Goal: Task Accomplishment & Management: Manage account settings

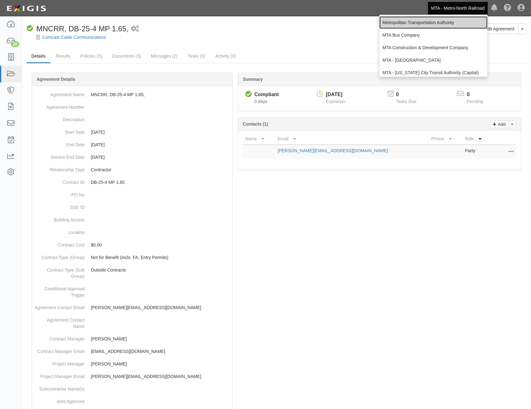
click at [425, 23] on link "Metropolitan Transportation Authority" at bounding box center [433, 22] width 108 height 13
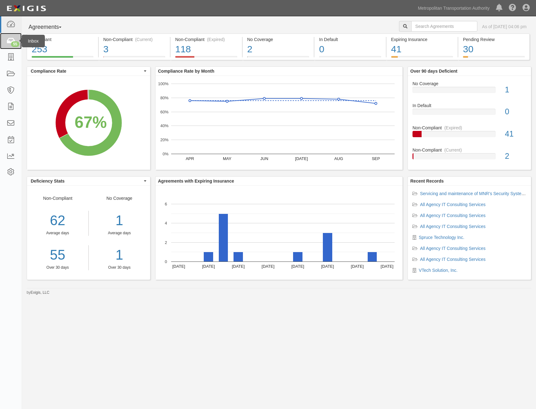
click at [6, 45] on link "55" at bounding box center [11, 41] width 22 height 17
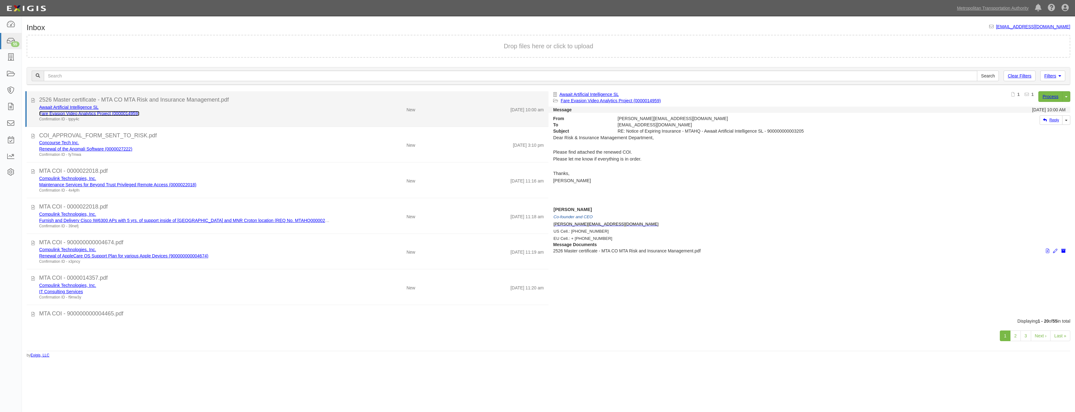
click at [135, 115] on link "Fare Evasion Video Analytics Project (0000014959)" at bounding box center [89, 113] width 100 height 5
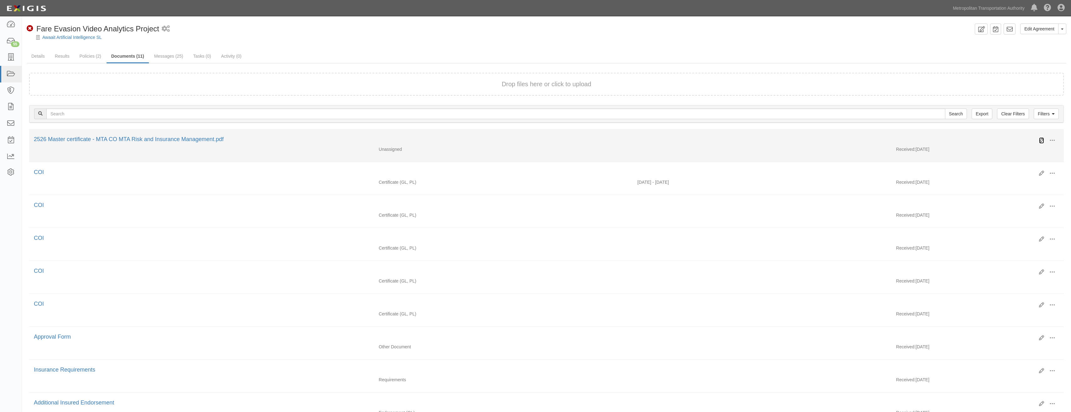
click at [1042, 139] on icon at bounding box center [1041, 140] width 5 height 5
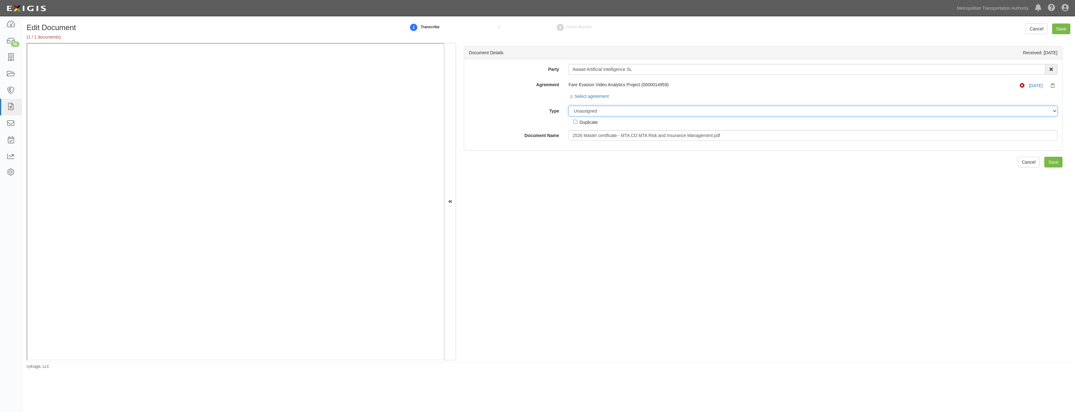
click at [621, 111] on select "Unassigned Binder Cancellation Notice Certificate Contract Endorsement Insuranc…" at bounding box center [813, 111] width 489 height 11
select select "CertificateDetail"
click at [569, 106] on select "Unassigned Binder Cancellation Notice Certificate Contract Endorsement Insuranc…" at bounding box center [813, 111] width 489 height 11
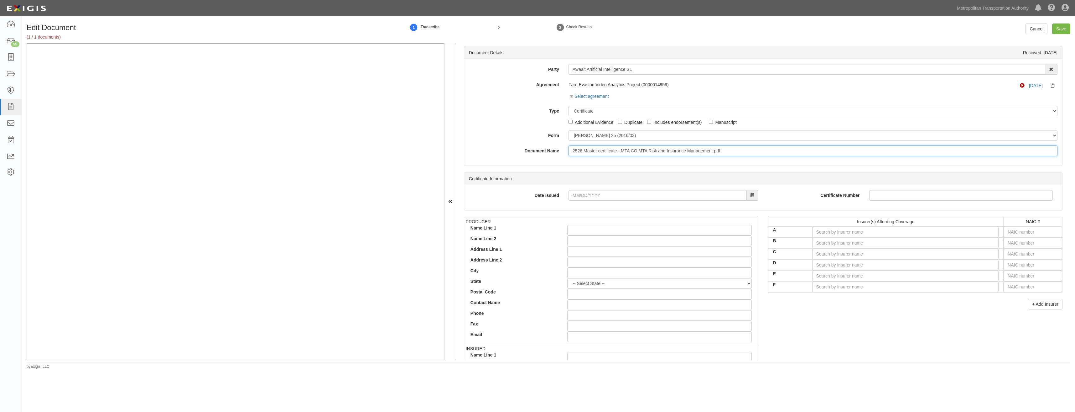
click at [655, 154] on input "2526 Master certificate - MTA CO MTA Risk and Insurance Management.pdf" at bounding box center [813, 150] width 489 height 11
type input "COI"
click at [1040, 229] on input "text" at bounding box center [1033, 232] width 59 height 11
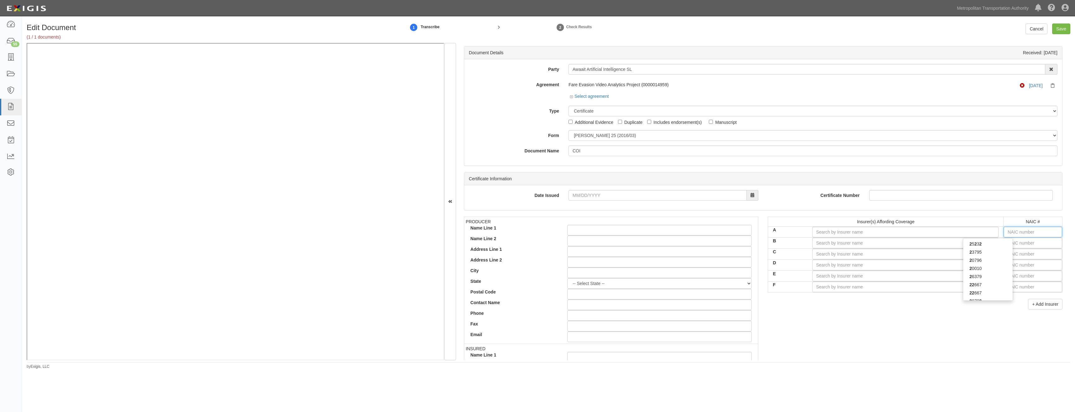
type input "25232"
type input "2"
type input "29335"
type input "29"
type input "29408"
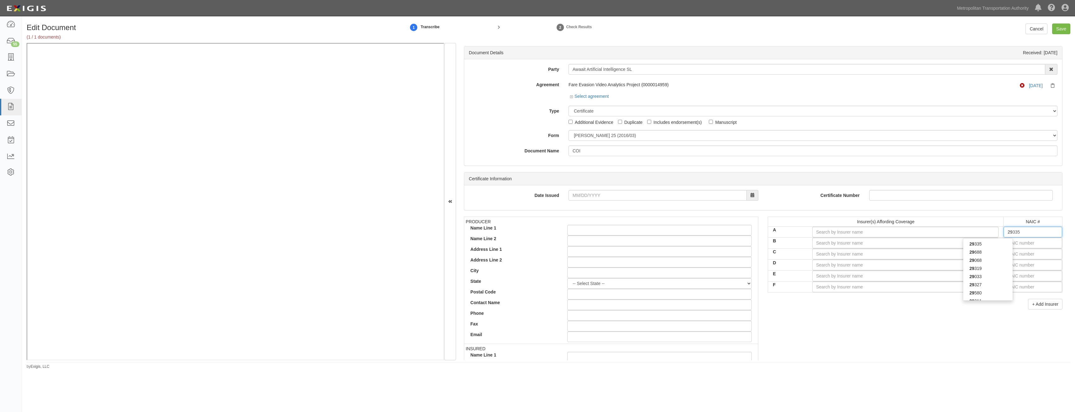
type input "294"
type input "29459"
type input "2945"
type input "29459"
click at [999, 245] on div "29459" at bounding box center [988, 244] width 50 height 8
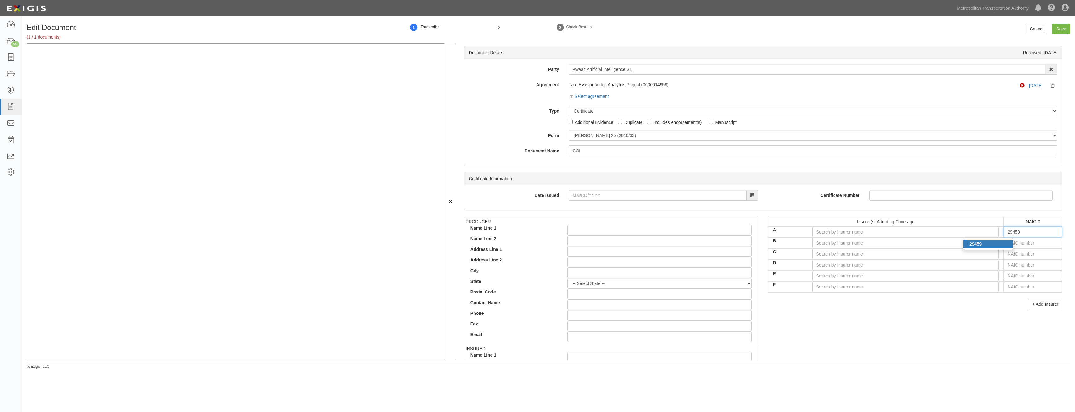
type input "Twin City Fire Insurance Company (A+ XV Rating)"
type input "29459"
click at [1020, 245] on input "text" at bounding box center [1033, 242] width 59 height 11
type input "25232"
type input "2"
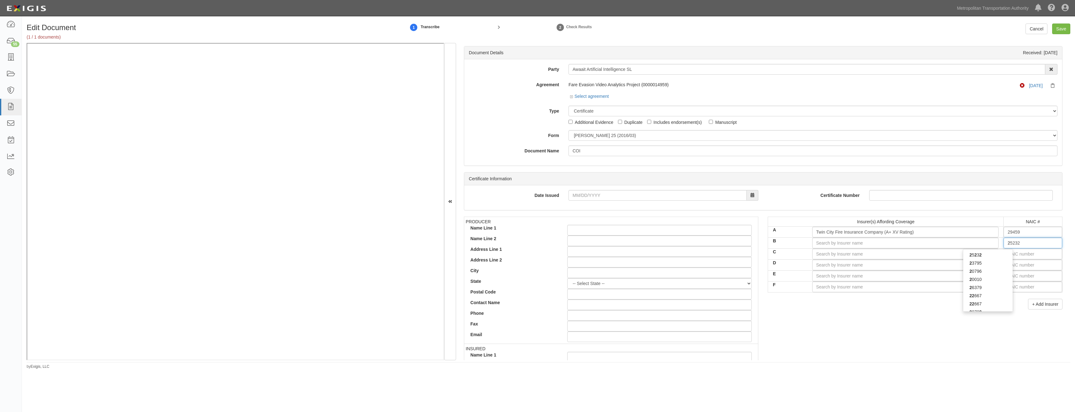
type input "22667"
type input "22"
type input "22330"
type input "223"
type input "22357"
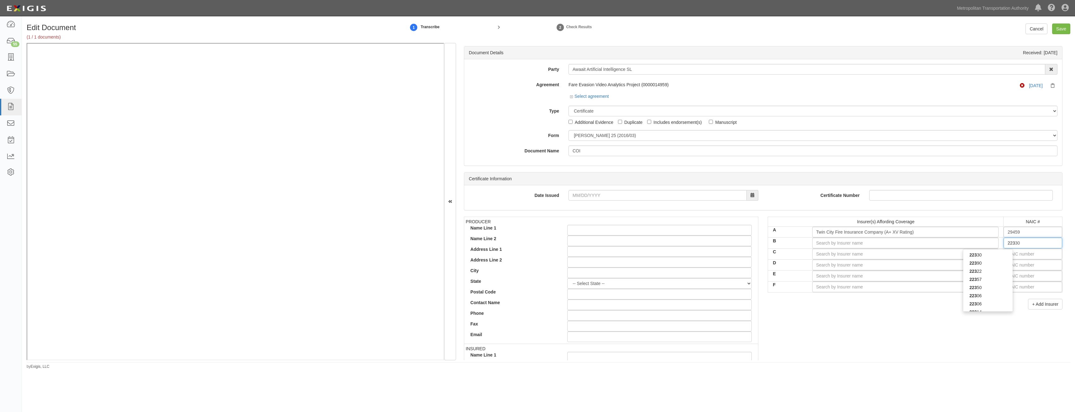
type input "2235"
type input "22357"
click at [985, 255] on div "22357" at bounding box center [988, 255] width 50 height 8
type input "Hartford Accident and Indemnity Company (A+ XV Rating)"
type input "22357"
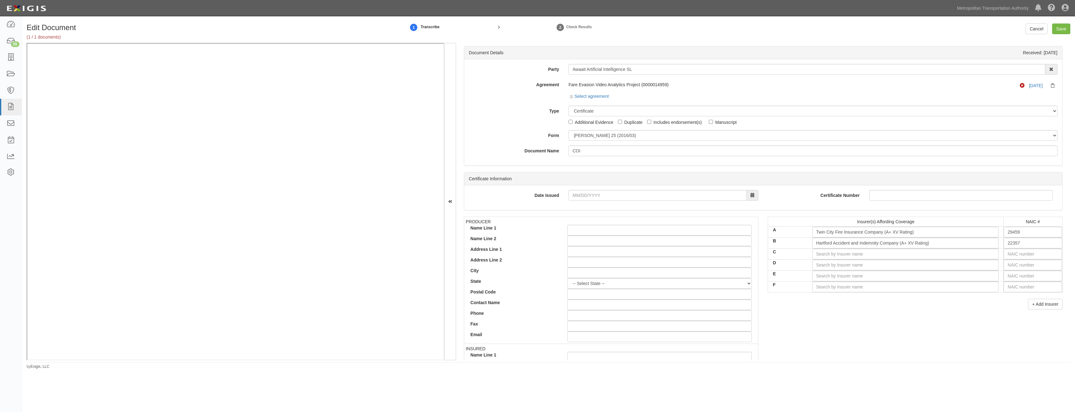
click at [919, 326] on div "PRODUCER Name Line 1 Name Line 2 Address Line 1 Address Line 2 City State -- Se…" at bounding box center [763, 326] width 608 height 218
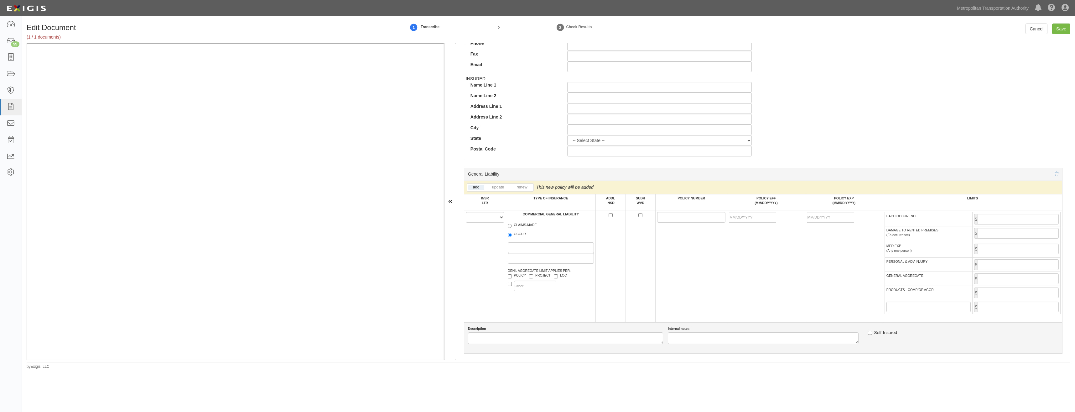
scroll to position [345, 0]
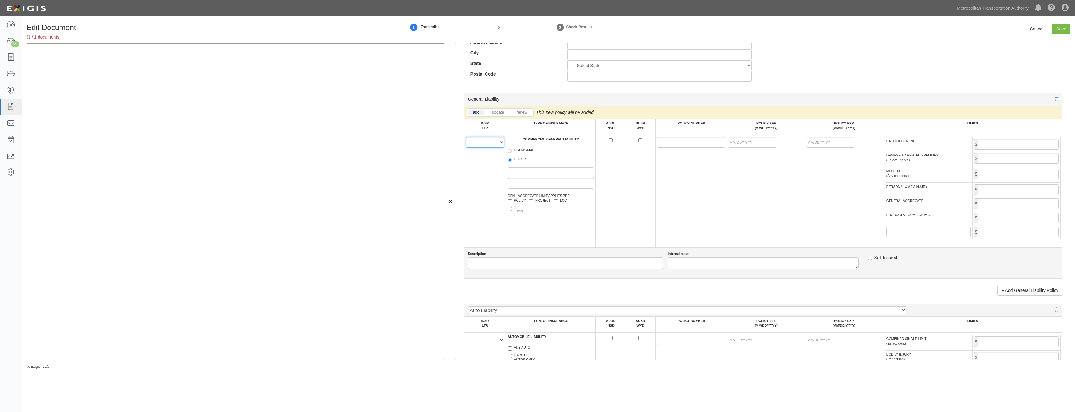
click at [488, 141] on select "A B C D E F" at bounding box center [485, 142] width 39 height 11
select select "A"
click at [466, 137] on select "A B C D E F" at bounding box center [485, 142] width 39 height 11
click at [517, 158] on label "OCCUR" at bounding box center [517, 160] width 18 height 6
click at [512, 158] on input "OCCUR" at bounding box center [510, 160] width 4 height 4
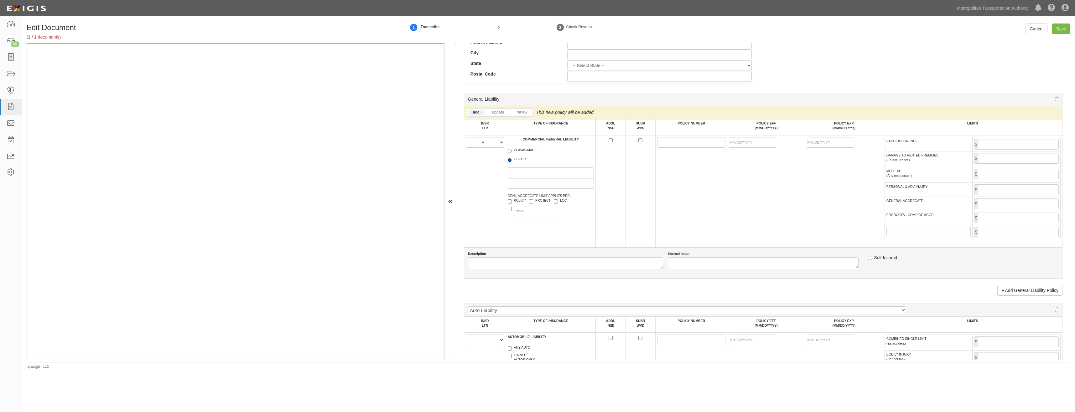
radio input "true"
click at [517, 201] on label "POLICY" at bounding box center [517, 201] width 18 height 6
click at [512, 201] on input "POLICY" at bounding box center [510, 201] width 4 height 4
checkbox input "true"
click at [609, 140] on input "ADDL INSD" at bounding box center [611, 140] width 4 height 4
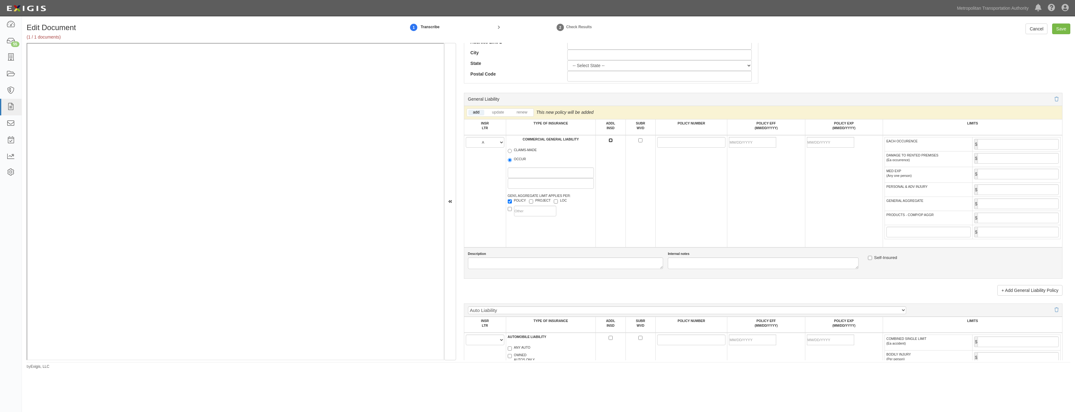
checkbox input "true"
click at [639, 141] on input "SUBR WVD" at bounding box center [641, 140] width 4 height 4
checkbox input "true"
click at [665, 143] on input "POLICY NUMBER" at bounding box center [691, 142] width 68 height 11
paste input "12SBMAD9259"
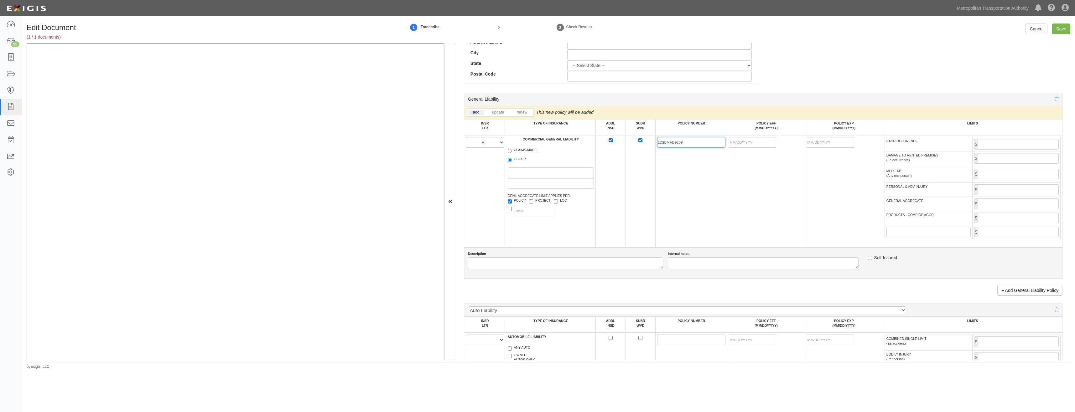
type input "12SBMAD9259"
click at [697, 182] on td "12SBMAD9259" at bounding box center [692, 191] width 72 height 112
drag, startPoint x: 764, startPoint y: 140, endPoint x: 759, endPoint y: 145, distance: 7.1
click at [764, 140] on input "POLICY EFF (MM/DD/YYYY)" at bounding box center [752, 142] width 47 height 11
type input "09/27/2025"
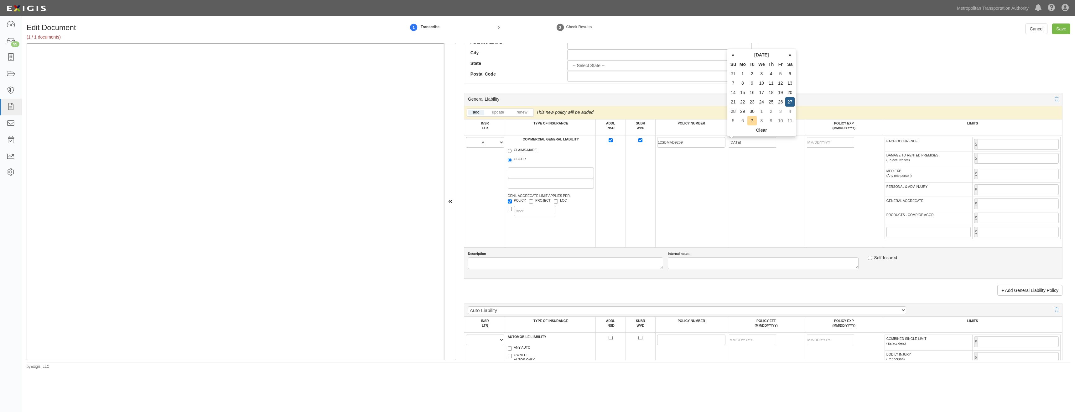
type input "09/27/2026"
click at [747, 205] on td "09/27/2025" at bounding box center [767, 191] width 78 height 112
drag, startPoint x: 1010, startPoint y: 140, endPoint x: 1010, endPoint y: 144, distance: 4.1
click at [1010, 140] on input "EACH OCCURENCE" at bounding box center [1018, 144] width 81 height 11
type input "2,000,000"
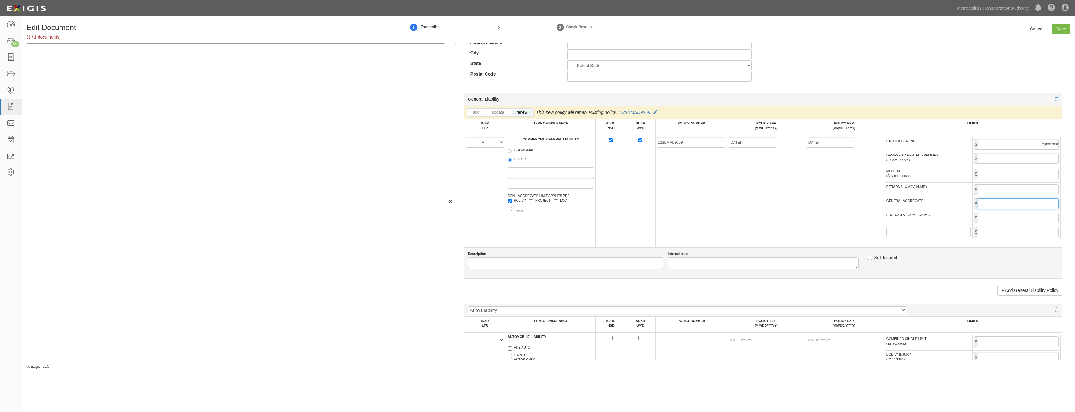
click at [989, 205] on input "GENERAL AGGREGATE" at bounding box center [1018, 203] width 81 height 11
type input "4,000,000"
click at [1010, 219] on input "PRODUCTS - COMP/OP AGGR" at bounding box center [1018, 217] width 81 height 11
type input "4,000,000"
click at [793, 215] on td "09/27/2025" at bounding box center [767, 191] width 78 height 112
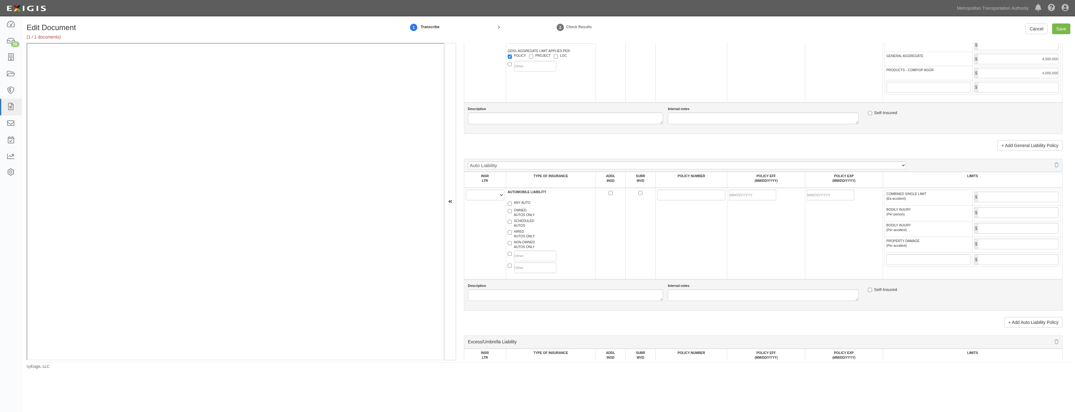
scroll to position [564, 0]
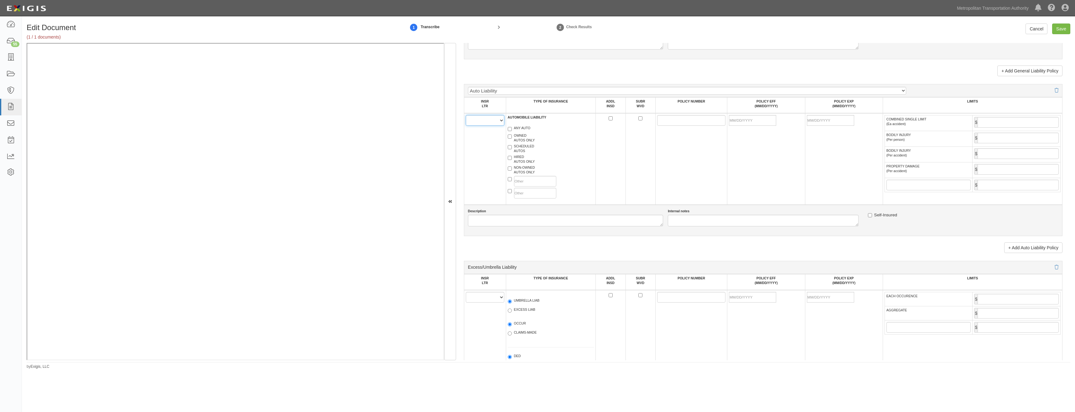
click at [481, 122] on select "A B C D E F" at bounding box center [485, 120] width 39 height 11
click at [466, 115] on select "A B C D E F" at bounding box center [485, 120] width 39 height 11
drag, startPoint x: 488, startPoint y: 119, endPoint x: 488, endPoint y: 126, distance: 6.9
click at [488, 119] on select "A B C D E F" at bounding box center [485, 120] width 39 height 11
select select "A"
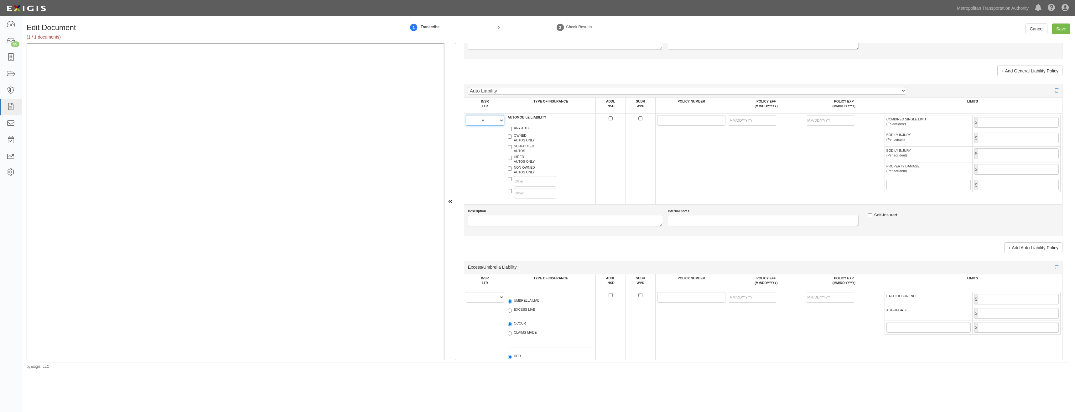
click at [466, 115] on select "A B C D E F" at bounding box center [485, 120] width 39 height 11
click at [522, 161] on label "HIRED AUTOS ONLY" at bounding box center [521, 158] width 27 height 9
click at [512, 160] on input "HIRED AUTOS ONLY" at bounding box center [510, 158] width 4 height 4
checkbox input "true"
click at [528, 175] on div "NON-OWNED AUTOS ONLY" at bounding box center [551, 170] width 96 height 11
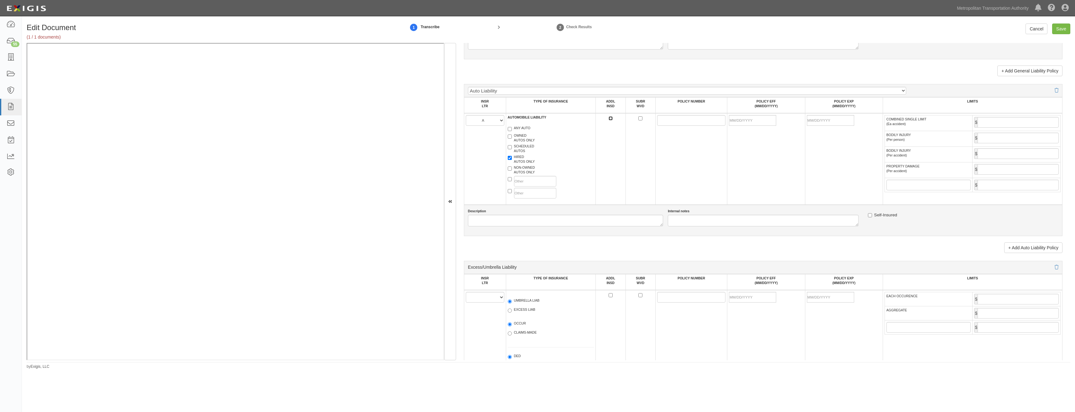
click at [610, 118] on input "ADDL INSD" at bounding box center [611, 118] width 4 height 4
checkbox input "true"
click at [639, 118] on input "SUBR WVD" at bounding box center [641, 118] width 4 height 4
checkbox input "true"
drag, startPoint x: 662, startPoint y: 124, endPoint x: 659, endPoint y: 123, distance: 3.2
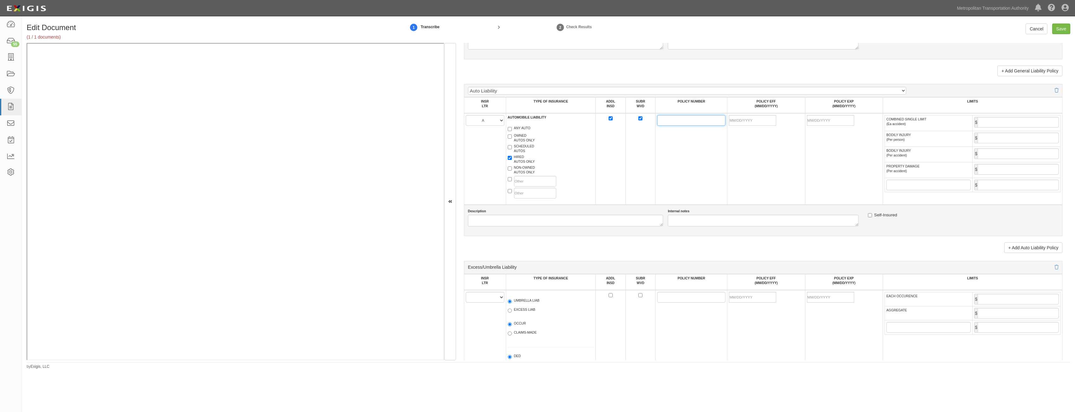
click at [662, 124] on input "POLICY NUMBER" at bounding box center [691, 120] width 68 height 11
paste input "12SBMAD9259"
type input "12SBMAD9259"
click at [724, 165] on td "12SBMAD9259" at bounding box center [692, 158] width 72 height 91
click at [764, 119] on input "POLICY EFF (MM/DD/YYYY)" at bounding box center [752, 120] width 47 height 11
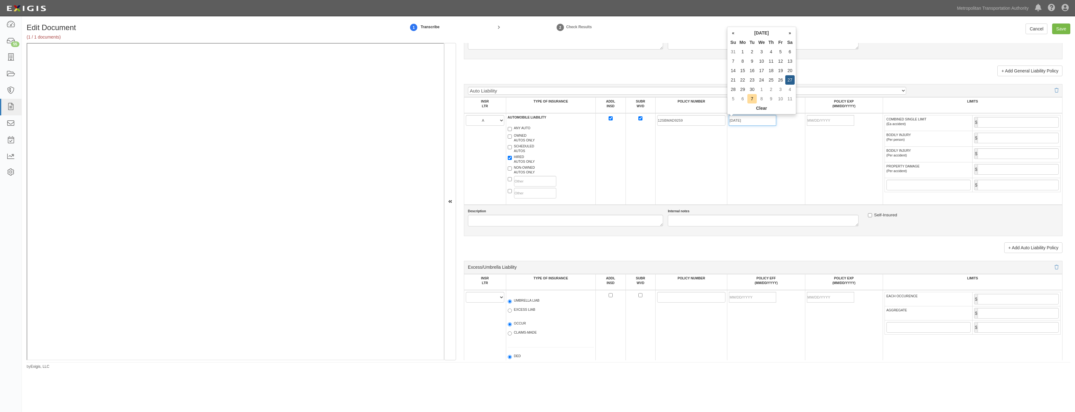
type input "09/27/2025"
type input "09/27/2026"
click at [732, 165] on td "09/27/2025" at bounding box center [767, 158] width 78 height 91
click at [1044, 125] on input "COMBINED SINGLE LIMIT (Ea accident)" at bounding box center [1018, 122] width 81 height 11
type input "2,000,000"
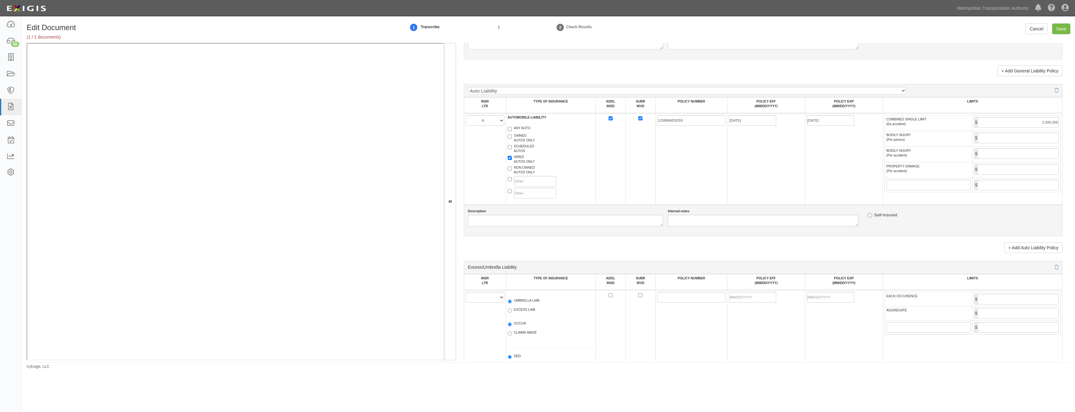
click at [815, 164] on td "[DATE]" at bounding box center [844, 158] width 78 height 91
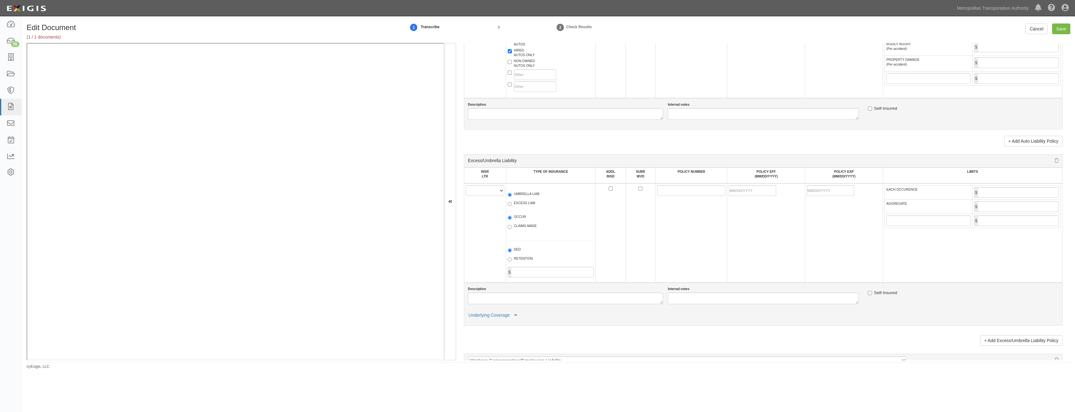
scroll to position [721, 0]
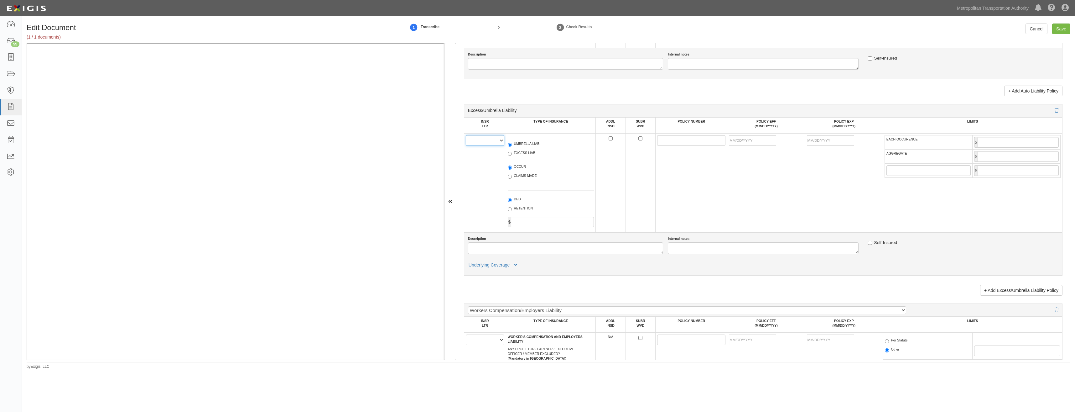
click at [483, 144] on select "A B C D E F" at bounding box center [485, 140] width 39 height 11
select select "A"
click at [466, 135] on select "A B C D E F" at bounding box center [485, 140] width 39 height 11
click at [519, 145] on label "UMBRELLA LIAB" at bounding box center [524, 144] width 32 height 6
click at [512, 145] on input "UMBRELLA LIAB" at bounding box center [510, 145] width 4 height 4
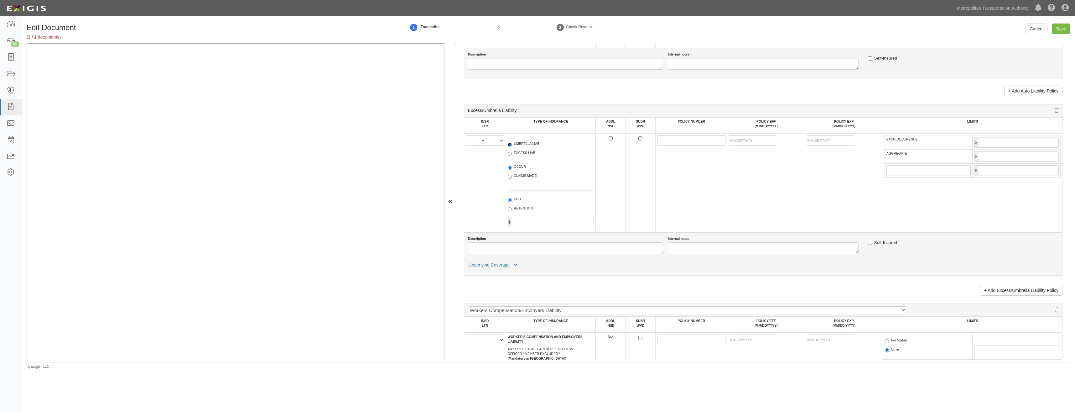
radio input "true"
click at [516, 168] on label "OCCUR" at bounding box center [517, 167] width 18 height 6
click at [512, 168] on input "OCCUR" at bounding box center [510, 167] width 4 height 4
radio input "true"
click at [609, 140] on input "ADDL INSD" at bounding box center [611, 138] width 4 height 4
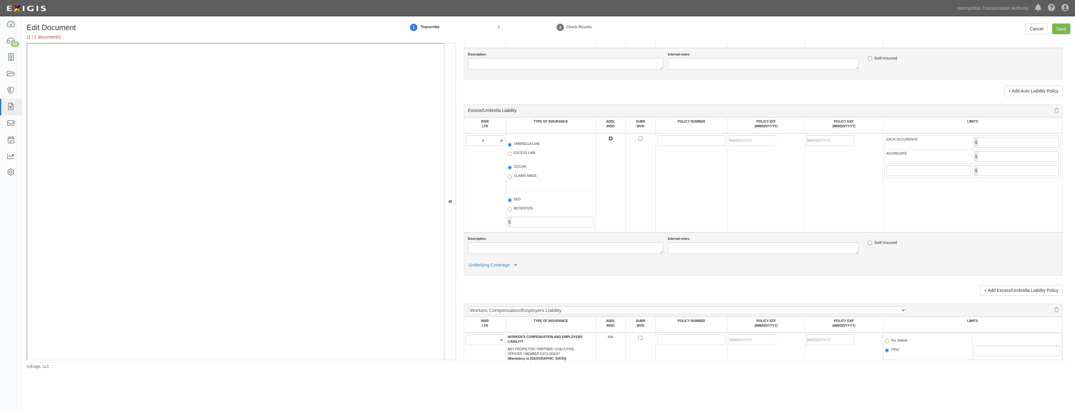
checkbox input "true"
click at [642, 138] on td at bounding box center [641, 182] width 30 height 99
click at [640, 138] on input "SUBR WVD" at bounding box center [641, 138] width 4 height 4
checkbox input "true"
click at [662, 140] on input "POLICY NUMBER" at bounding box center [691, 140] width 68 height 11
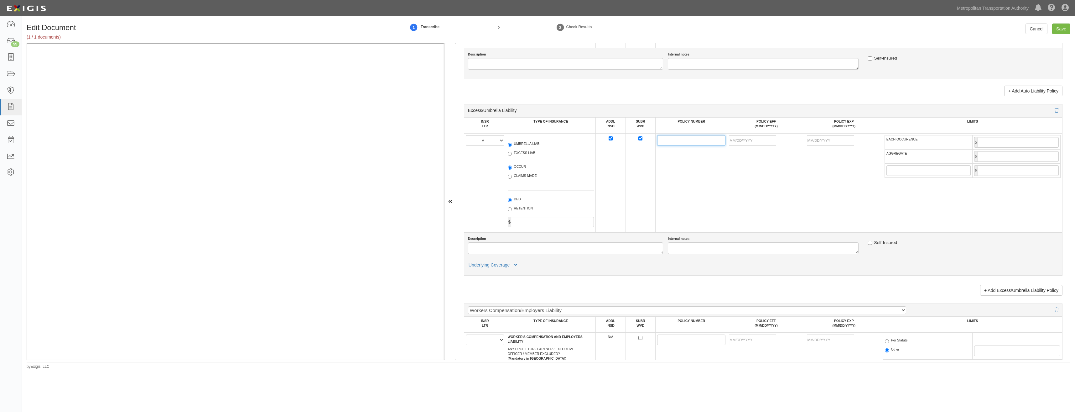
paste input "12SBMAD9259"
type input "12SBMAD9259"
click at [724, 176] on td "12SBMAD9259" at bounding box center [692, 182] width 72 height 99
click at [749, 140] on input "POLICY EFF (MM/DD/YYYY)" at bounding box center [752, 140] width 47 height 11
type input "09/27/2025"
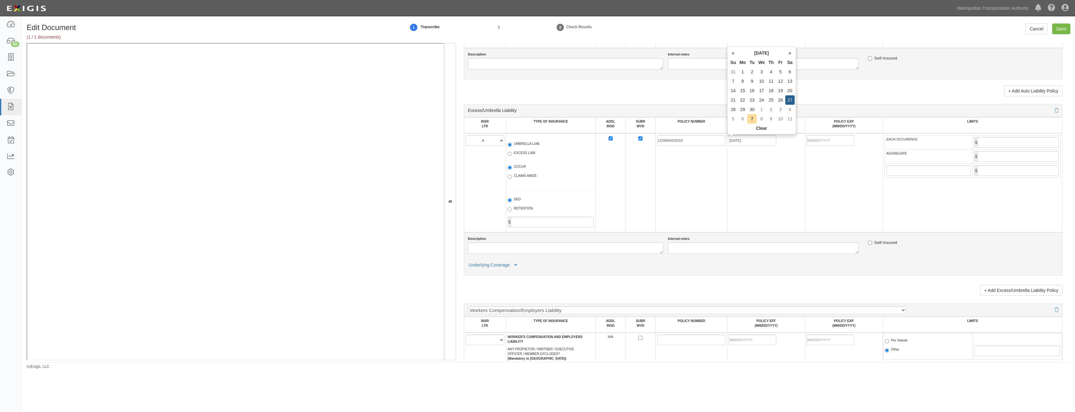
type input "09/27/2026"
click at [696, 181] on td "12SBMAD9259" at bounding box center [692, 182] width 72 height 99
click at [1001, 145] on input "EACH OCCURENCE" at bounding box center [1018, 142] width 81 height 11
type input "6,000,000"
click at [1010, 159] on input "AGGREGATE" at bounding box center [1018, 156] width 81 height 11
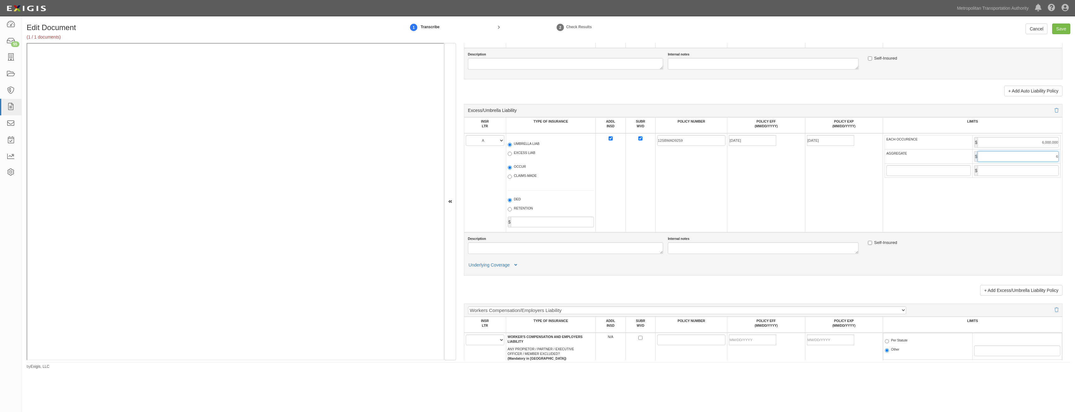
type input "6,000,000"
click at [835, 193] on td "09/27/2026" at bounding box center [844, 182] width 78 height 99
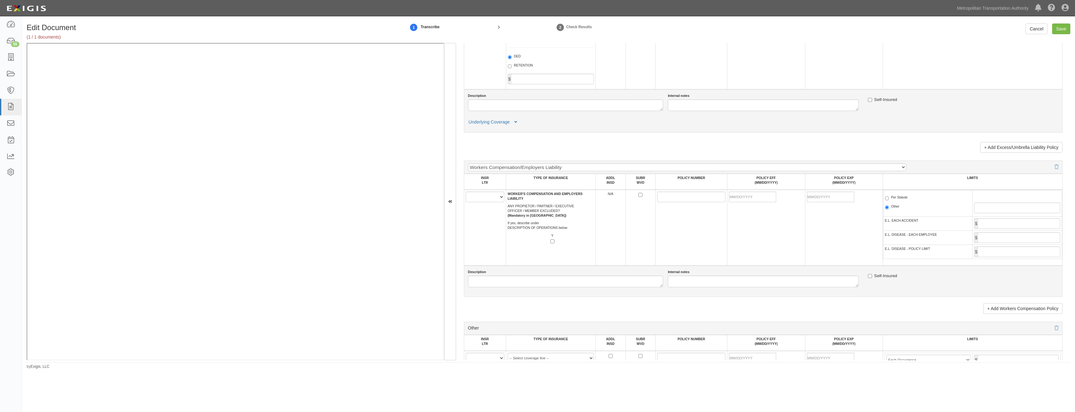
scroll to position [877, 0]
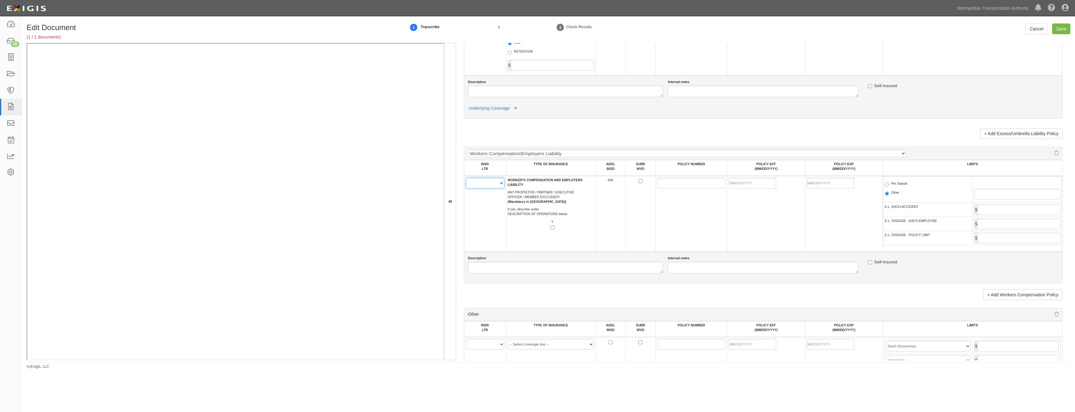
click at [482, 186] on select "A B C D E F" at bounding box center [485, 183] width 39 height 11
select select "B"
click at [466, 178] on select "A B C D E F" at bounding box center [485, 183] width 39 height 11
click at [483, 208] on td "A B C D E F" at bounding box center [485, 214] width 42 height 76
click at [641, 181] on input "SUBR WVD" at bounding box center [641, 181] width 4 height 4
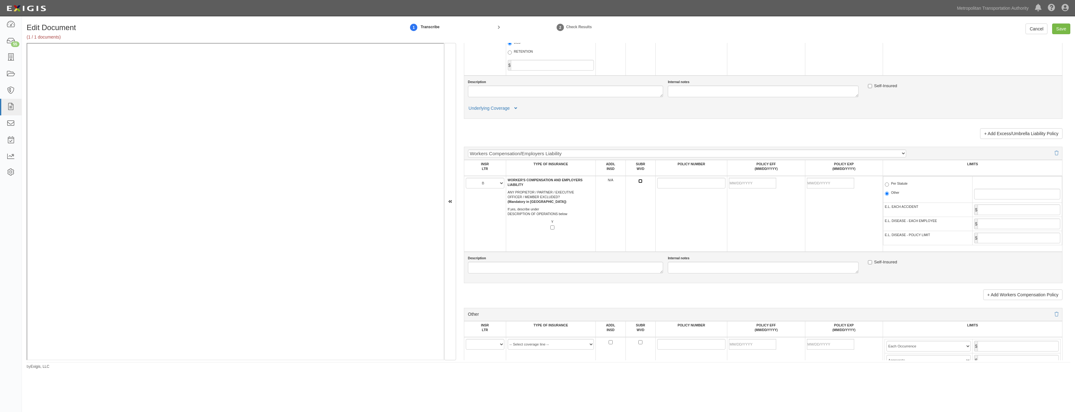
checkbox input "true"
click at [551, 228] on input "Y" at bounding box center [552, 227] width 4 height 4
checkbox input "true"
click at [662, 183] on input "POLICY NUMBER" at bounding box center [691, 183] width 68 height 11
paste input "12WECAL9XC0"
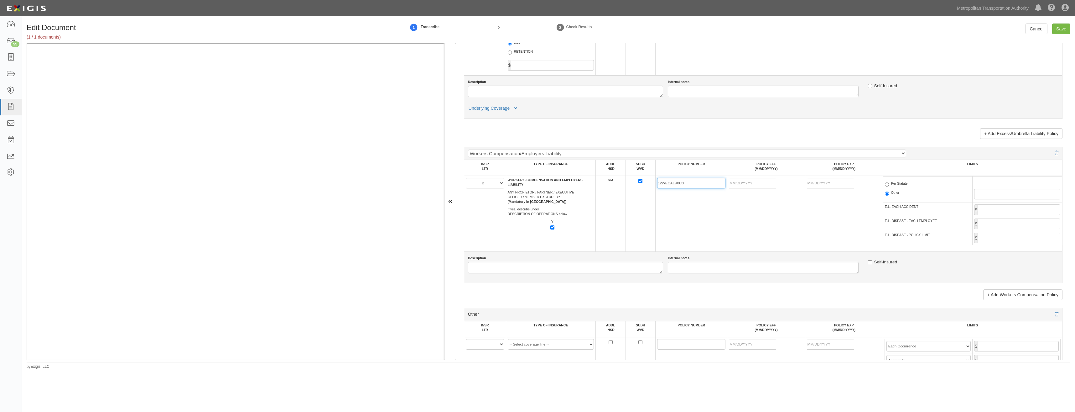
type input "12WECAL9XC0"
click at [707, 223] on td "12WECAL9XC0" at bounding box center [692, 214] width 72 height 76
click at [753, 179] on input "POLICY EFF (MM/DD/YYYY)" at bounding box center [752, 183] width 47 height 11
type input "06/02/2025"
type input "06/02/2026"
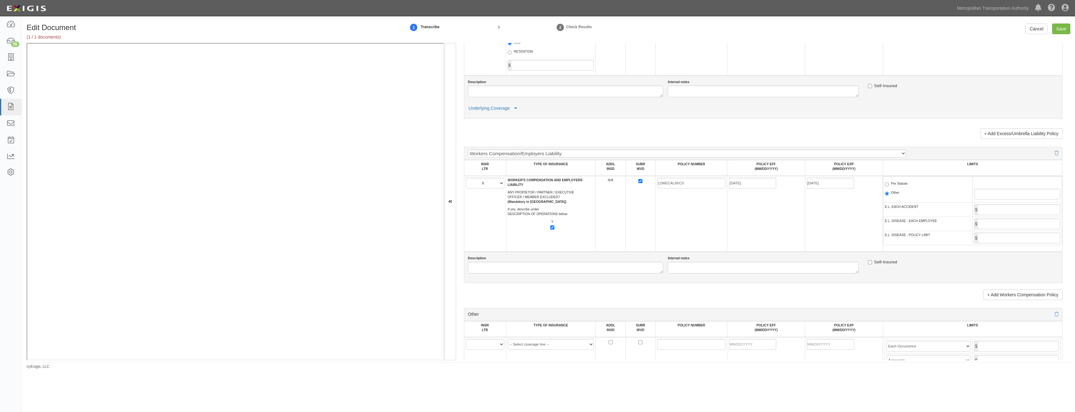
click at [684, 217] on td "12WECAL9XC0" at bounding box center [692, 214] width 72 height 76
click at [901, 185] on label "Per Statute" at bounding box center [896, 184] width 23 height 6
click at [889, 185] on input "Per Statute" at bounding box center [887, 184] width 4 height 4
radio input "true"
drag, startPoint x: 991, startPoint y: 208, endPoint x: 1000, endPoint y: 213, distance: 10.7
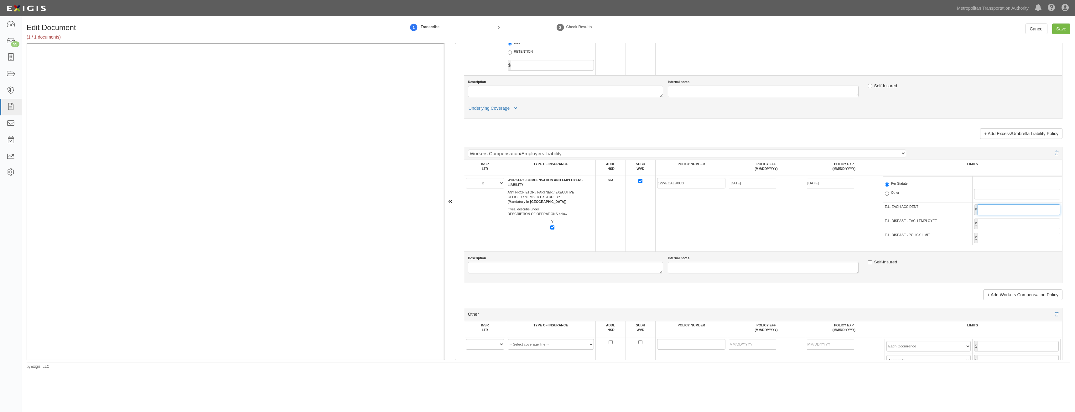
click at [991, 208] on input "E.L. EACH ACCIDENT" at bounding box center [1019, 209] width 83 height 11
type input "1,000,000"
drag, startPoint x: 1026, startPoint y: 222, endPoint x: 1025, endPoint y: 227, distance: 4.8
click at [1026, 222] on input "E.L. DISEASE - EACH EMPLOYEE" at bounding box center [1019, 223] width 83 height 11
type input "1,000,000"
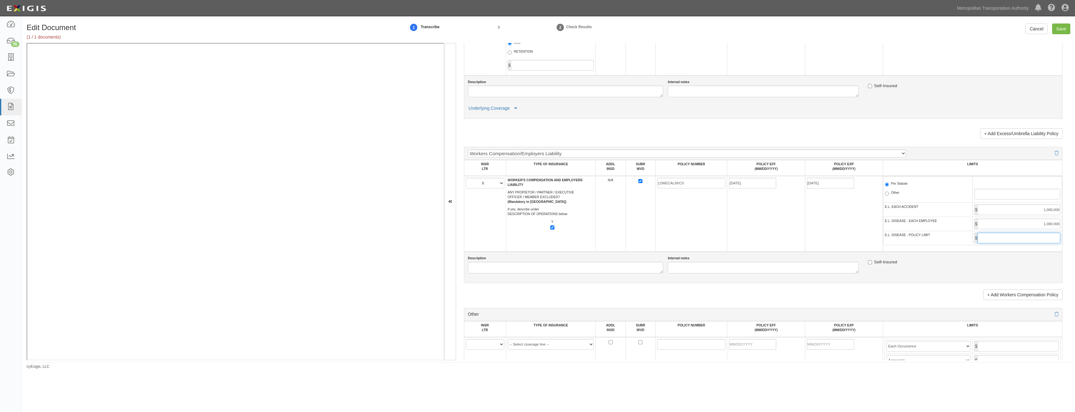
click at [1017, 238] on input "E.L. DISEASE - POLICY LIMIT" at bounding box center [1019, 237] width 83 height 11
click at [1000, 240] on input "2,000,000" at bounding box center [1019, 237] width 83 height 11
type input "1,000,000"
click at [699, 240] on td "12WECAL9XC0" at bounding box center [692, 214] width 72 height 76
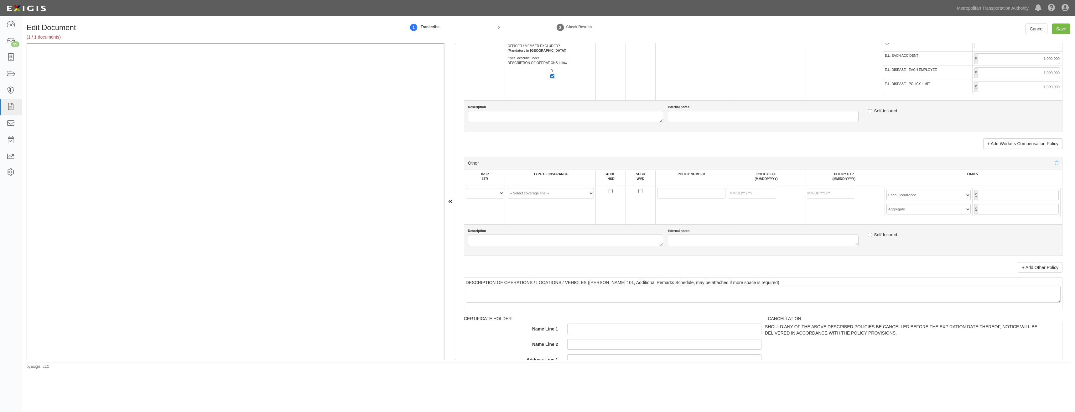
scroll to position [1034, 0]
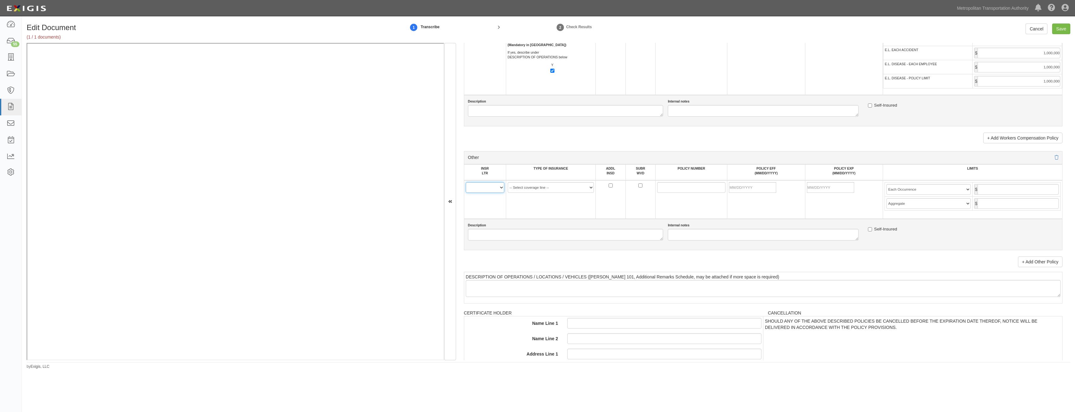
click at [501, 189] on select "A B C D E F" at bounding box center [485, 187] width 39 height 11
select select "A"
click at [466, 182] on select "A B C D E F" at bounding box center [485, 187] width 39 height 11
click at [547, 190] on select "-- Select coverage line -- Asbestos Abatement Auto Physical Damage Aviation Lia…" at bounding box center [551, 187] width 86 height 11
select select "44"
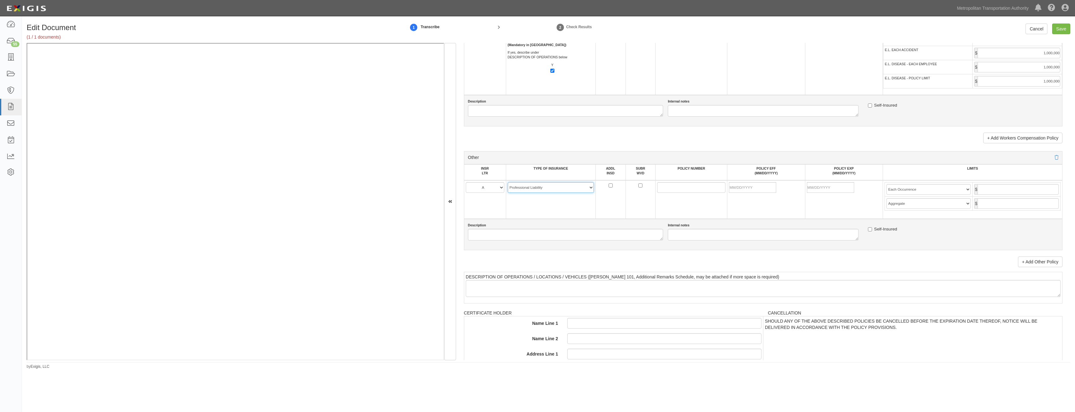
click at [508, 193] on select "-- Select coverage line -- Asbestos Abatement Auto Physical Damage Aviation Lia…" at bounding box center [551, 187] width 86 height 11
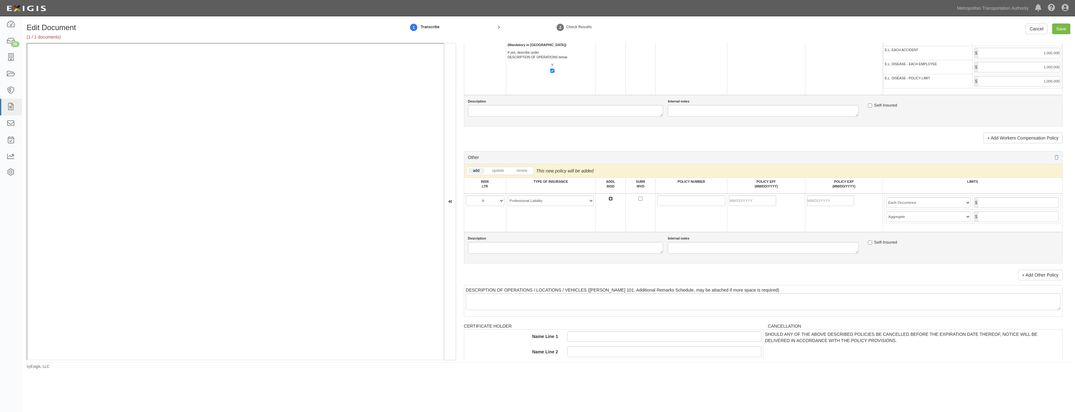
click at [611, 198] on input "ADDL INSD" at bounding box center [611, 198] width 4 height 4
checkbox input "true"
click at [667, 200] on input "POLICY NUMBER" at bounding box center [691, 200] width 68 height 11
paste input "12SBMAD9259"
type input "12SBMAD9259"
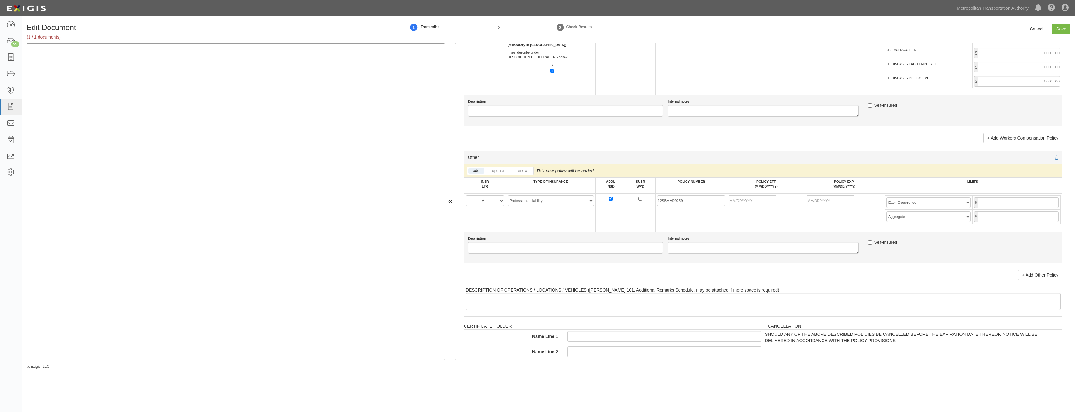
click at [729, 229] on td at bounding box center [767, 212] width 78 height 39
drag, startPoint x: 770, startPoint y: 200, endPoint x: 705, endPoint y: 218, distance: 67.4
click at [770, 200] on input "POLICY EFF (MM/DD/YYYY)" at bounding box center [752, 200] width 47 height 11
type input "09/27/2025"
type input "09/27/2026"
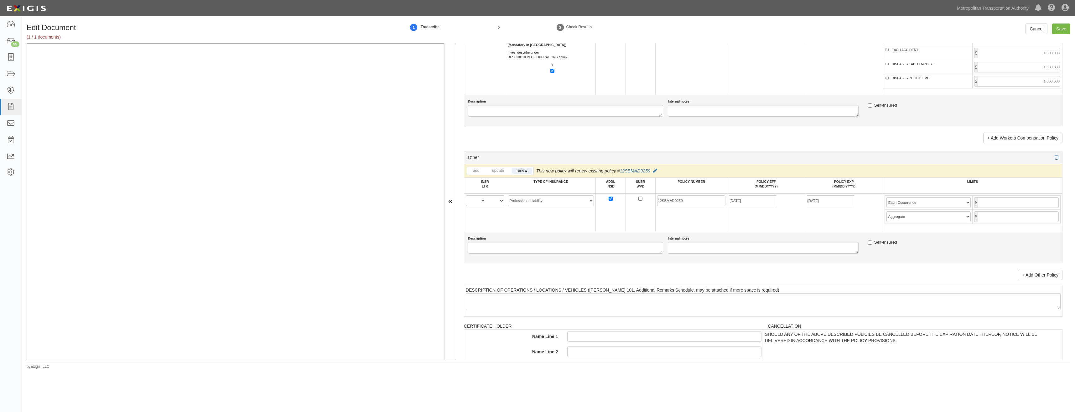
click at [728, 233] on div "Description Internal notes Self-Insured" at bounding box center [763, 247] width 599 height 31
click at [1020, 203] on input "text" at bounding box center [1018, 202] width 81 height 11
type input "5,000,000"
click at [1016, 218] on input "text" at bounding box center [1018, 216] width 81 height 11
type input "5,000,000"
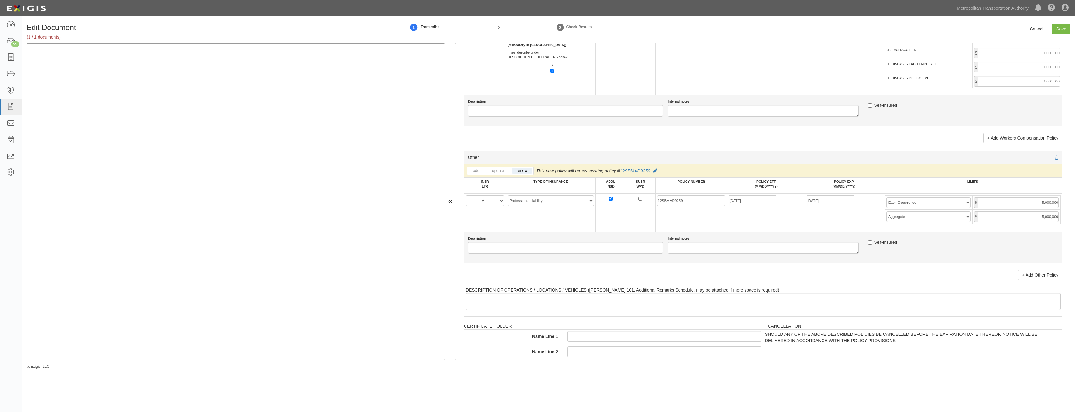
click at [820, 229] on td "09/27/2026" at bounding box center [844, 212] width 78 height 39
click at [1062, 25] on input "Save" at bounding box center [1061, 28] width 18 height 11
type input "2000000"
type input "4000000"
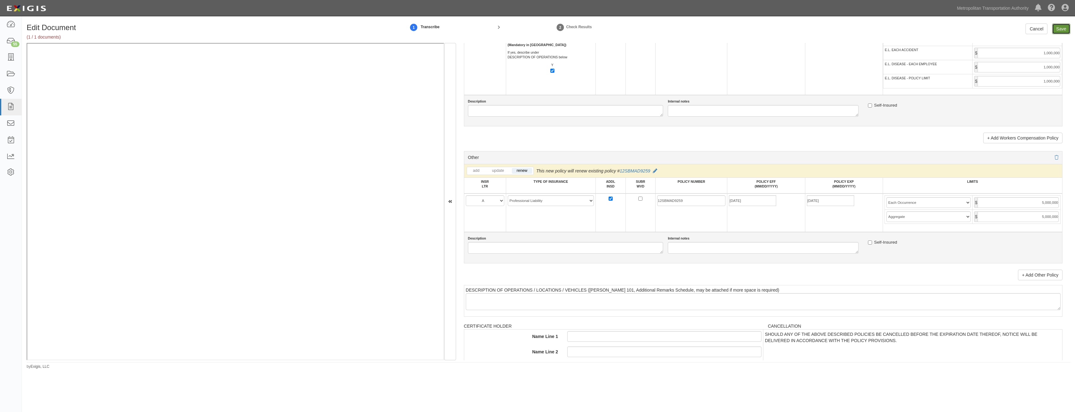
type input "2000000"
type input "6000000"
type input "1000000"
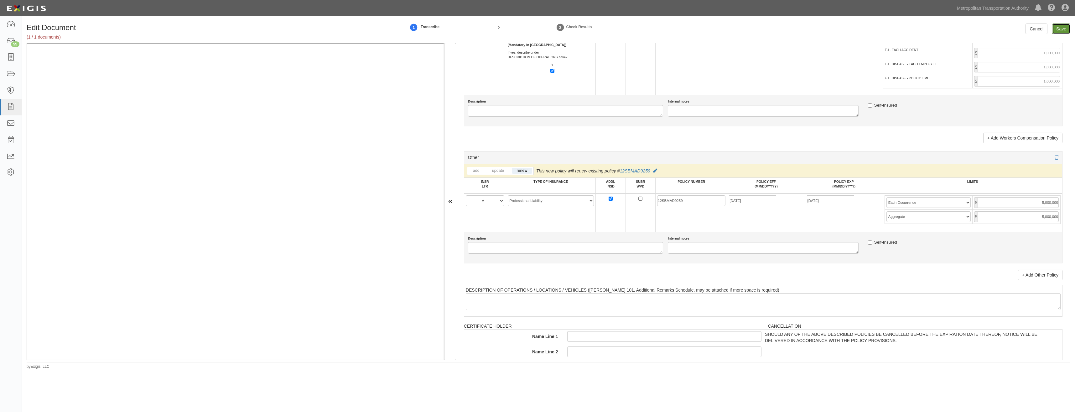
type input "1000000"
type input "5000000"
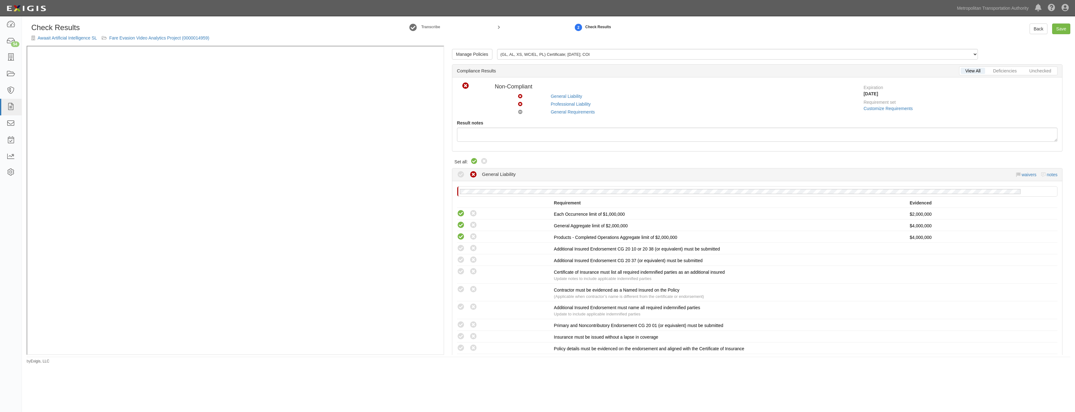
click at [471, 161] on icon at bounding box center [475, 162] width 8 height 8
radio input "true"
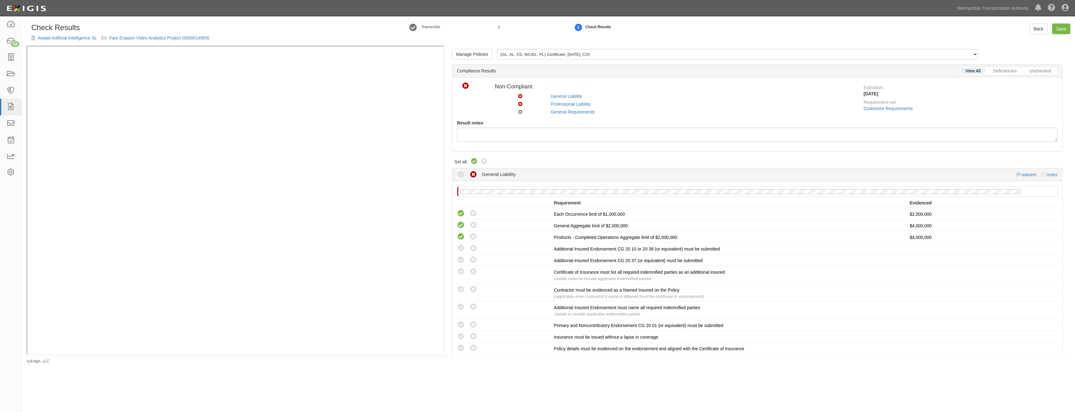
radio input "true"
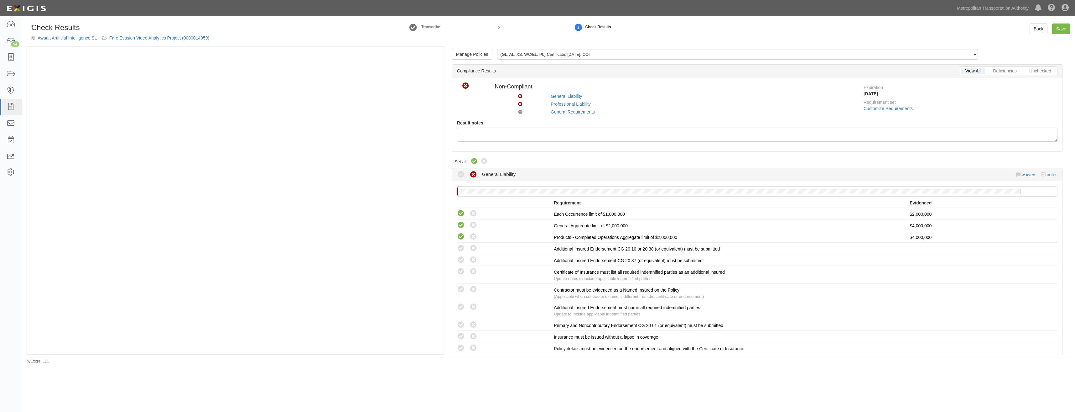
radio input "true"
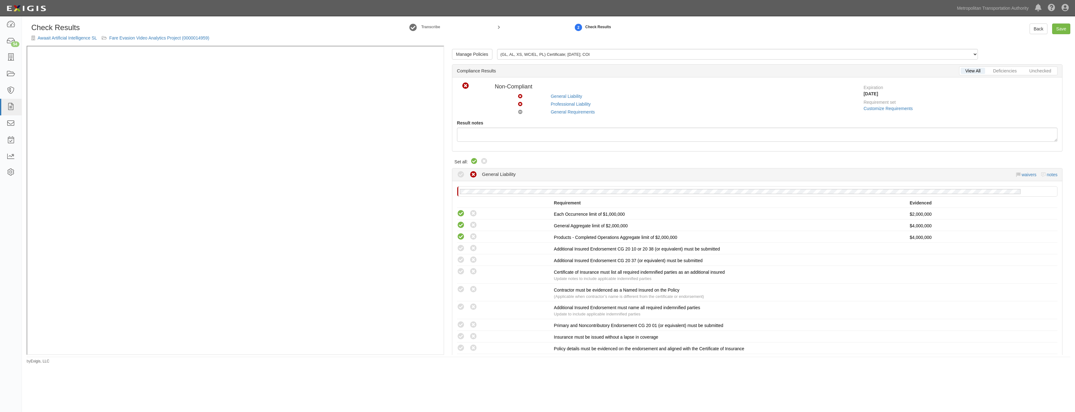
radio input "true"
radio input "false"
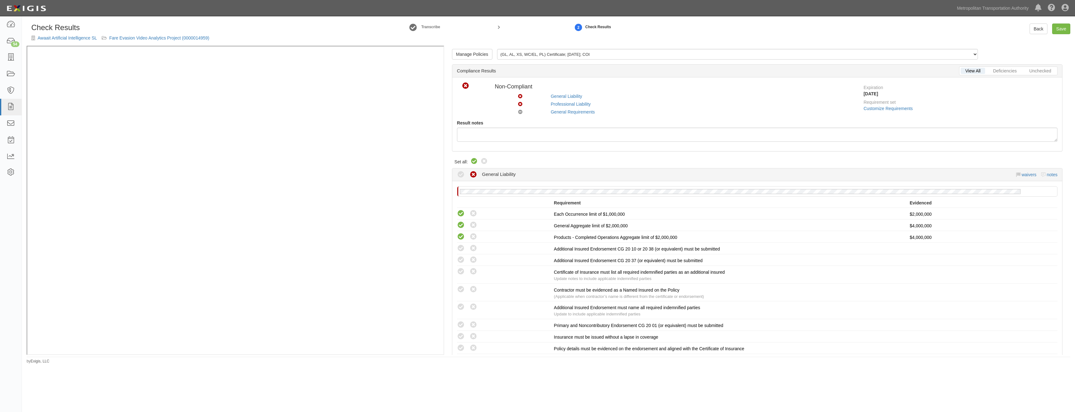
radio input "true"
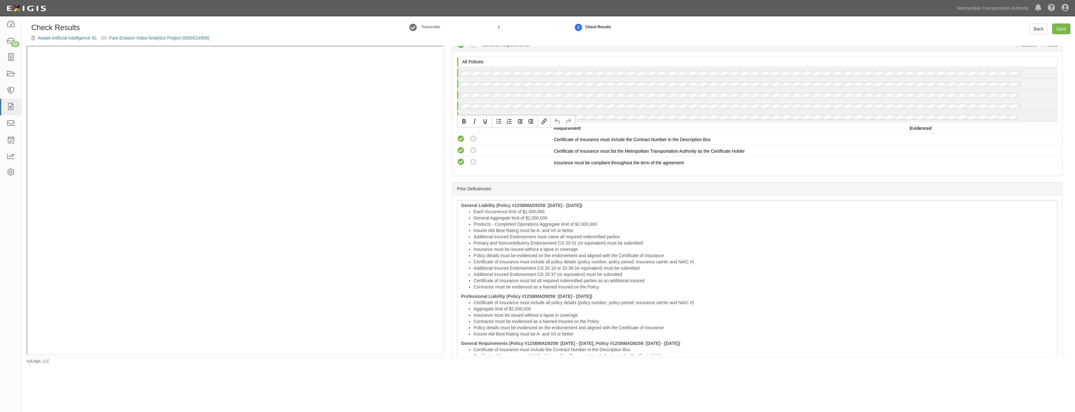
drag, startPoint x: 599, startPoint y: 156, endPoint x: 597, endPoint y: 245, distance: 89.6
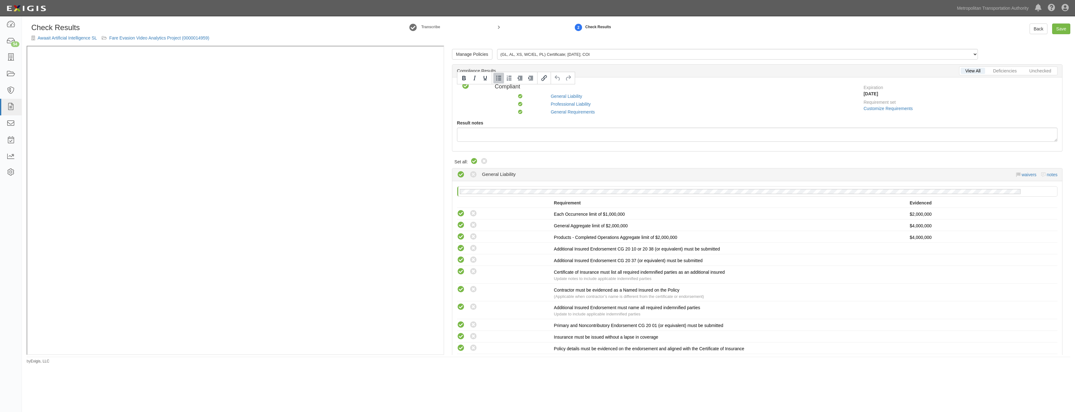
drag, startPoint x: 594, startPoint y: 244, endPoint x: 565, endPoint y: 73, distance: 172.9
click at [470, 56] on link "Manage Policies" at bounding box center [472, 54] width 40 height 11
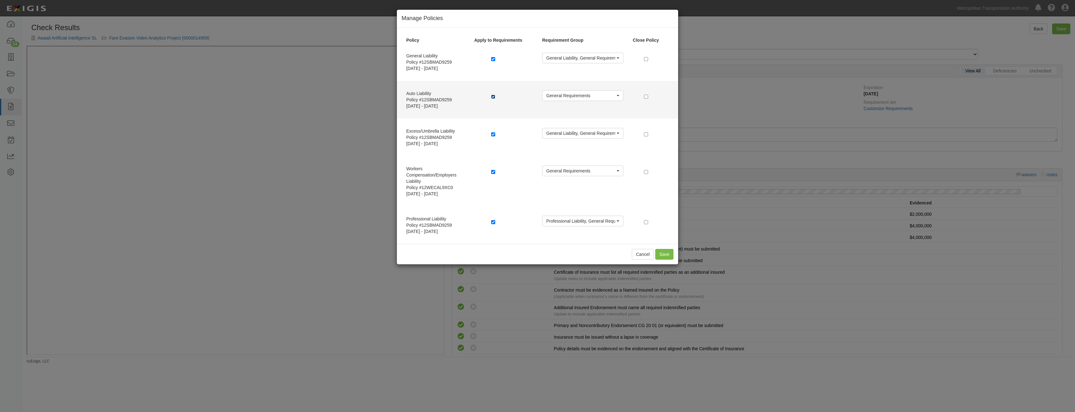
click at [495, 96] on input "checkbox" at bounding box center [493, 97] width 4 height 4
checkbox input "false"
click at [647, 97] on input "checkbox" at bounding box center [646, 97] width 4 height 4
checkbox input "true"
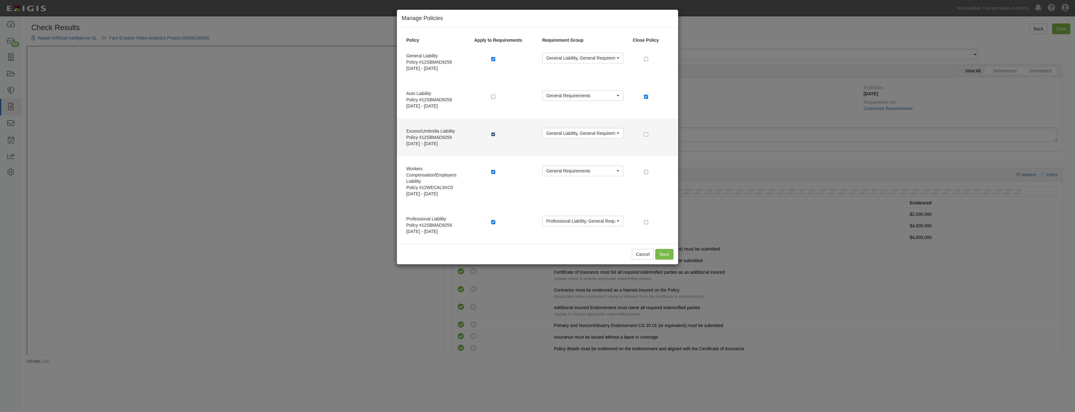
click at [495, 134] on input "checkbox" at bounding box center [493, 134] width 4 height 4
checkbox input "false"
click at [646, 133] on input "checkbox" at bounding box center [646, 134] width 4 height 4
checkbox input "true"
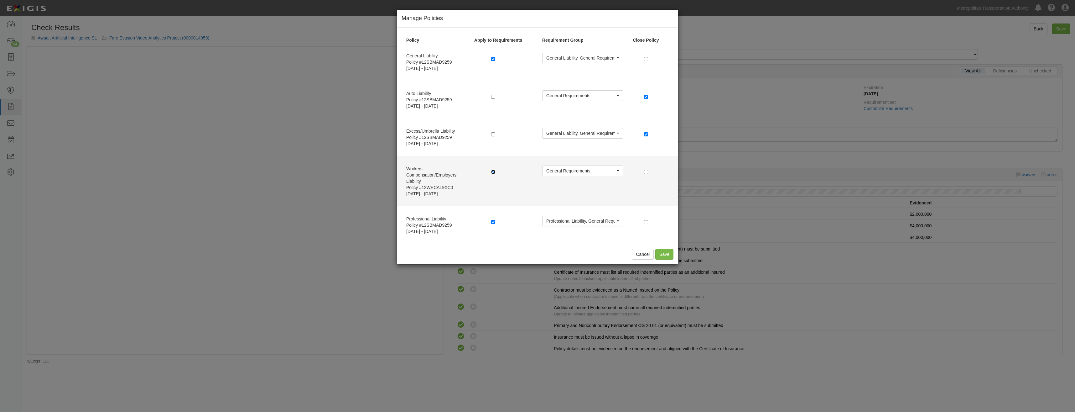
click at [492, 171] on input "checkbox" at bounding box center [493, 172] width 4 height 4
checkbox input "false"
click at [647, 172] on input "checkbox" at bounding box center [646, 172] width 4 height 4
checkbox input "true"
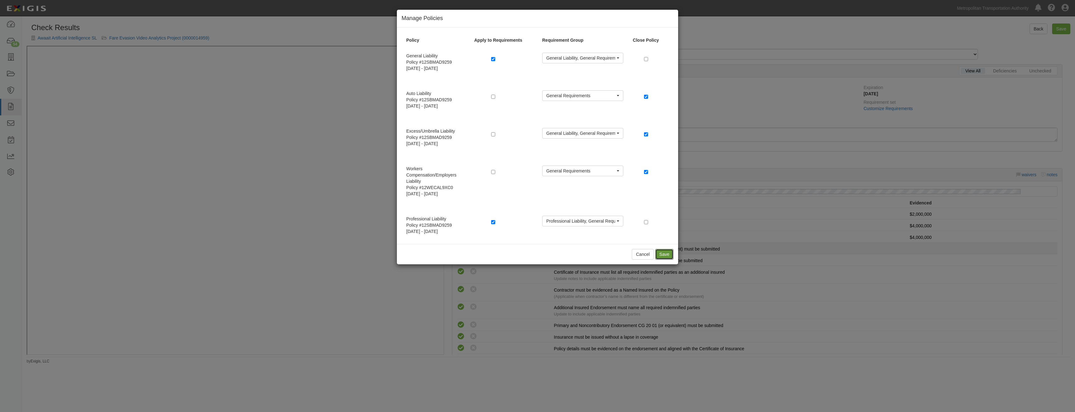
click at [663, 252] on button "Save" at bounding box center [664, 254] width 18 height 11
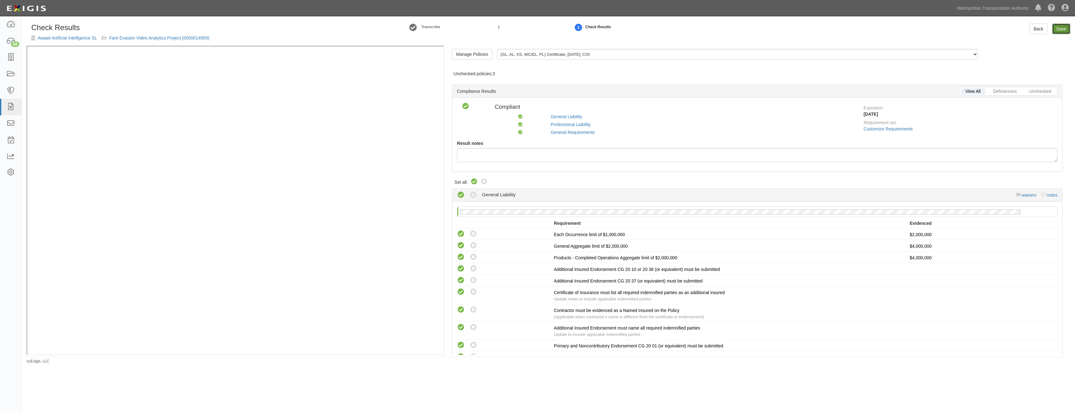
click at [1056, 27] on link "Save" at bounding box center [1061, 28] width 18 height 11
radio input "true"
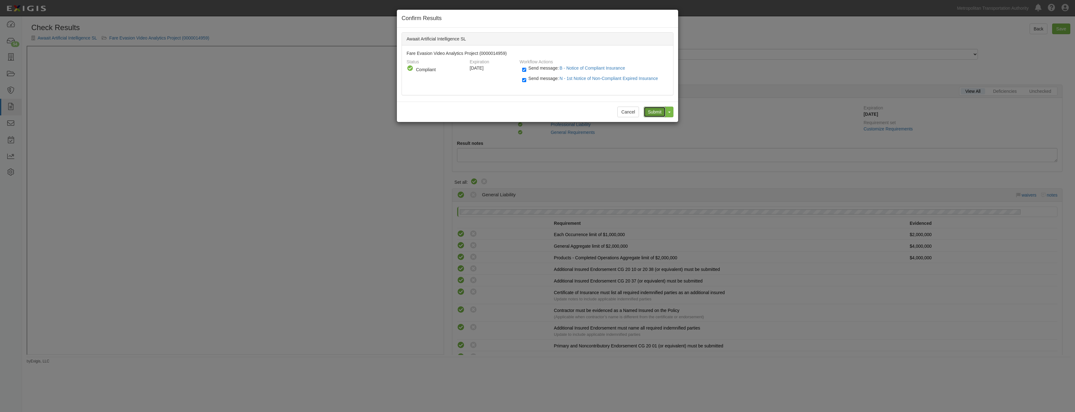
click at [655, 117] on input "Submit" at bounding box center [655, 112] width 22 height 11
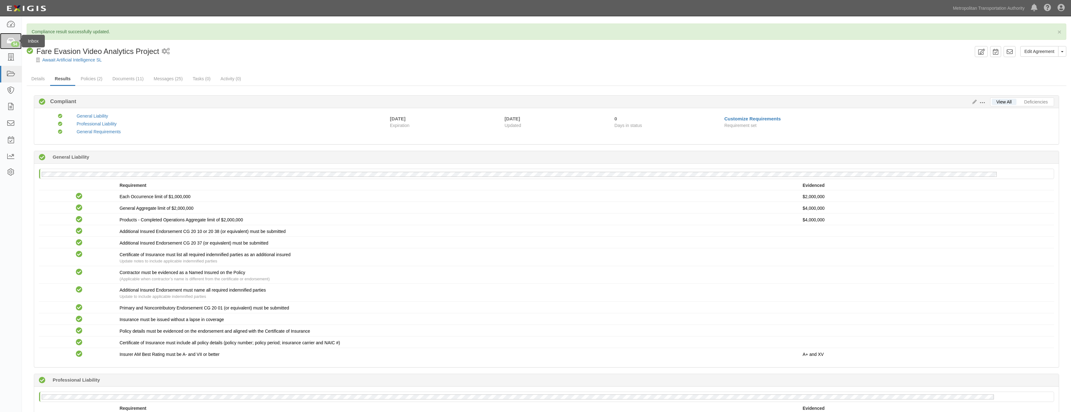
click at [16, 43] on div "54" at bounding box center [15, 44] width 8 height 6
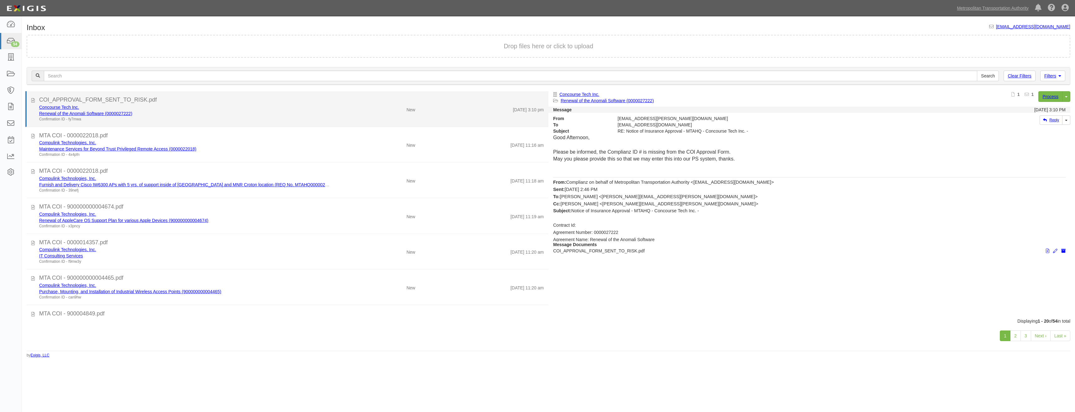
drag, startPoint x: 323, startPoint y: 234, endPoint x: 332, endPoint y: 99, distance: 136.0
click at [123, 113] on link "Renewal of the Anomali Software (0000027222)" at bounding box center [85, 113] width 93 height 5
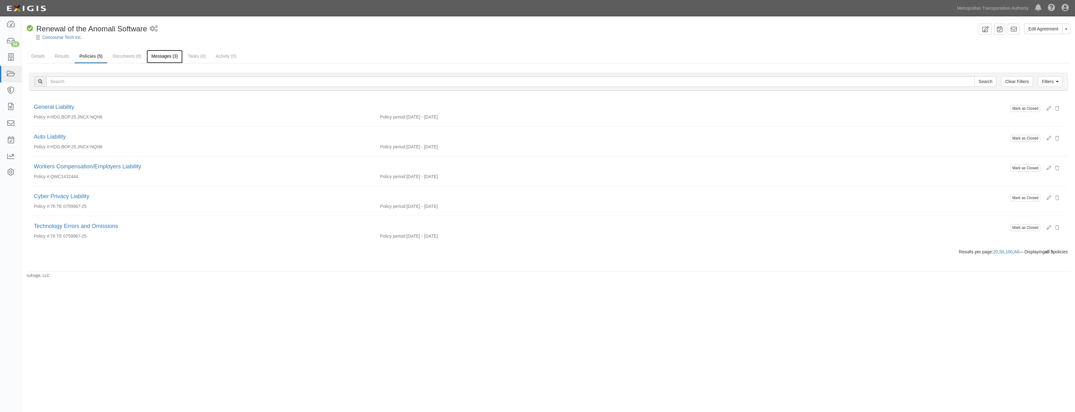
click at [163, 57] on link "Messages (3)" at bounding box center [165, 56] width 36 height 13
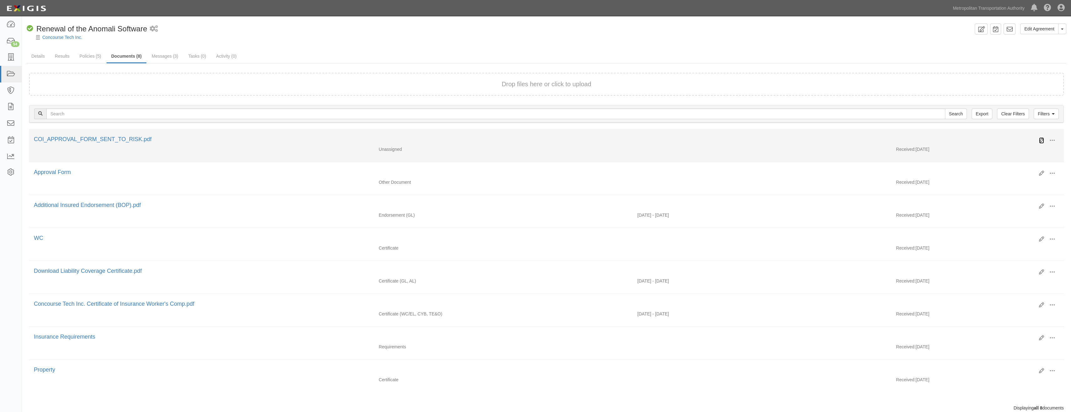
click at [1040, 139] on icon at bounding box center [1041, 140] width 5 height 5
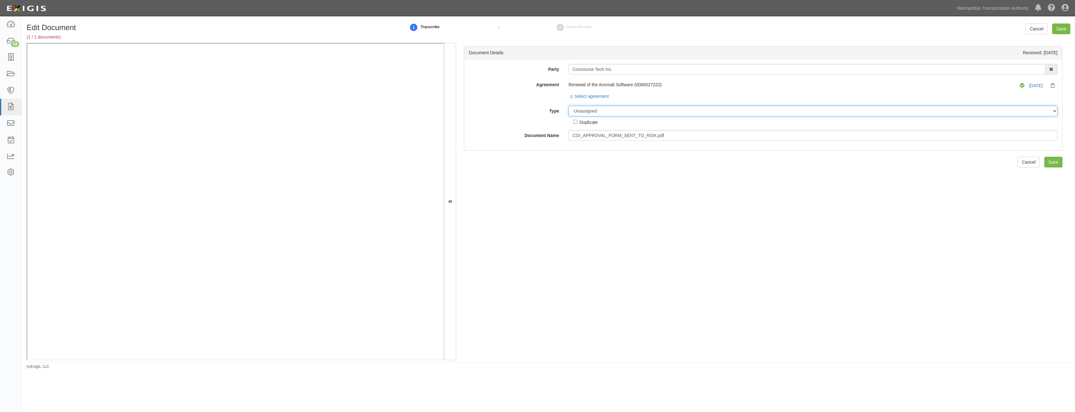
click at [627, 113] on select "Unassigned Binder Cancellation Notice Certificate Contract Endorsement Insuranc…" at bounding box center [813, 111] width 489 height 11
select select "JunkDetail"
click at [569, 106] on select "Unassigned Binder Cancellation Notice Certificate Contract Endorsement Insuranc…" at bounding box center [813, 111] width 489 height 11
click at [1051, 164] on input "Save" at bounding box center [1054, 162] width 18 height 11
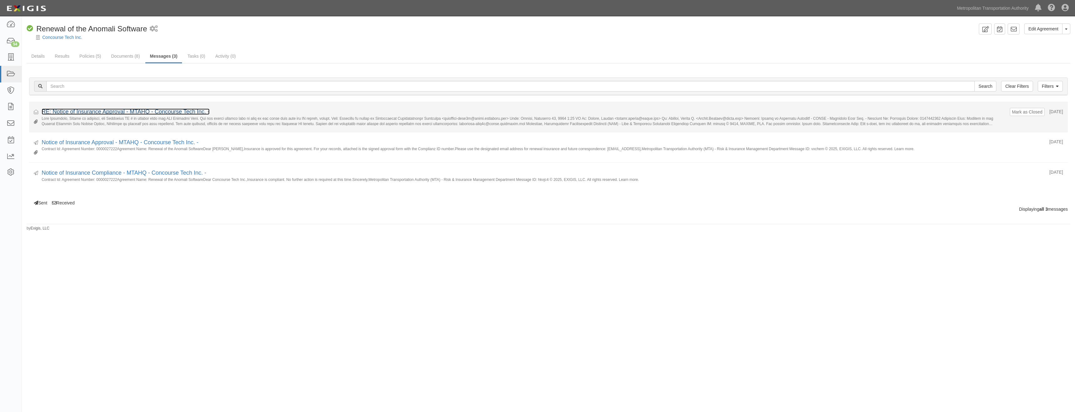
click at [173, 110] on link "RE: Notice of Insurance Approval - MTAHQ - Concourse Tech Inc. -" at bounding box center [126, 111] width 168 height 6
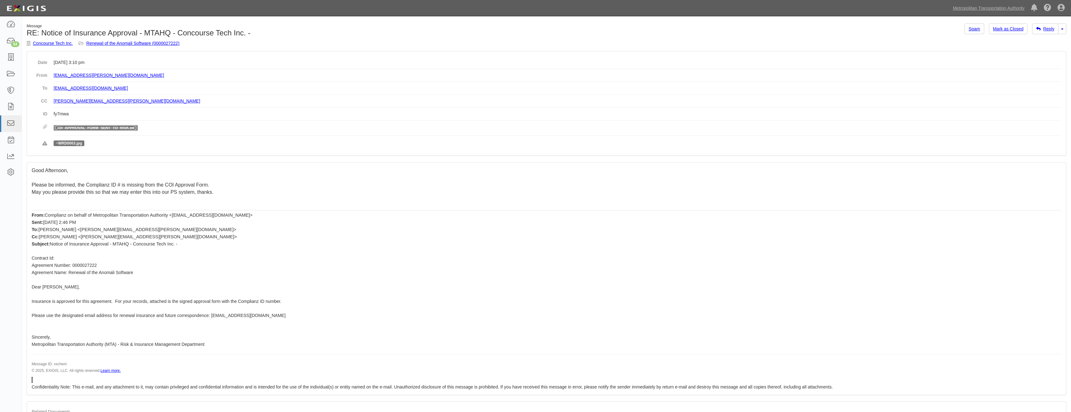
click at [97, 126] on link "COI_APPROVAL_FORM_SENT_TO_RISK.pdf" at bounding box center [96, 128] width 80 height 4
click at [1057, 30] on link "Reply" at bounding box center [1045, 28] width 26 height 11
click at [1062, 31] on link "Toggle Dropdown" at bounding box center [1062, 28] width 8 height 11
click at [1043, 40] on link "Reply All" at bounding box center [1041, 41] width 50 height 8
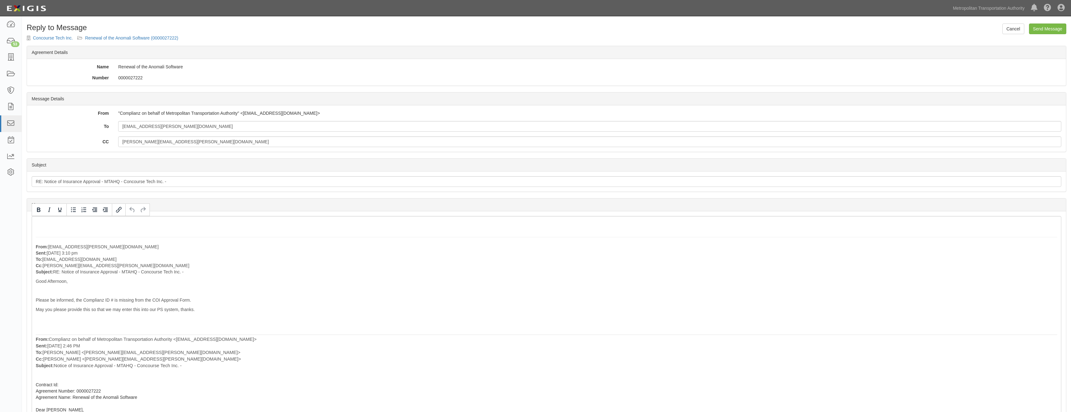
click at [138, 224] on div "From: [EMAIL_ADDRESS][PERSON_NAME][DOMAIN_NAME] Sent: [DATE] 3:10 pm To: [EMAIL…" at bounding box center [546, 362] width 1029 height 293
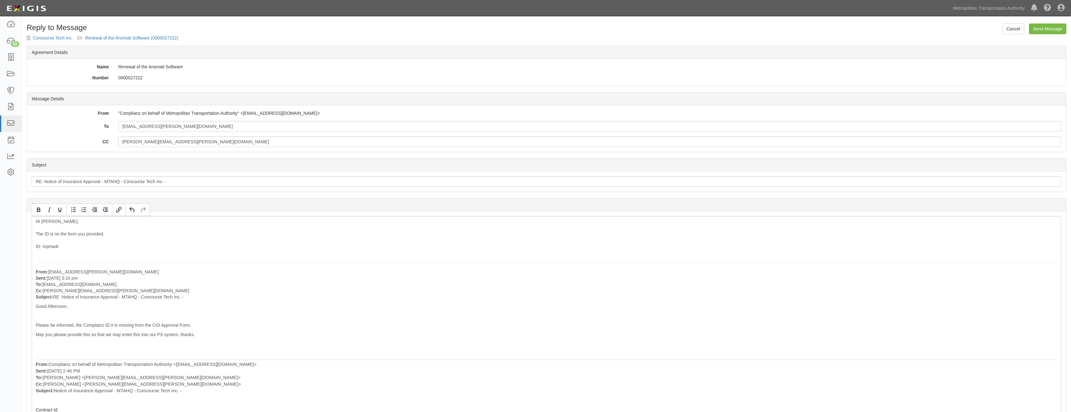
click at [54, 258] on div "HI [PERSON_NAME], The ID is on the form you provided. ID: mpma4t From: [EMAIL_A…" at bounding box center [546, 375] width 1029 height 318
click at [70, 250] on div "HI [PERSON_NAME], The ID is on the form you provided. ID: mpma4t From: [EMAIL_A…" at bounding box center [546, 375] width 1029 height 318
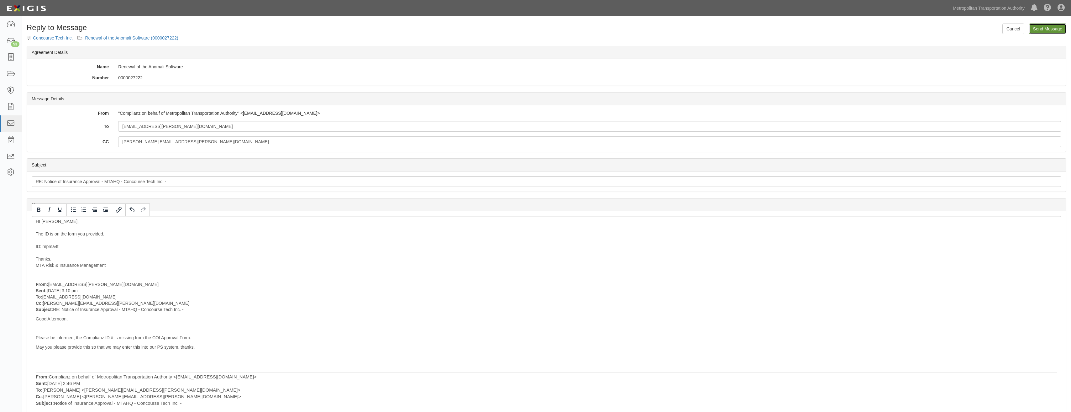
click at [1051, 28] on input "Send Message" at bounding box center [1047, 28] width 37 height 11
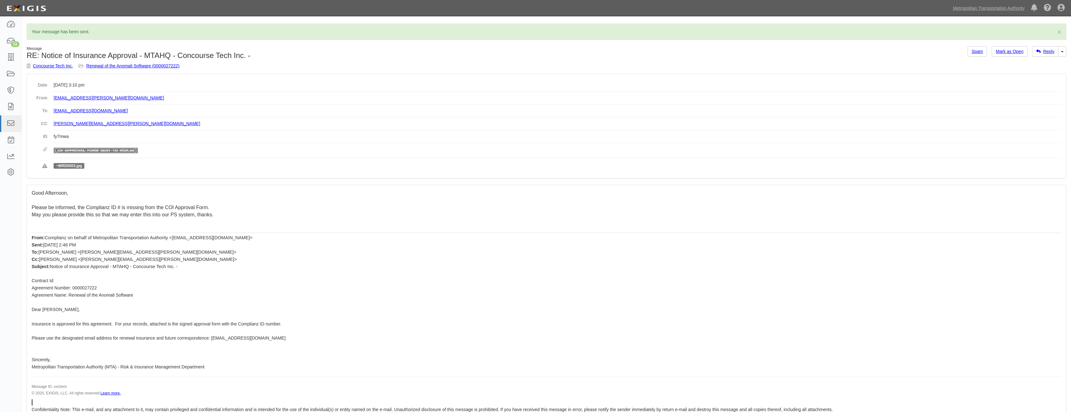
click at [118, 148] on link "COI_APPROVAL_FORM_SENT_TO_RISK.pdf" at bounding box center [96, 150] width 80 height 4
click at [17, 47] on div "53" at bounding box center [15, 44] width 8 height 6
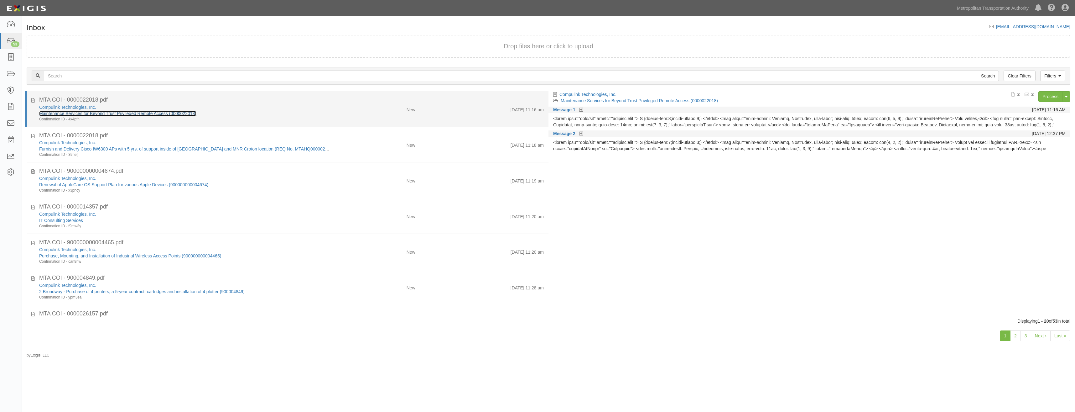
click at [130, 113] on link "Maintenance Services for Beyond Trust Privileged Remote Access (0000022018)" at bounding box center [117, 113] width 157 height 5
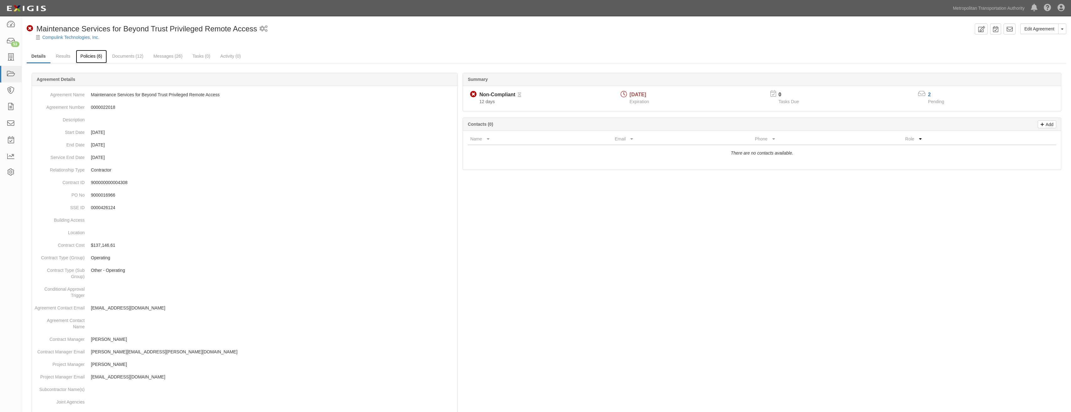
click at [91, 54] on link "Policies (6)" at bounding box center [91, 56] width 31 height 13
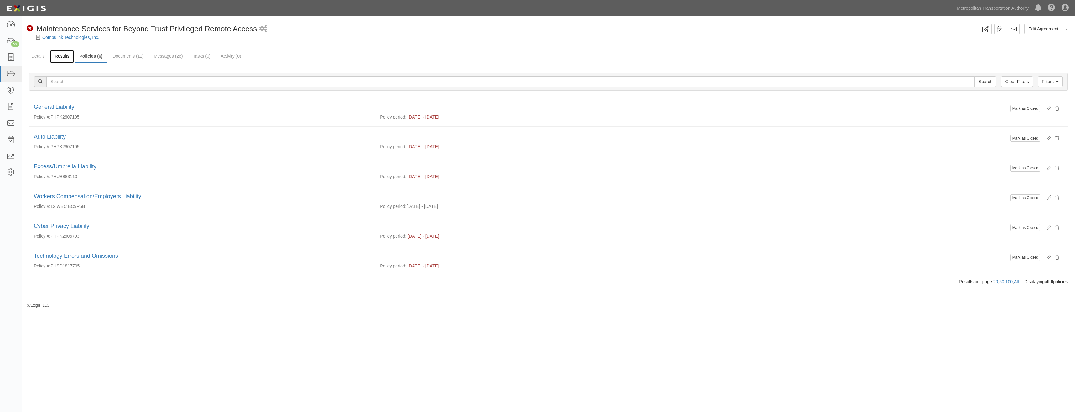
click at [58, 61] on link "Results" at bounding box center [62, 56] width 24 height 13
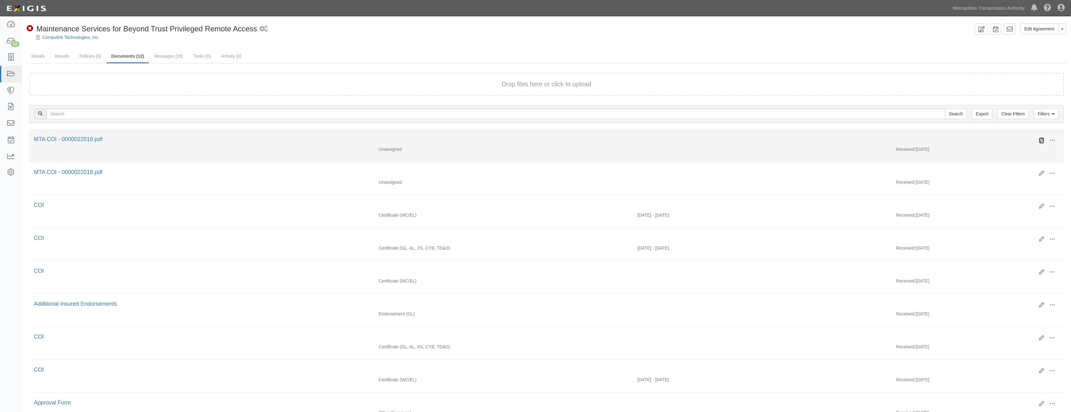
click at [1040, 139] on icon at bounding box center [1041, 140] width 5 height 5
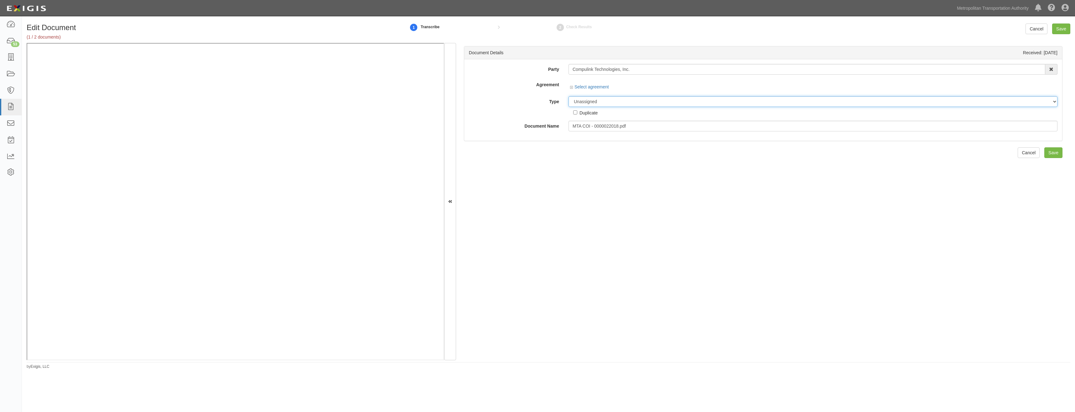
click at [641, 100] on select "Unassigned Binder Cancellation Notice Certificate Contract Endorsement Insuranc…" at bounding box center [813, 101] width 489 height 11
select select "CertificateDetail"
click at [569, 96] on select "Unassigned Binder Cancellation Notice Certificate Contract Endorsement Insuranc…" at bounding box center [813, 101] width 489 height 11
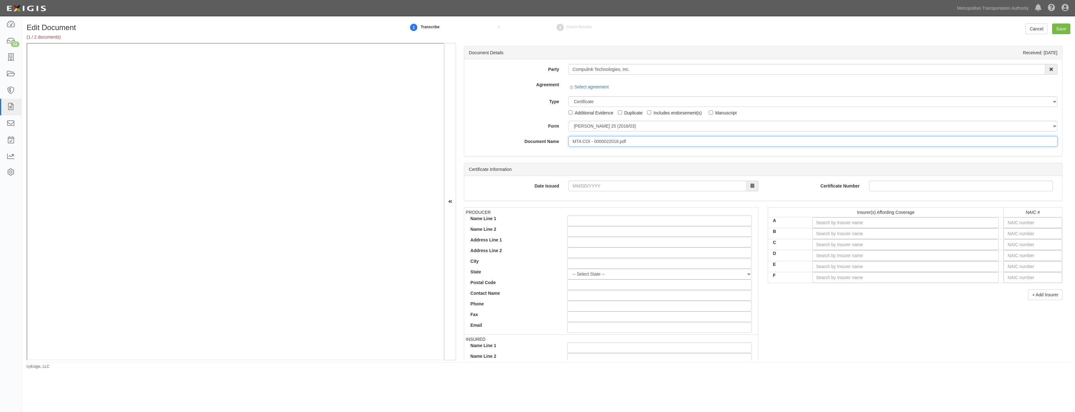
click at [656, 143] on input "MTA COI - 0000022018.pdf" at bounding box center [813, 141] width 489 height 11
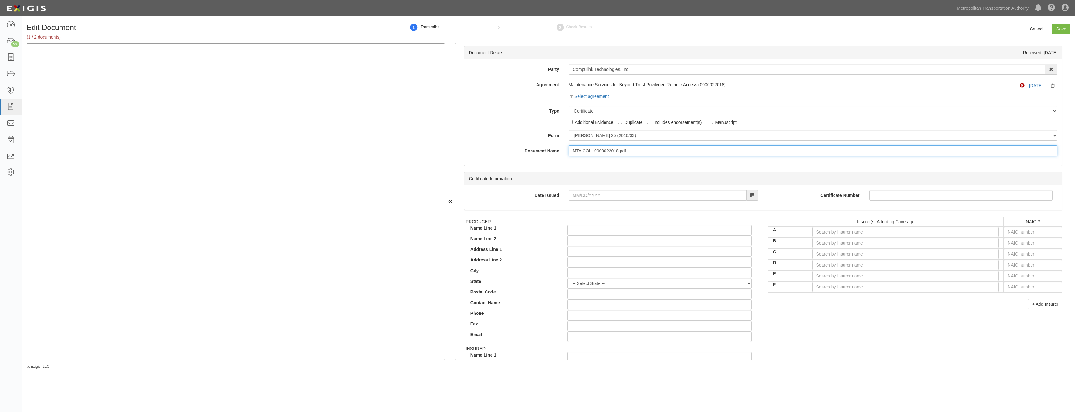
click at [656, 143] on div "Party Compulink Technologies, Inc. 15493-1400 Employee Development 21Tech Inc. …" at bounding box center [763, 110] width 589 height 92
type input "COI"
click at [1028, 227] on input "text" at bounding box center [1033, 232] width 59 height 11
type input "16862"
type input "1"
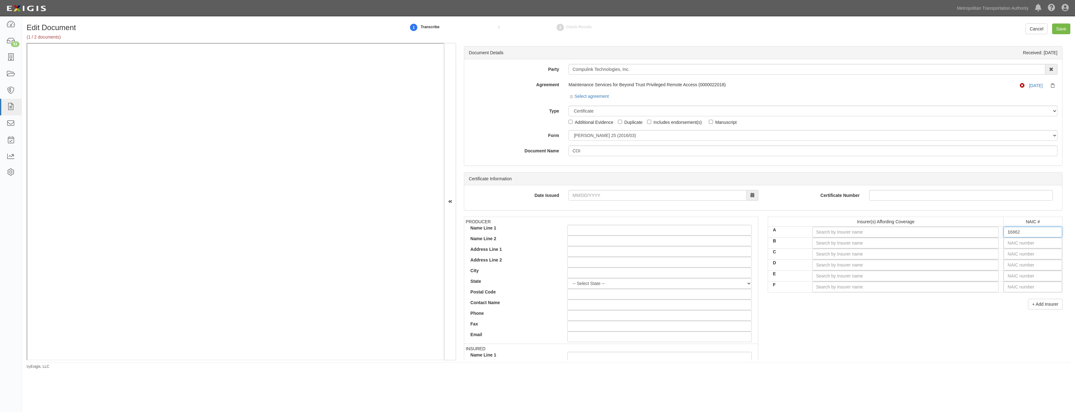
type input "18430"
type input "18"
type input "18058"
type input "1805"
type input "18058"
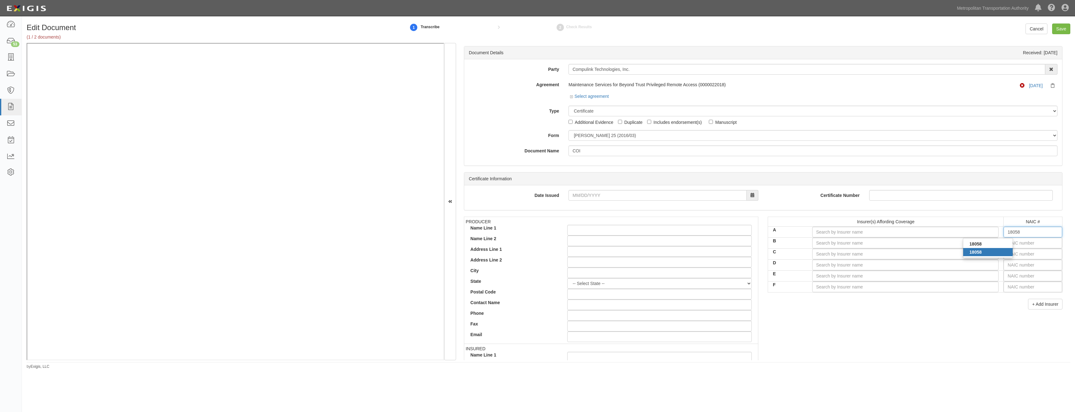
click at [988, 253] on div "18058" at bounding box center [988, 252] width 50 height 8
type input "Philadelphia Indemnity Insurance Company (A++ XV Rating)"
type input "18058"
click at [919, 318] on div "PRODUCER Name Line 1 Name Line 2 Address Line 1 Address Line 2 City State -- Se…" at bounding box center [763, 326] width 608 height 218
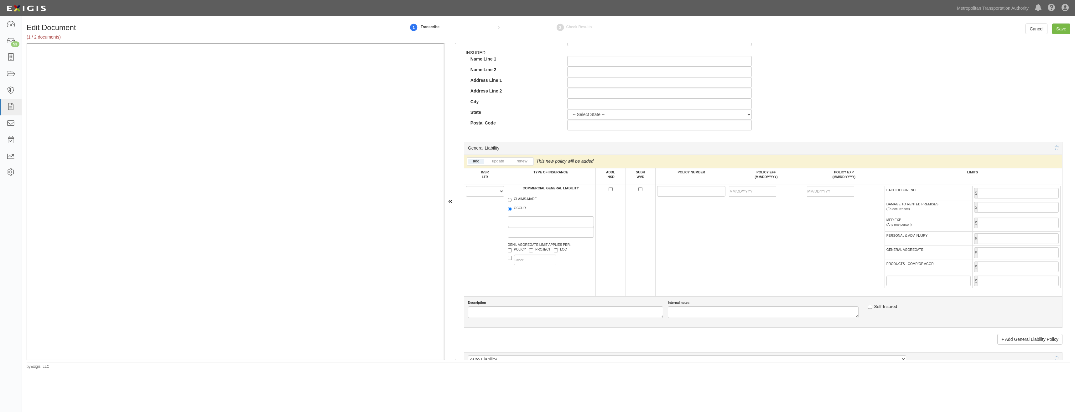
scroll to position [313, 0]
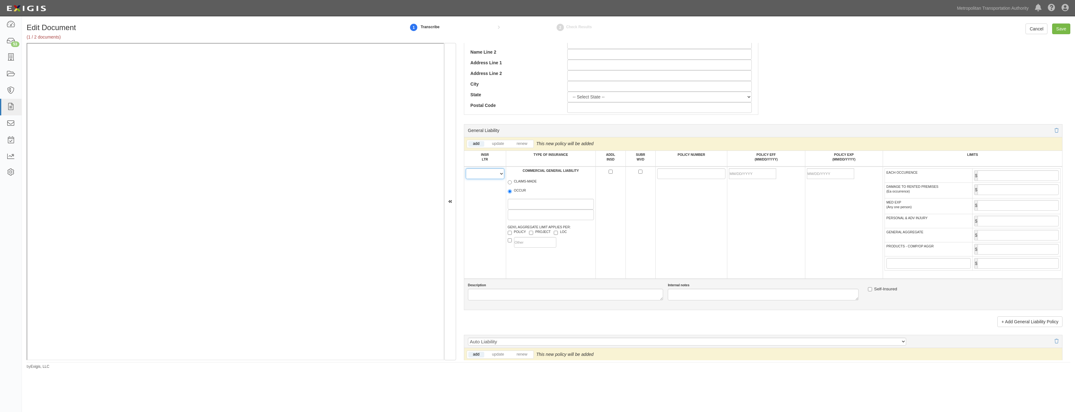
click at [485, 177] on select "A B C D E F" at bounding box center [485, 173] width 39 height 11
select select "A"
click at [466, 168] on select "A B C D E F" at bounding box center [485, 173] width 39 height 11
click at [513, 190] on label "OCCUR" at bounding box center [517, 191] width 18 height 6
click at [512, 190] on input "OCCUR" at bounding box center [510, 191] width 4 height 4
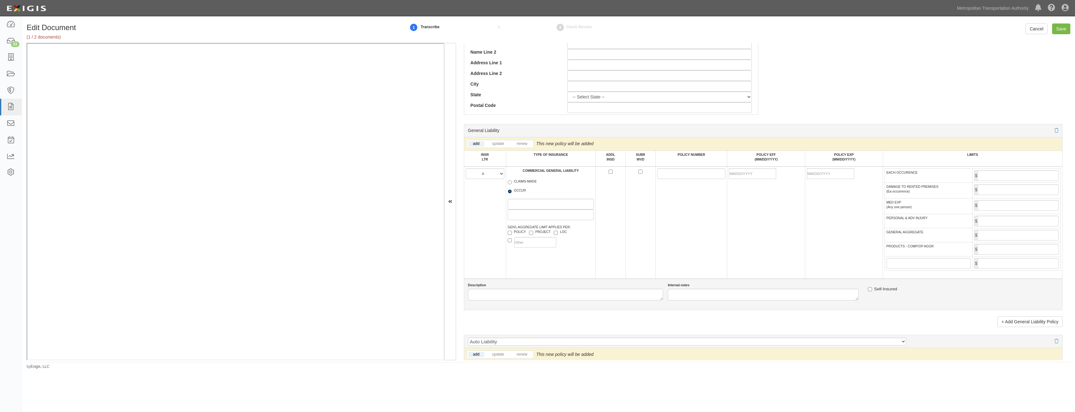
radio input "true"
click at [533, 231] on input "PROJECT" at bounding box center [531, 233] width 4 height 4
checkbox input "true"
click at [611, 171] on input "ADDL INSD" at bounding box center [611, 172] width 4 height 4
checkbox input "true"
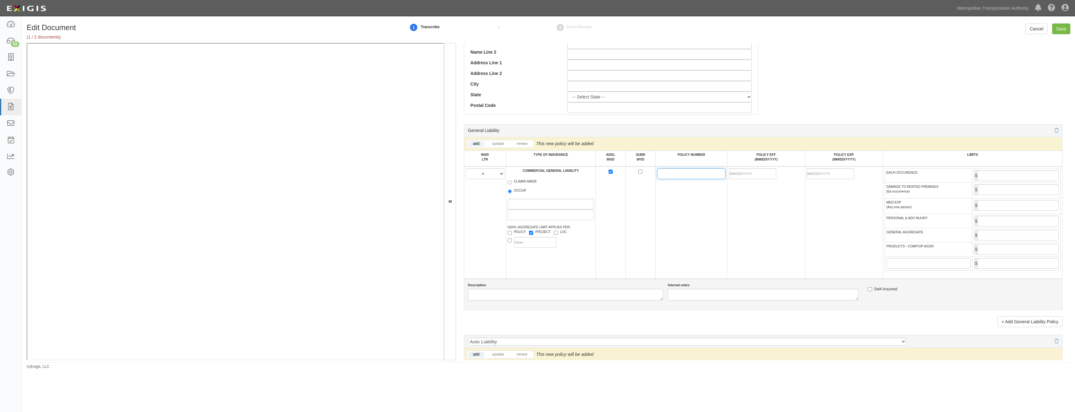
drag, startPoint x: 671, startPoint y: 175, endPoint x: 660, endPoint y: 177, distance: 11.3
click at [671, 175] on input "POLICY NUMBER" at bounding box center [691, 173] width 68 height 11
type input "PHPK2607105-007"
drag, startPoint x: 749, startPoint y: 174, endPoint x: 704, endPoint y: 205, distance: 54.8
click at [749, 174] on input "POLICY EFF (MM/DD/YYYY)" at bounding box center [752, 173] width 47 height 11
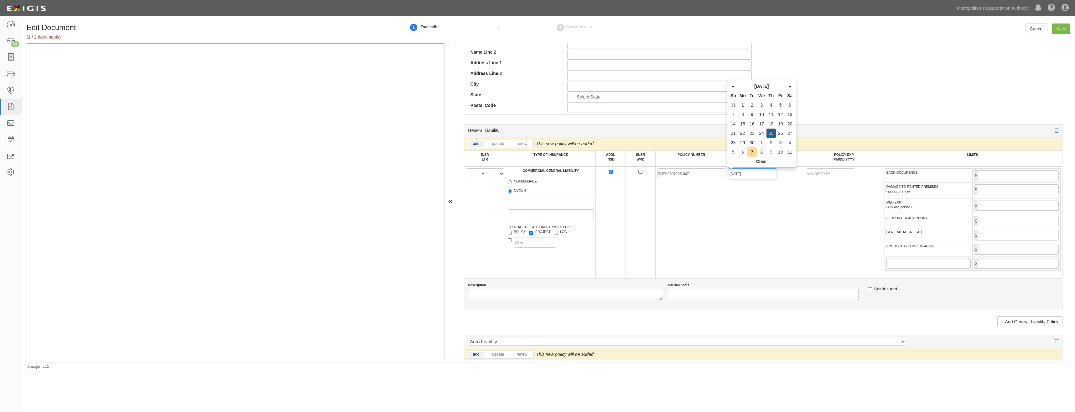
type input "09/25/2025"
type input "09/25/2026"
drag, startPoint x: 1023, startPoint y: 174, endPoint x: 1019, endPoint y: 178, distance: 5.8
click at [1023, 174] on input "EACH OCCURENCE" at bounding box center [1018, 175] width 81 height 11
type input "2,000,000"
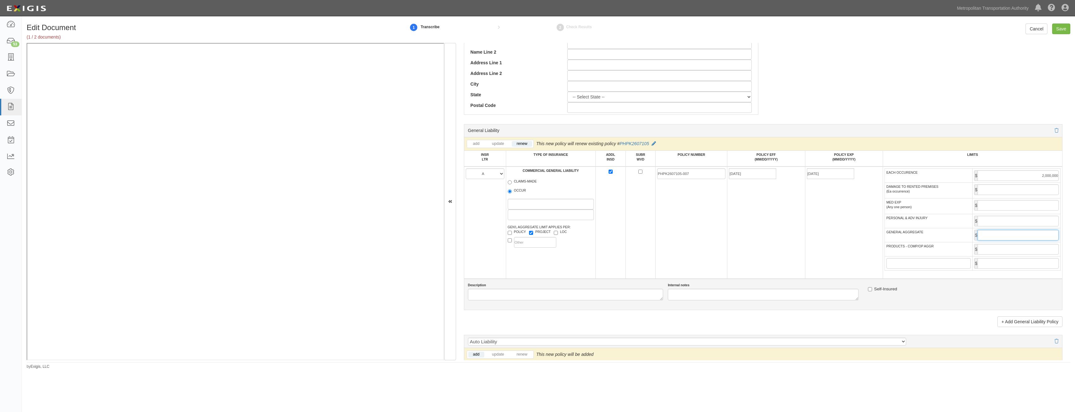
type input "4,000,000"
type input "12SBMAD9259"
type input "09/27/2025"
type input "2,000,000"
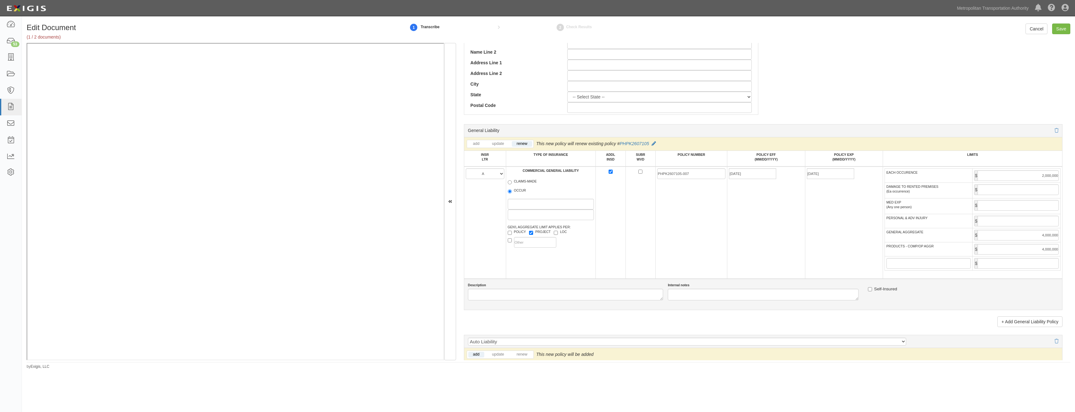
type input "12SBMAD9259"
type input "09/27/2025"
type input "6,000,000"
type input "12WECAL9XC0"
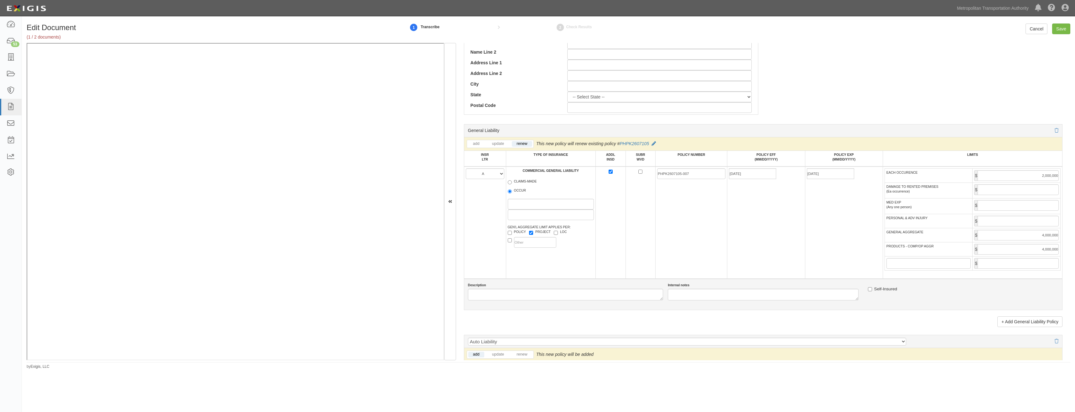
type input "06/02/2025"
type input "1,000,000"
type input "12SBMAD9259"
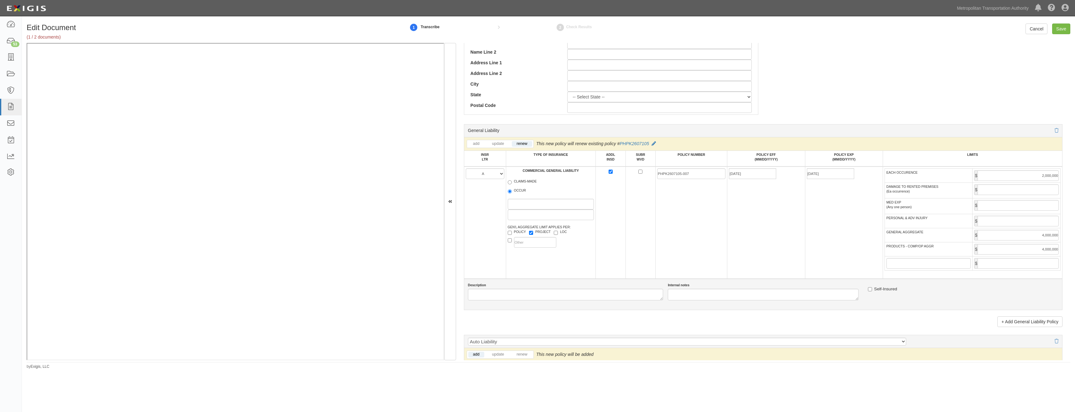
type input "09/27/2025"
type input "5,000,000"
type input "09/27/2026"
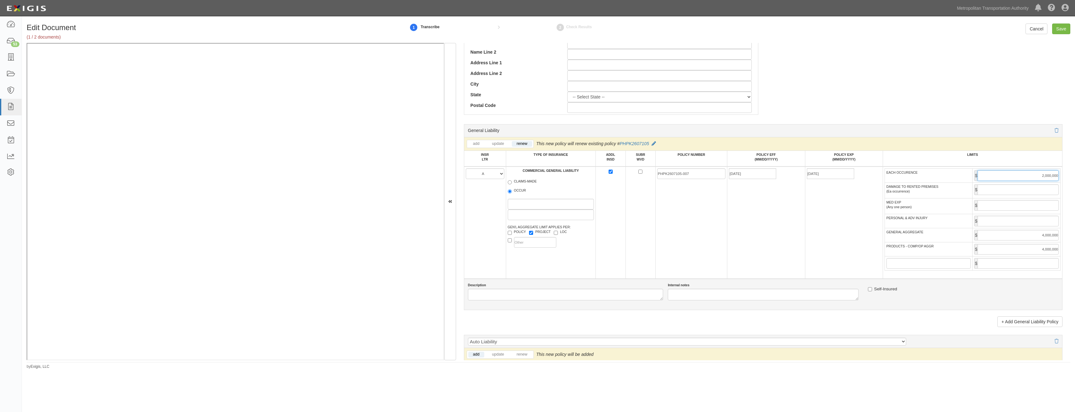
type input "06/02/2026"
type input "09/27/2026"
click at [733, 225] on td "09/25/2025" at bounding box center [767, 222] width 78 height 112
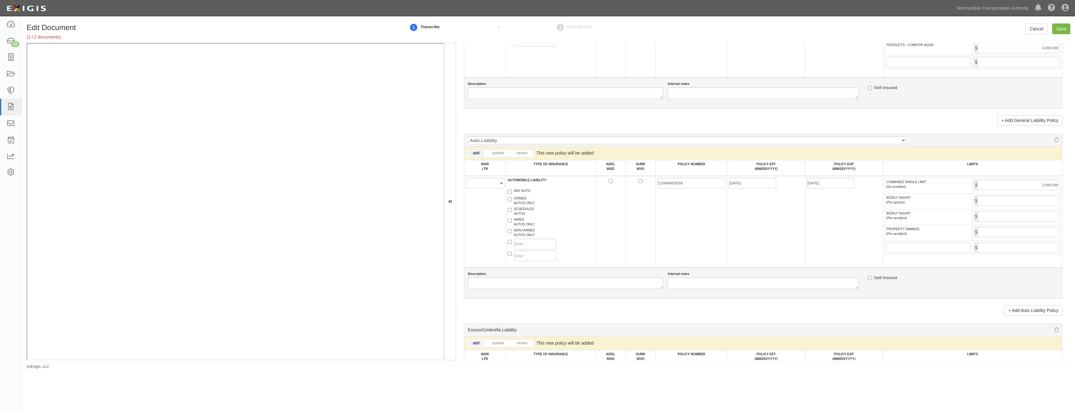
scroll to position [470, 0]
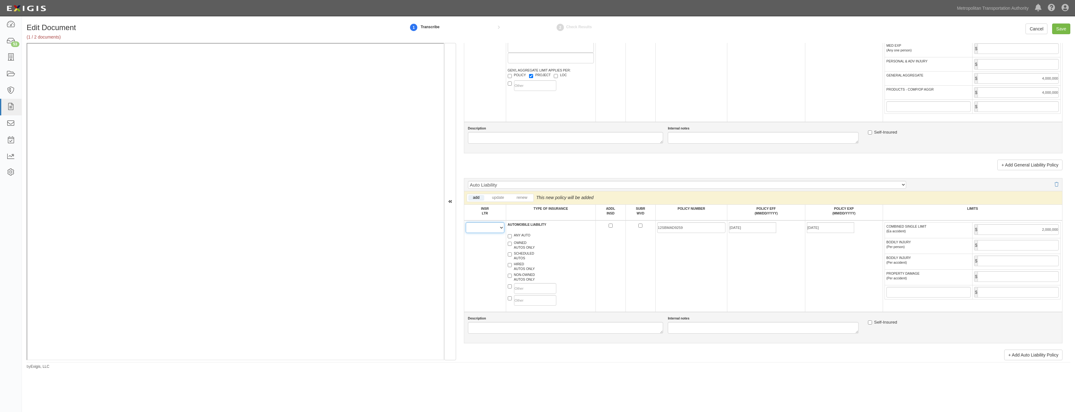
click at [484, 225] on select "A B C D E F" at bounding box center [485, 227] width 39 height 11
select select "A"
click at [466, 222] on select "A B C D E F" at bounding box center [485, 227] width 39 height 11
click at [523, 267] on label "HIRED AUTOS ONLY" at bounding box center [521, 266] width 27 height 9
click at [512, 267] on input "HIRED AUTOS ONLY" at bounding box center [510, 265] width 4 height 4
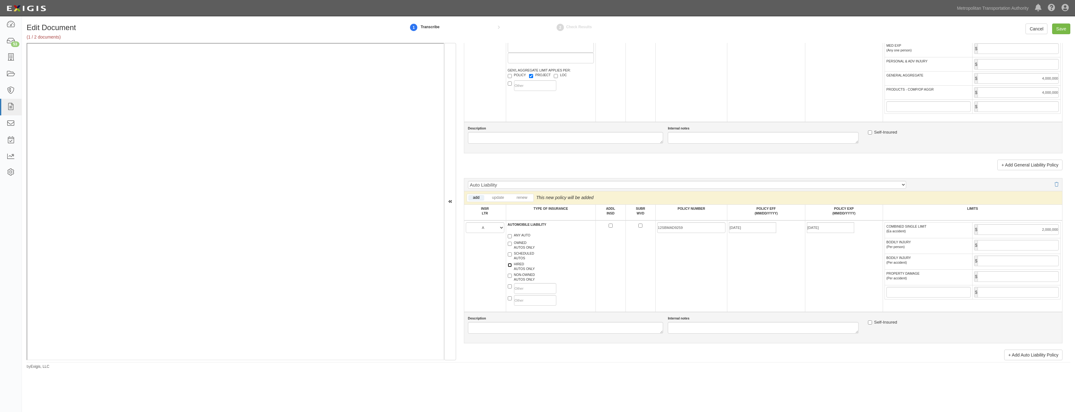
checkbox input "true"
click at [521, 278] on label "NON-OWNED AUTOS ONLY" at bounding box center [521, 276] width 27 height 9
click at [512, 278] on input "NON-OWNED AUTOS ONLY" at bounding box center [510, 276] width 4 height 4
checkbox input "true"
click at [679, 227] on input "12SBMAD9259" at bounding box center [691, 227] width 68 height 11
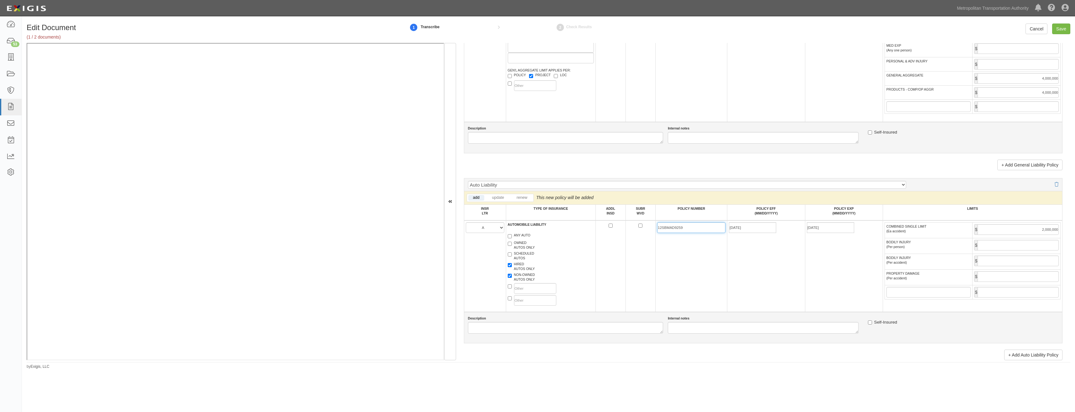
click at [679, 227] on input "12SBMAD9259" at bounding box center [691, 227] width 68 height 11
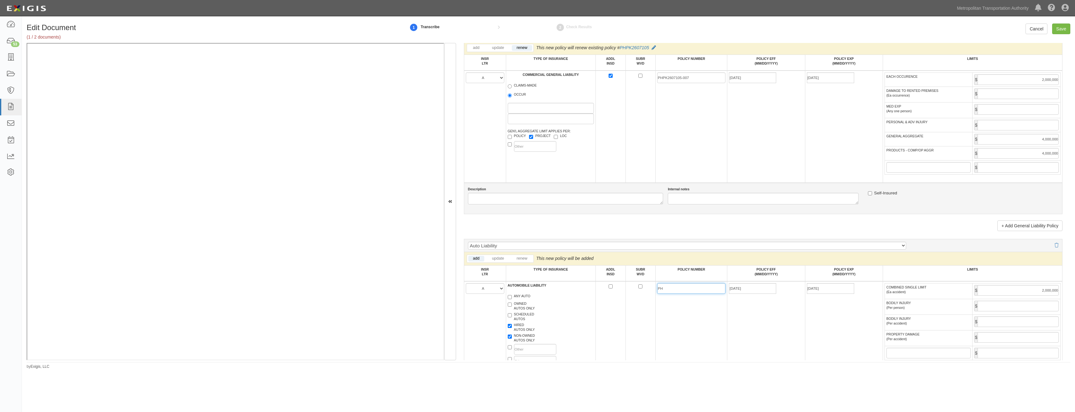
scroll to position [313, 0]
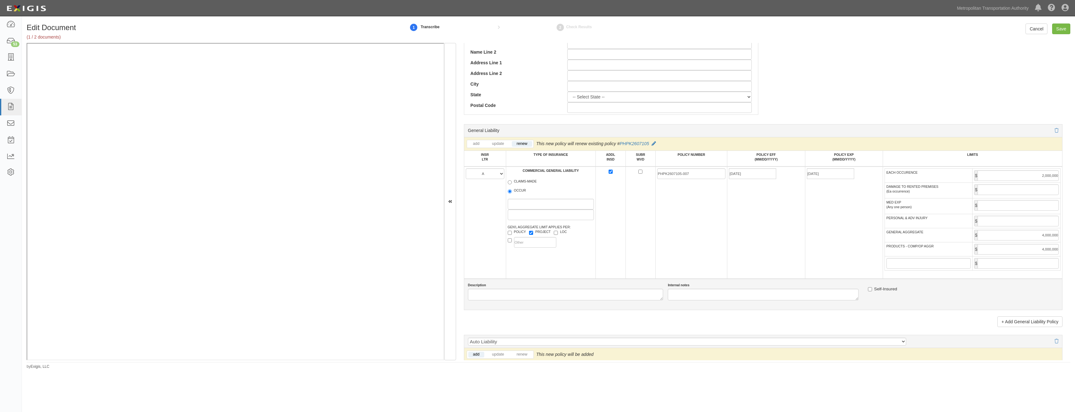
type input "PH"
click at [676, 173] on input "PHPK2607105-007" at bounding box center [691, 173] width 68 height 11
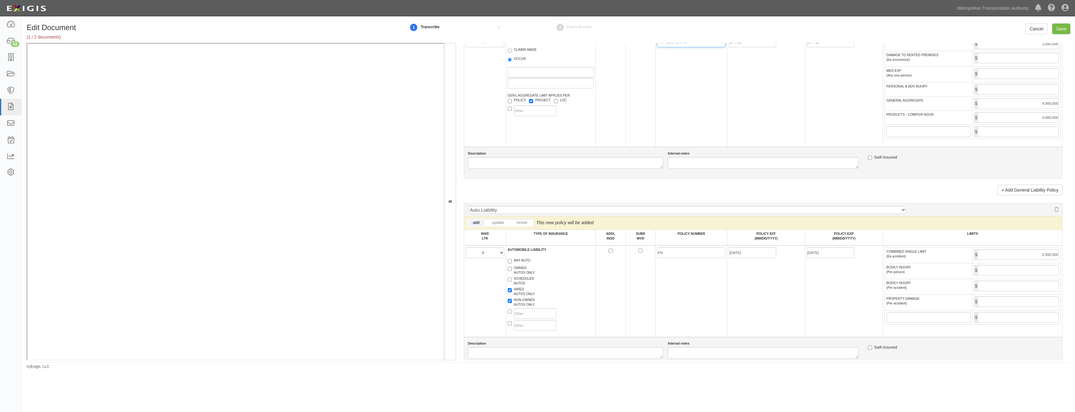
scroll to position [533, 0]
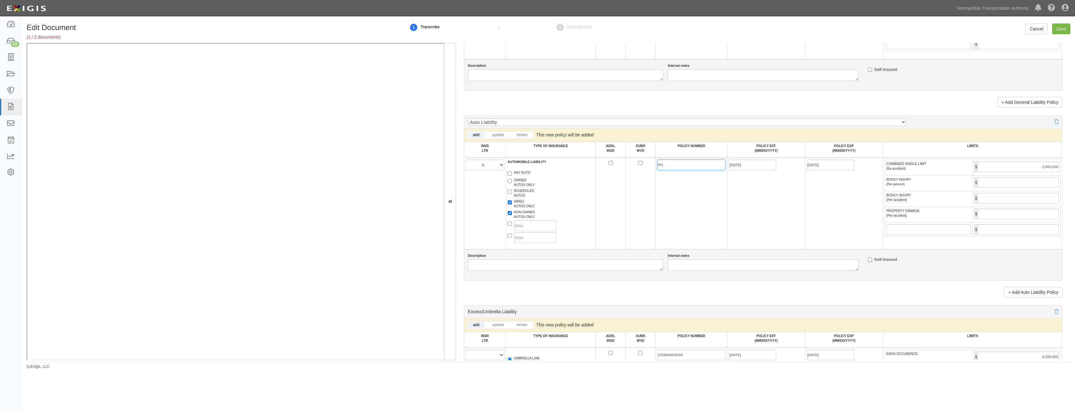
click at [696, 160] on input "PH" at bounding box center [691, 164] width 68 height 11
paste input "PHPK2607105-007"
type input "PHPK2607105-007"
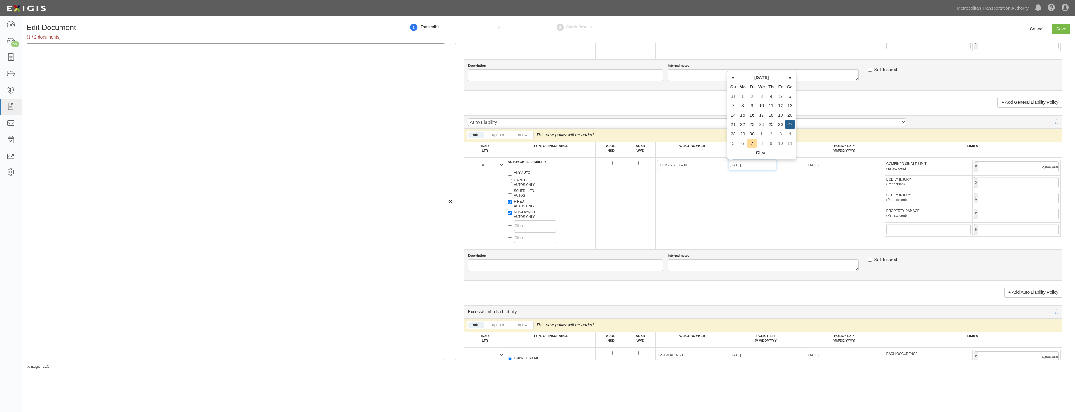
click at [766, 162] on input "09/27/2025" at bounding box center [752, 164] width 47 height 11
type input "09/25/2025"
type input "09/25/2026"
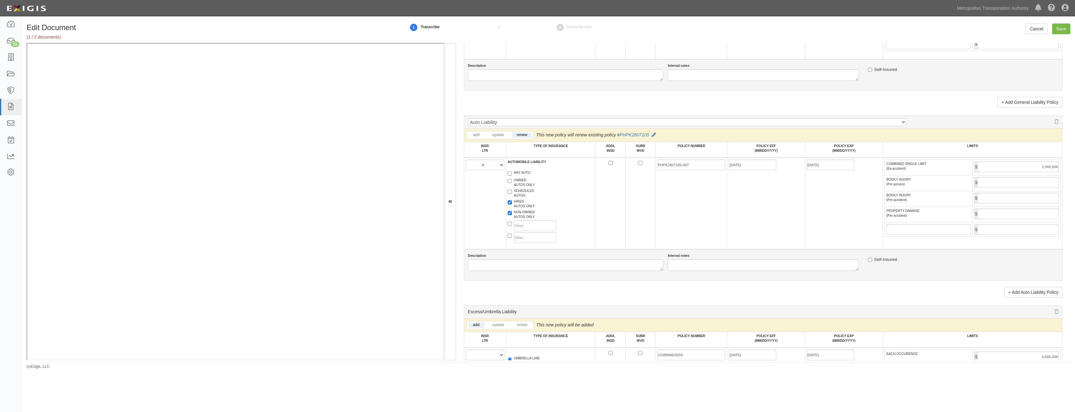
click at [782, 228] on td "09/25/2025" at bounding box center [767, 203] width 78 height 91
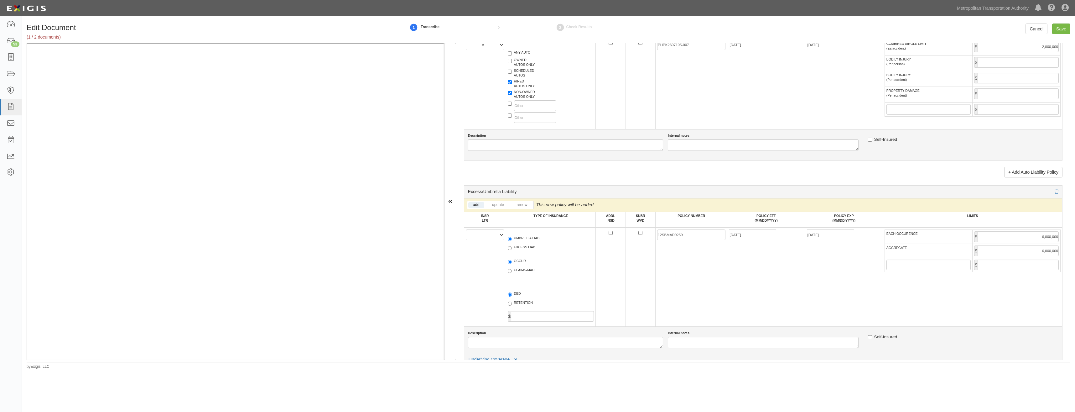
scroll to position [658, 0]
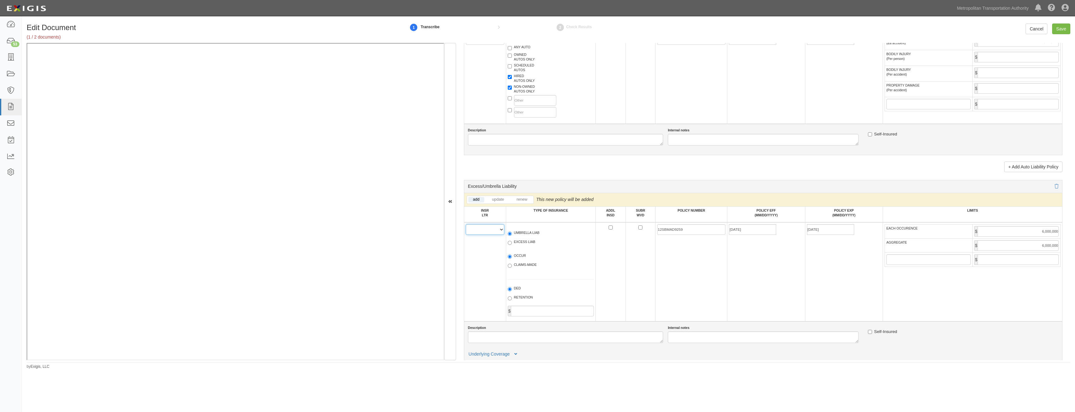
click at [488, 228] on select "A B C D E F" at bounding box center [485, 229] width 39 height 11
select select "A"
click at [466, 224] on select "A B C D E F" at bounding box center [485, 229] width 39 height 11
click at [520, 234] on label "UMBRELLA LIAB" at bounding box center [524, 233] width 32 height 6
click at [512, 234] on input "UMBRELLA LIAB" at bounding box center [510, 234] width 4 height 4
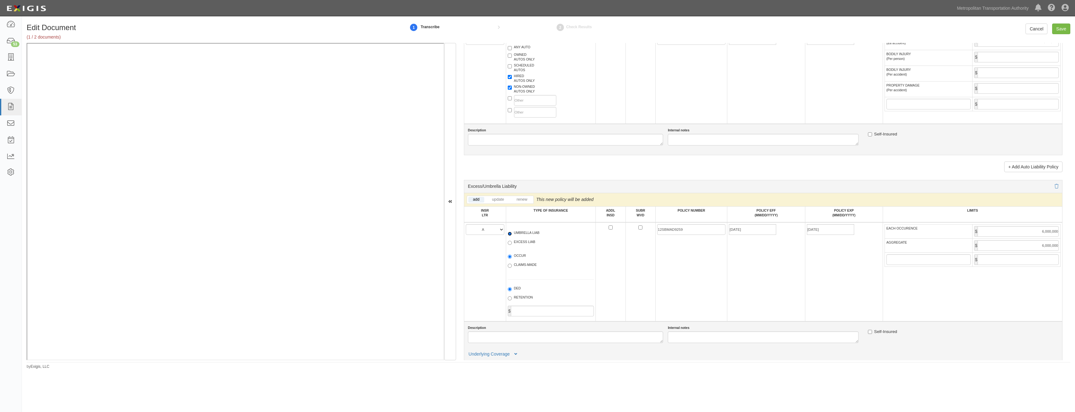
radio input "true"
click at [515, 255] on label "OCCUR" at bounding box center [517, 256] width 18 height 6
click at [512, 255] on input "OCCUR" at bounding box center [510, 256] width 4 height 4
radio input "true"
click at [675, 227] on input "12SBMAD9259" at bounding box center [691, 229] width 68 height 11
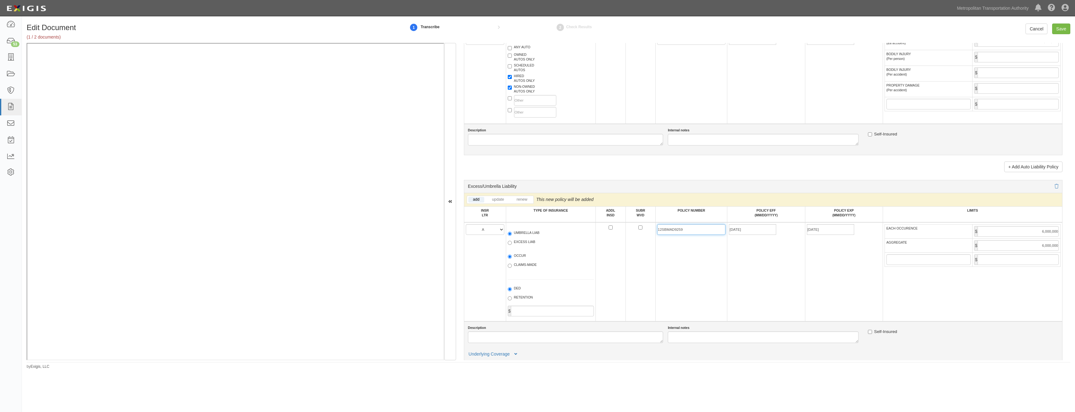
click at [675, 227] on input "12SBMAD9259" at bounding box center [691, 229] width 68 height 11
paste input "PHPK2607105-007"
drag, startPoint x: 680, startPoint y: 227, endPoint x: 661, endPoint y: 230, distance: 18.7
click at [661, 230] on input "PHPK2607105-007" at bounding box center [691, 229] width 68 height 11
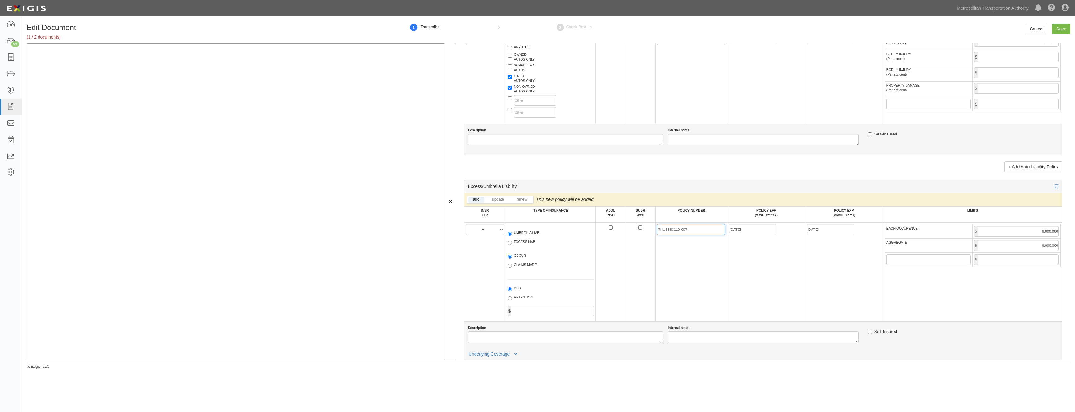
type input "PHUB883110-007"
click at [711, 262] on td "PHUB883110-007" at bounding box center [692, 271] width 72 height 99
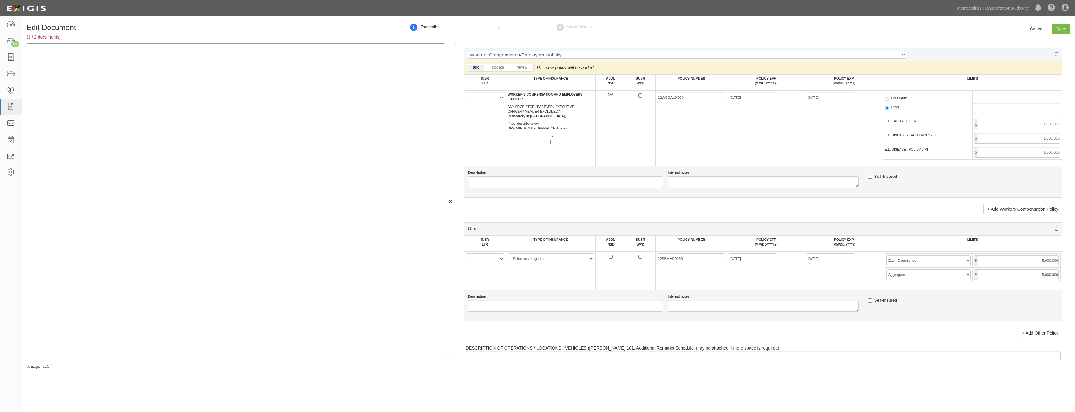
scroll to position [1003, 0]
click at [481, 262] on select "A B C D E F" at bounding box center [485, 258] width 39 height 11
select select "A"
click at [466, 253] on select "A B C D E F" at bounding box center [485, 258] width 39 height 11
drag, startPoint x: 540, startPoint y: 257, endPoint x: 540, endPoint y: 262, distance: 5.0
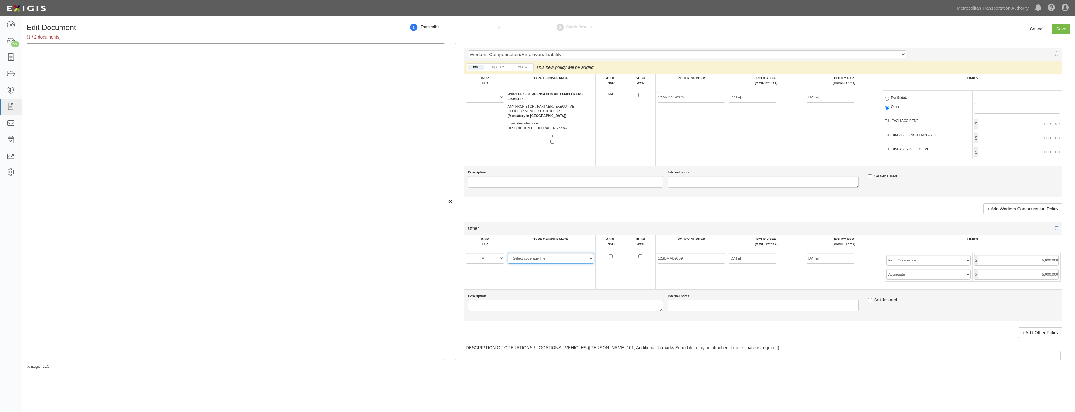
click at [540, 257] on select "-- Select coverage line -- Asbestos Abatement Auto Physical Damage Aviation Lia…" at bounding box center [551, 258] width 86 height 11
click at [508, 253] on select "-- Select coverage line -- Asbestos Abatement Auto Physical Damage Aviation Lia…" at bounding box center [551, 258] width 86 height 11
click at [560, 272] on td "-- Select coverage line -- Asbestos Abatement Auto Physical Damage Aviation Lia…" at bounding box center [551, 270] width 90 height 39
click at [1030, 334] on link "+ Add Other Policy" at bounding box center [1040, 332] width 44 height 11
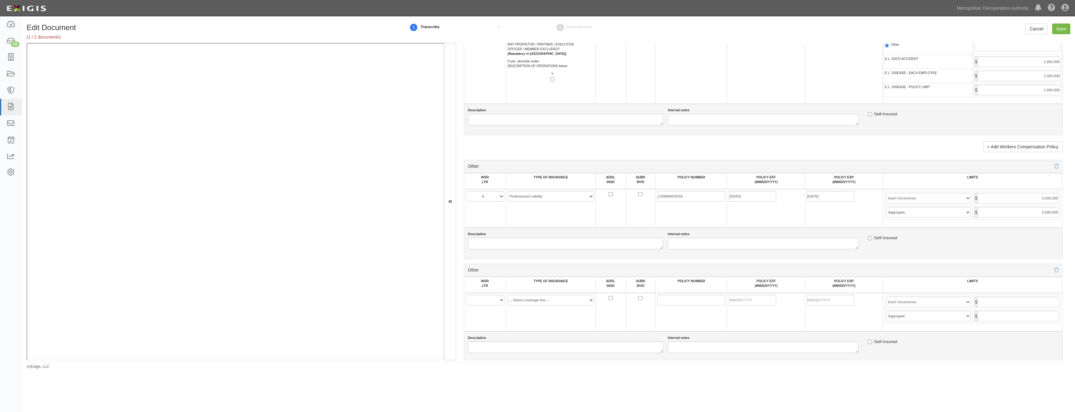
scroll to position [1065, 0]
click at [552, 197] on select "-- Select coverage line -- Asbestos Abatement Auto Physical Damage Aviation Lia…" at bounding box center [551, 195] width 86 height 11
select select "91"
click at [508, 201] on select "-- Select coverage line -- Asbestos Abatement Auto Physical Damage Aviation Lia…" at bounding box center [551, 195] width 86 height 11
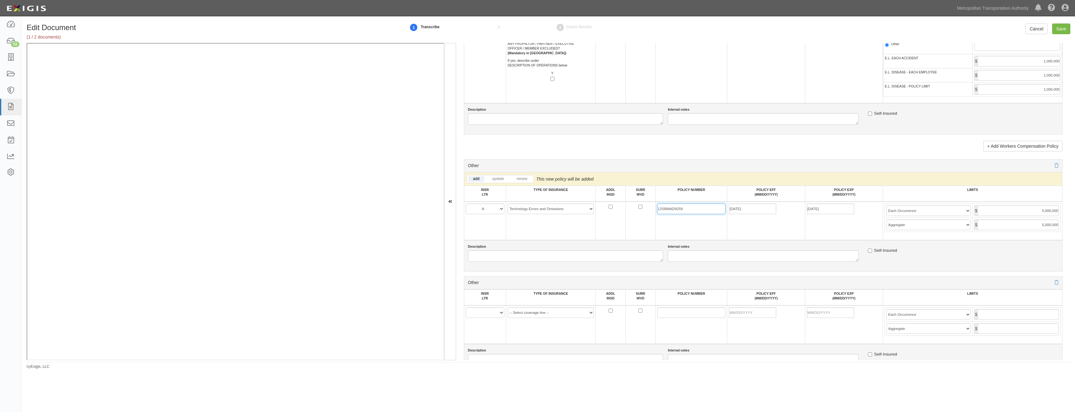
click at [677, 210] on input "12SBMAD9259" at bounding box center [691, 208] width 68 height 11
type input "PHPK2606703"
click at [479, 313] on select "A B C D E F" at bounding box center [485, 312] width 39 height 11
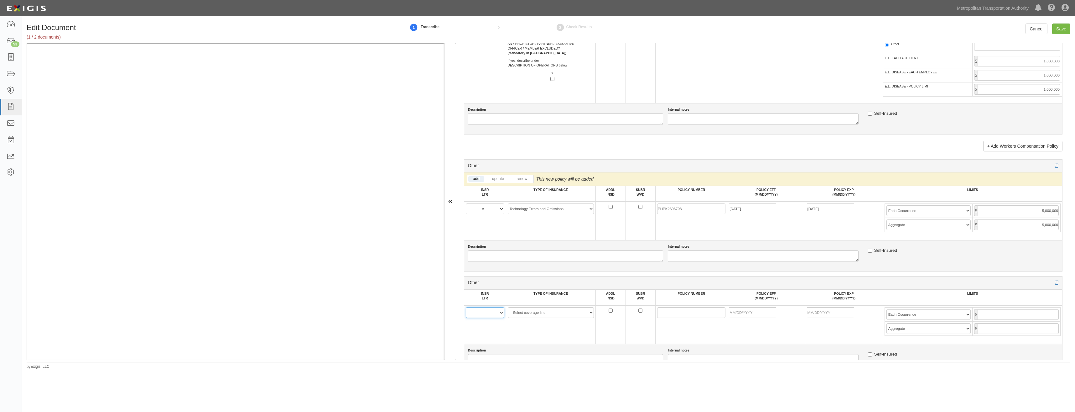
select select "A"
click at [466, 307] on select "A B C D E F" at bounding box center [485, 312] width 39 height 11
click at [527, 313] on select "-- Select coverage line -- Asbestos Abatement Auto Physical Damage Aviation Lia…" at bounding box center [551, 312] width 86 height 11
select select "152"
click at [508, 318] on select "-- Select coverage line -- Asbestos Abatement Auto Physical Damage Aviation Lia…" at bounding box center [551, 312] width 86 height 11
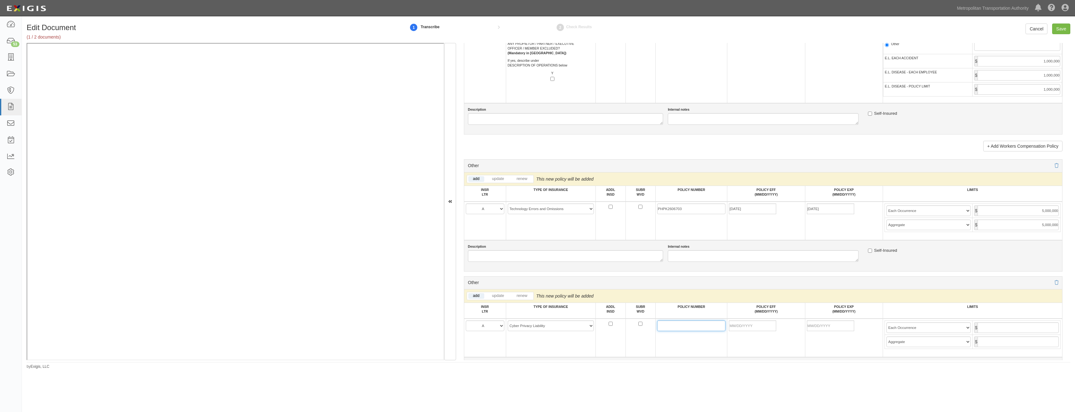
click at [676, 327] on input "POLICY NUMBER" at bounding box center [691, 325] width 68 height 11
type input "PHSD1817795"
click at [743, 325] on input "POLICY EFF (MM/DD/YYYY)" at bounding box center [752, 325] width 47 height 11
type input "09/25/2025"
type input "09/25/2026"
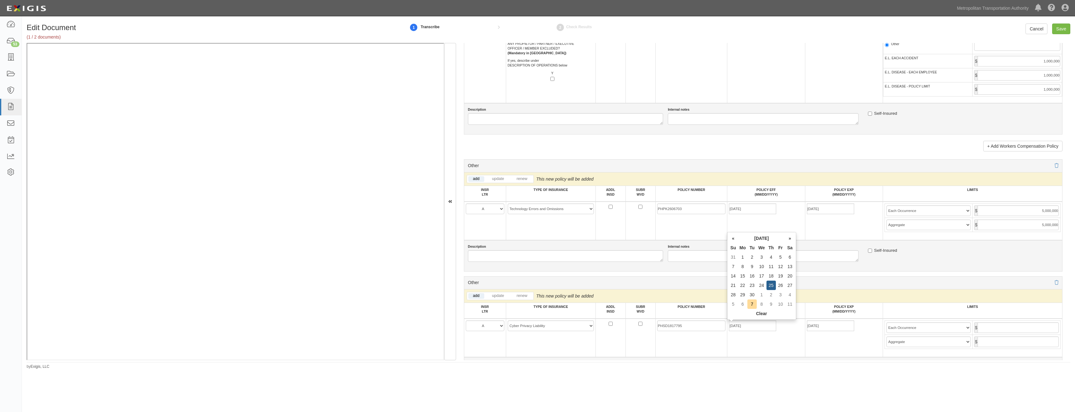
click at [844, 347] on td "09/25/2026" at bounding box center [844, 337] width 78 height 39
click at [1030, 327] on input "text" at bounding box center [1018, 327] width 81 height 11
type input "2,000,000"
click at [991, 345] on input "text" at bounding box center [1018, 341] width 81 height 11
type input "2,000,000"
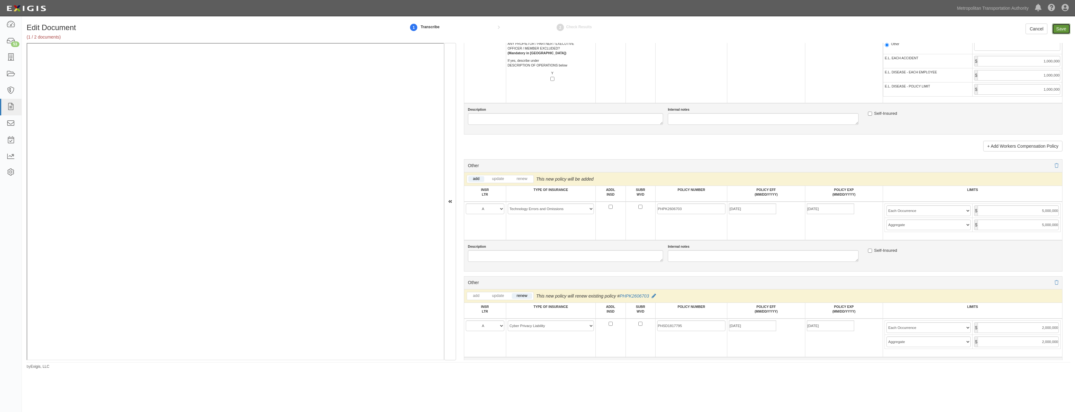
click at [1062, 27] on input "Save" at bounding box center [1061, 28] width 18 height 11
type input "2000000"
type input "4000000"
type input "2000000"
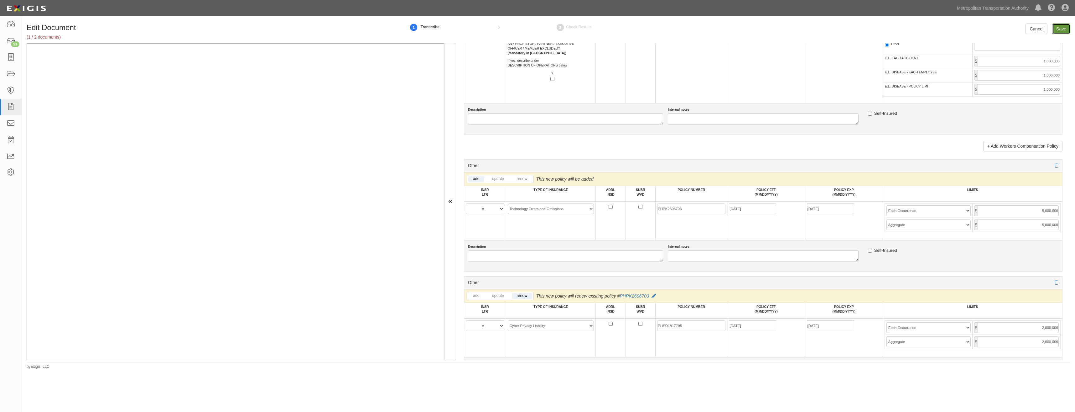
type input "6000000"
type input "1000000"
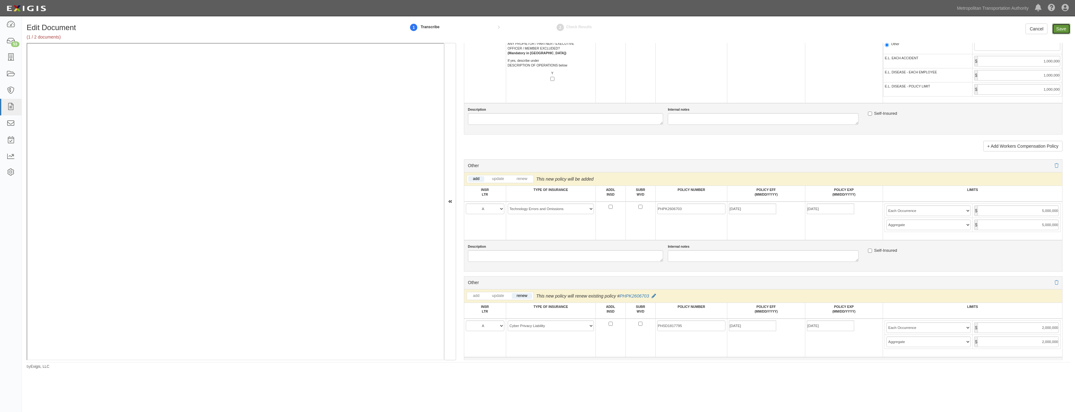
type input "5000000"
type input "2000000"
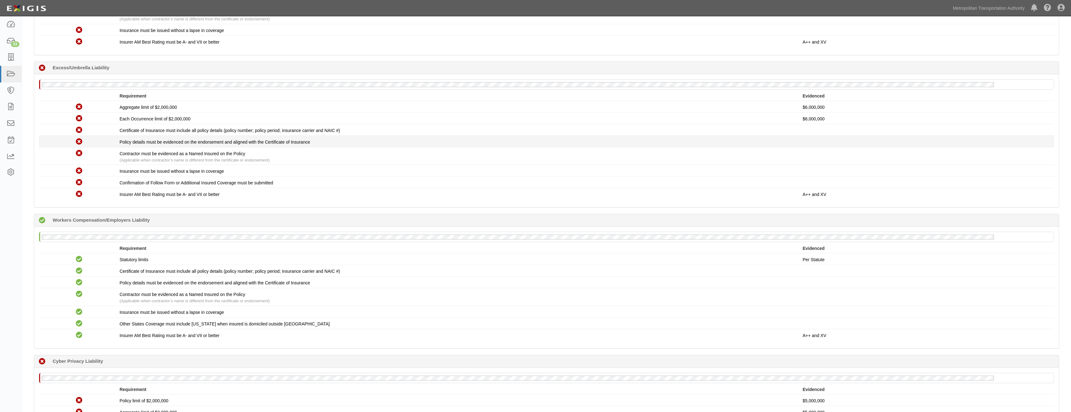
scroll to position [454, 0]
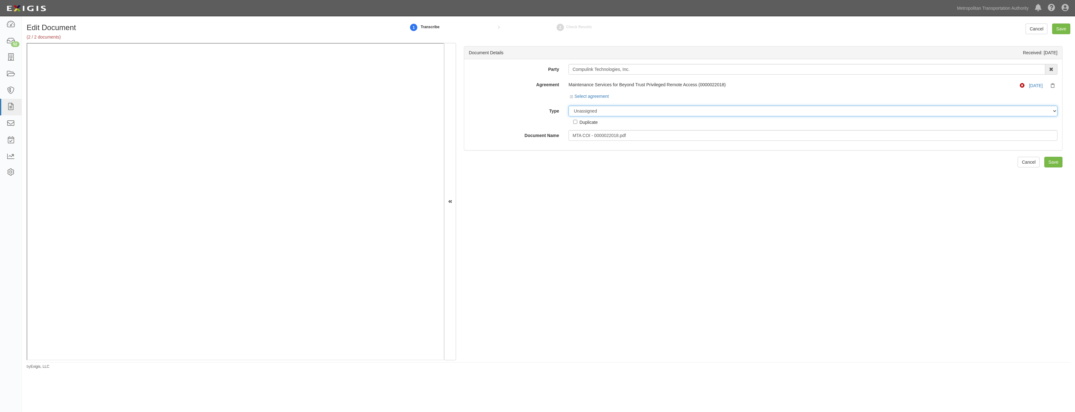
drag, startPoint x: 629, startPoint y: 110, endPoint x: 627, endPoint y: 117, distance: 7.0
click at [629, 110] on select "Unassigned Binder Cancellation Notice Certificate Contract Endorsement Insuranc…" at bounding box center [813, 111] width 489 height 11
select select "JunkDetail"
click at [569, 106] on select "Unassigned Binder Cancellation Notice Certificate Contract Endorsement Insuranc…" at bounding box center [813, 111] width 489 height 11
click at [589, 123] on div "Duplicate" at bounding box center [589, 121] width 18 height 7
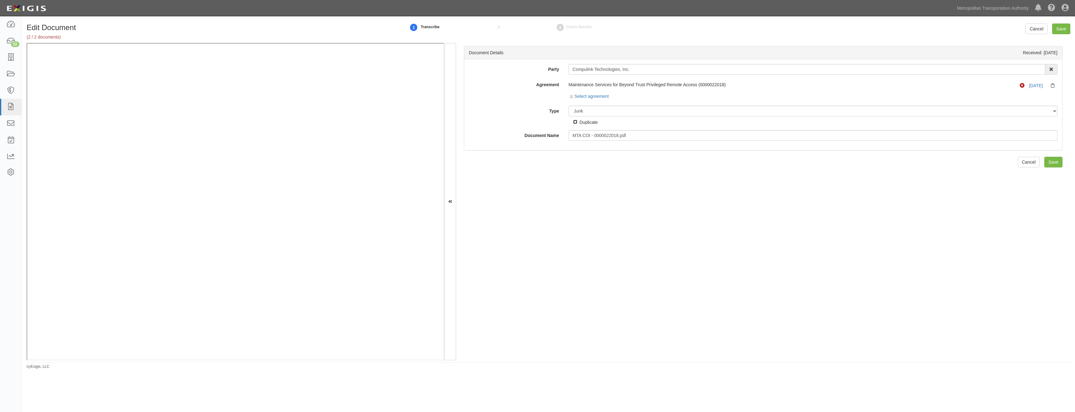
click at [577, 123] on input "Duplicate" at bounding box center [575, 122] width 4 height 4
checkbox input "true"
click at [1049, 163] on input "Save" at bounding box center [1054, 162] width 18 height 11
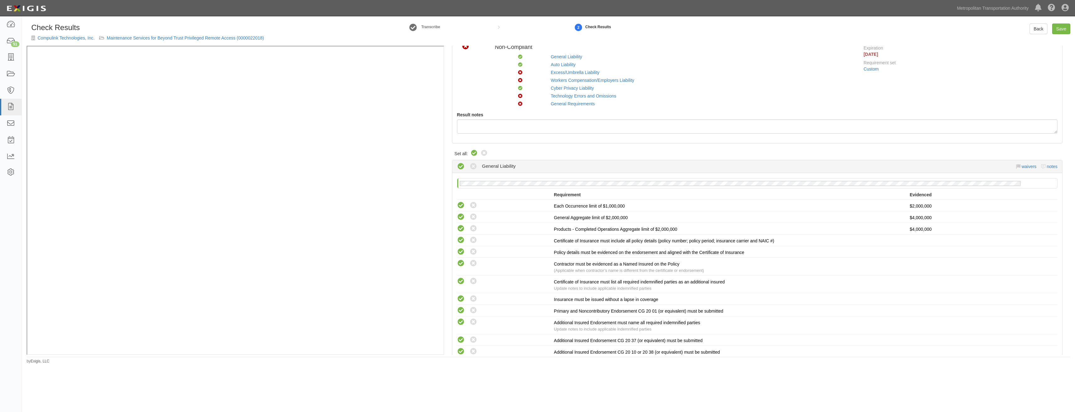
drag, startPoint x: 0, startPoint y: 0, endPoint x: 720, endPoint y: 132, distance: 732.0
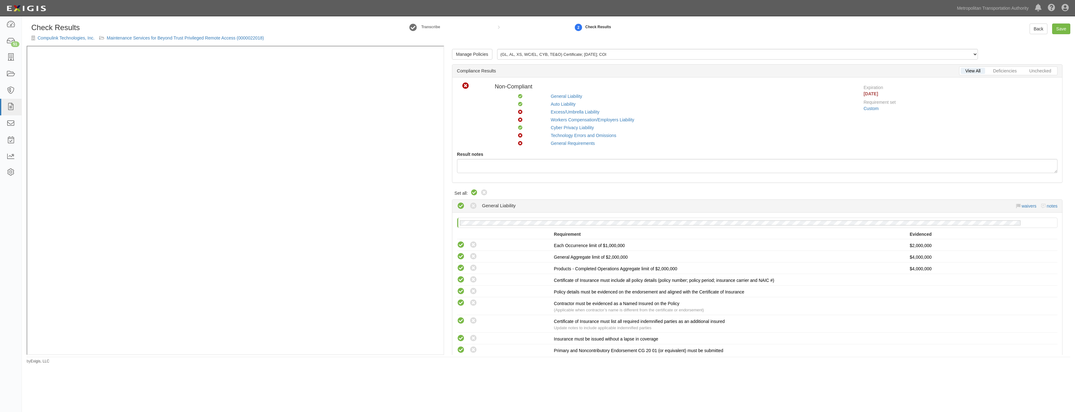
drag, startPoint x: 627, startPoint y: 211, endPoint x: 634, endPoint y: -23, distance: 234.2
click at [482, 55] on link "Manage Policies" at bounding box center [472, 54] width 40 height 11
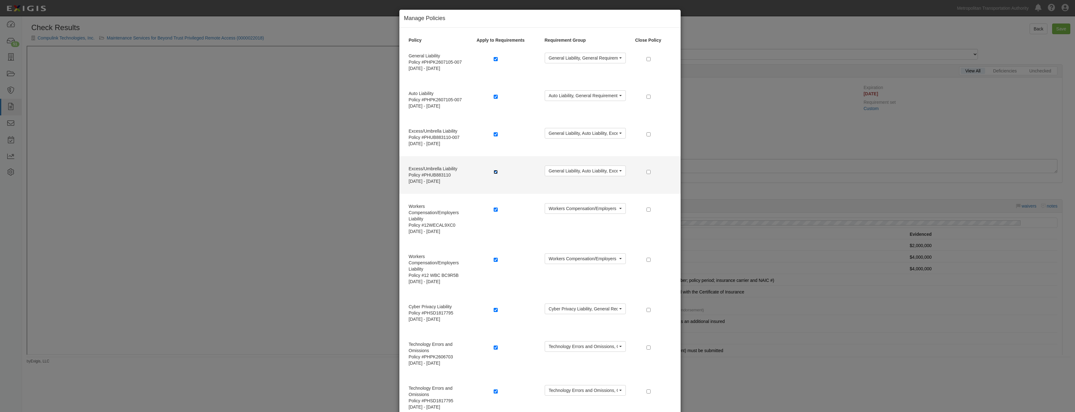
click at [494, 172] on input "checkbox" at bounding box center [496, 172] width 4 height 4
checkbox input "false"
click at [647, 172] on input "checkbox" at bounding box center [649, 172] width 4 height 4
checkbox input "true"
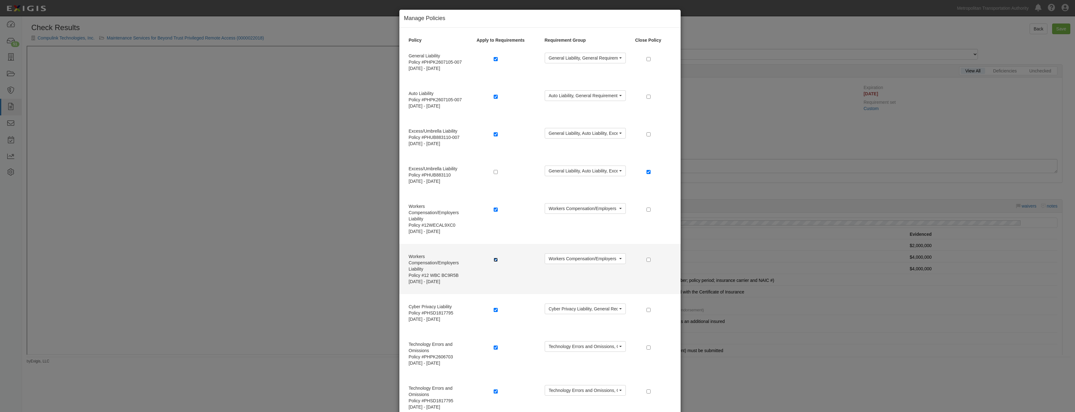
click at [494, 260] on input "checkbox" at bounding box center [496, 260] width 4 height 4
checkbox input "false"
click at [648, 261] on input "checkbox" at bounding box center [649, 260] width 4 height 4
checkbox input "true"
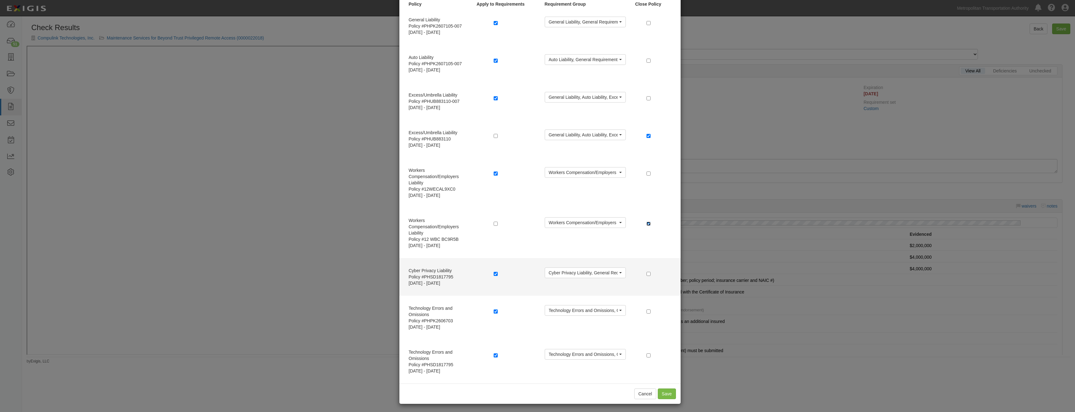
scroll to position [38, 0]
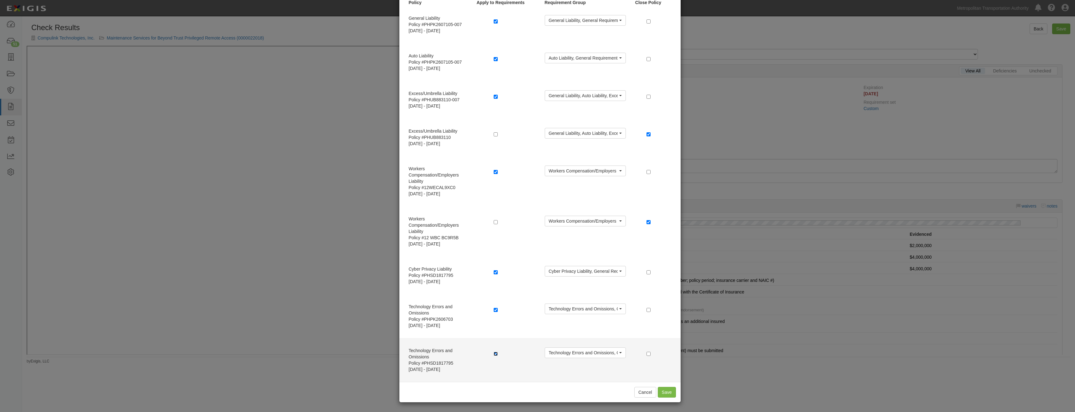
click at [495, 352] on input "checkbox" at bounding box center [496, 354] width 4 height 4
checkbox input "false"
click at [648, 353] on input "checkbox" at bounding box center [649, 354] width 4 height 4
checkbox input "true"
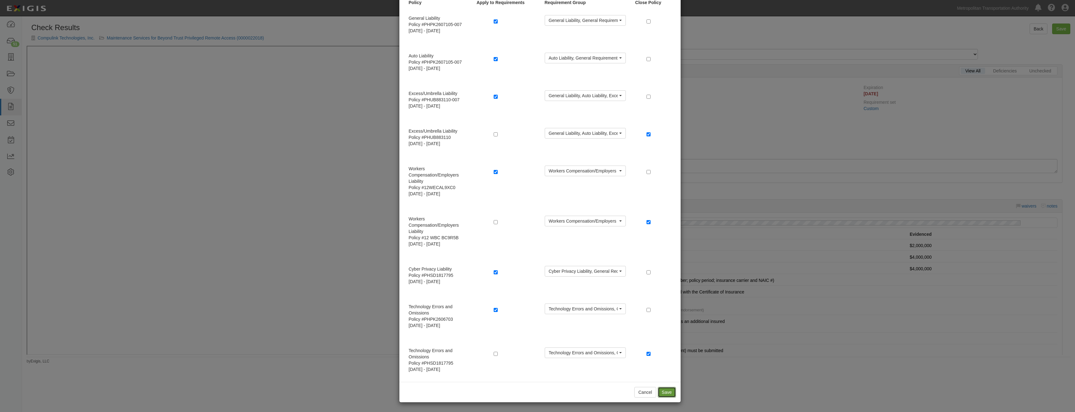
click at [666, 389] on button "Save" at bounding box center [667, 392] width 18 height 11
radio input "true"
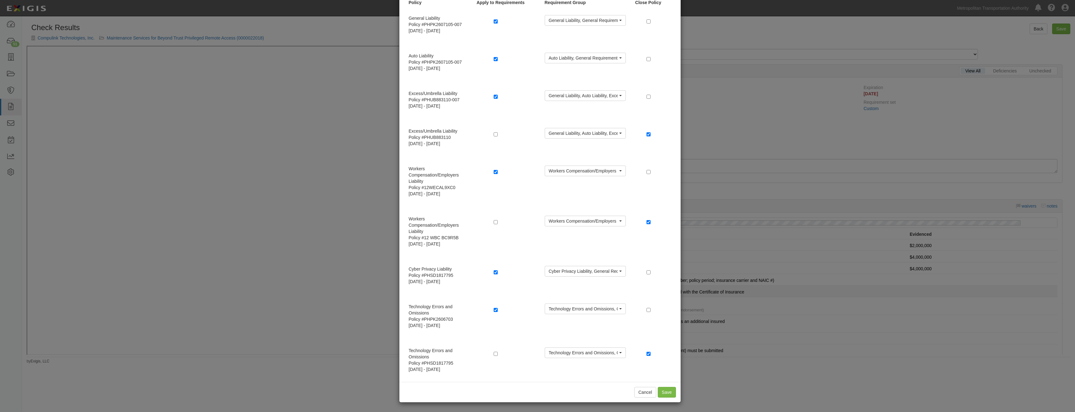
radio input "true"
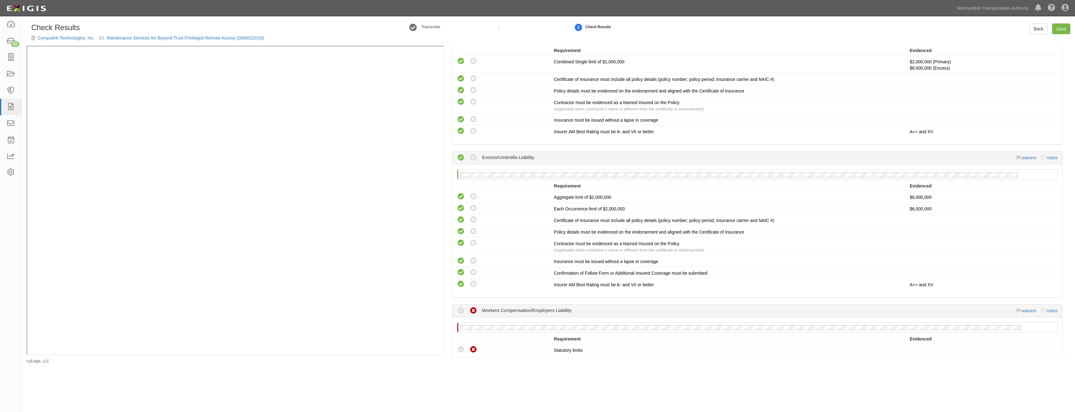
scroll to position [595, 0]
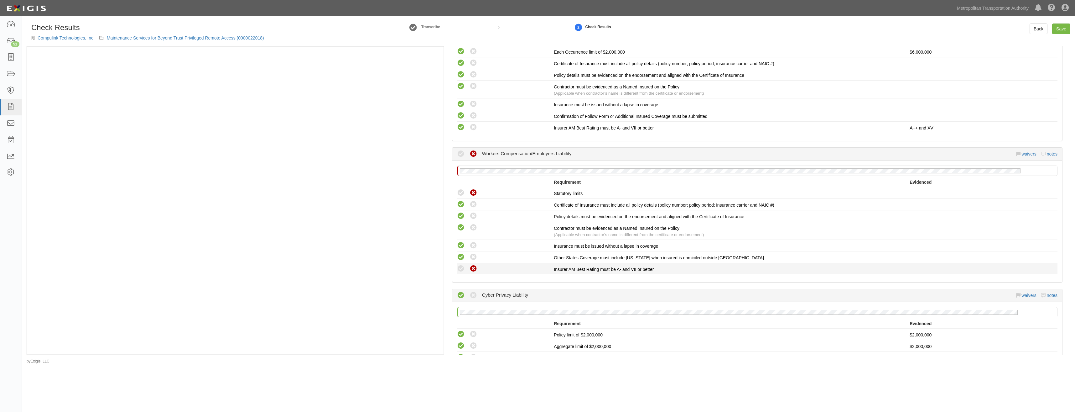
click at [462, 267] on icon at bounding box center [461, 269] width 8 height 8
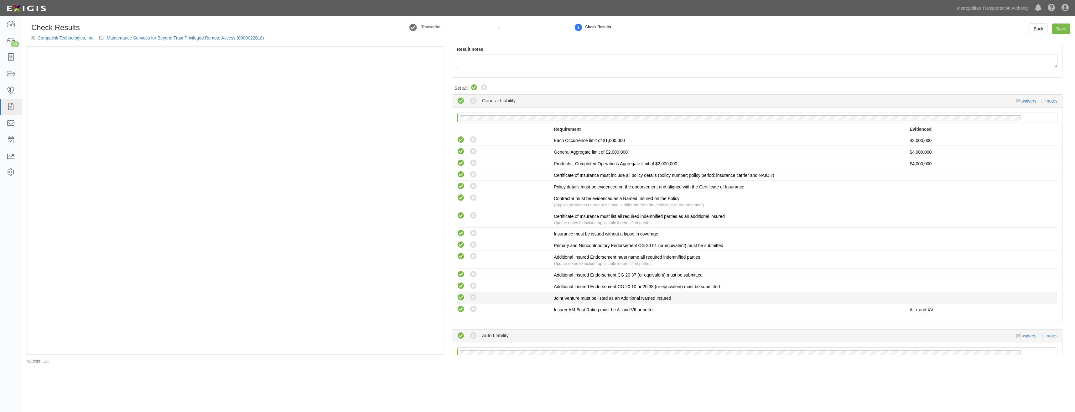
scroll to position [0, 0]
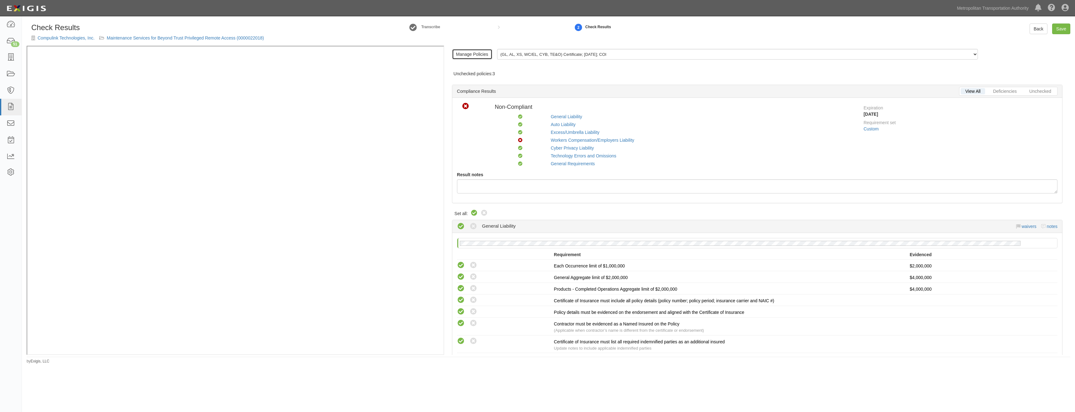
click at [465, 51] on link "Manage Policies" at bounding box center [472, 54] width 40 height 11
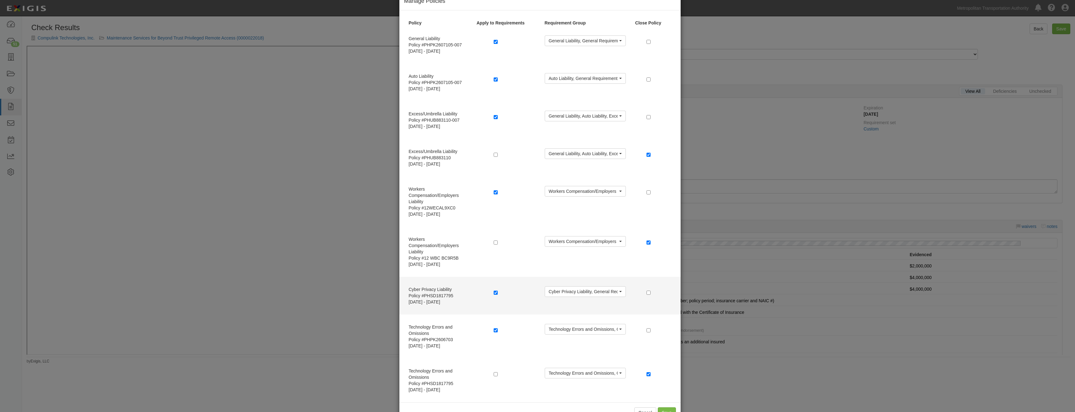
scroll to position [31, 0]
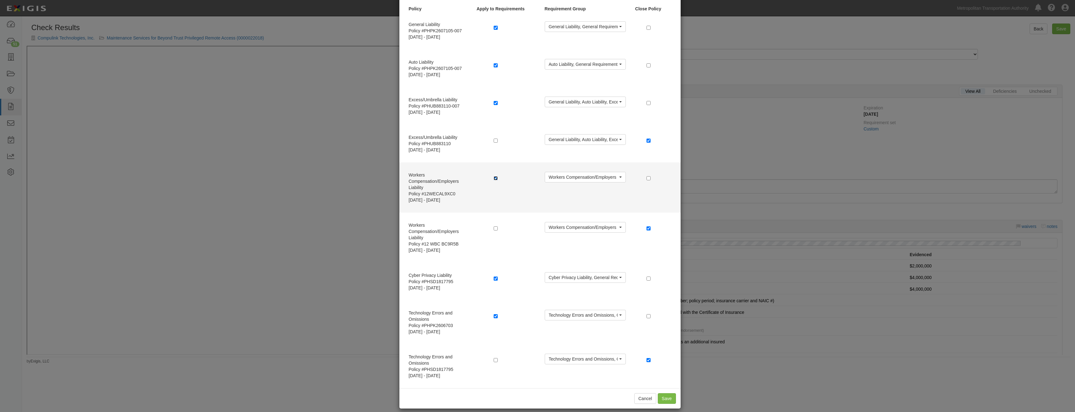
click at [494, 177] on input "checkbox" at bounding box center [496, 178] width 4 height 4
checkbox input "false"
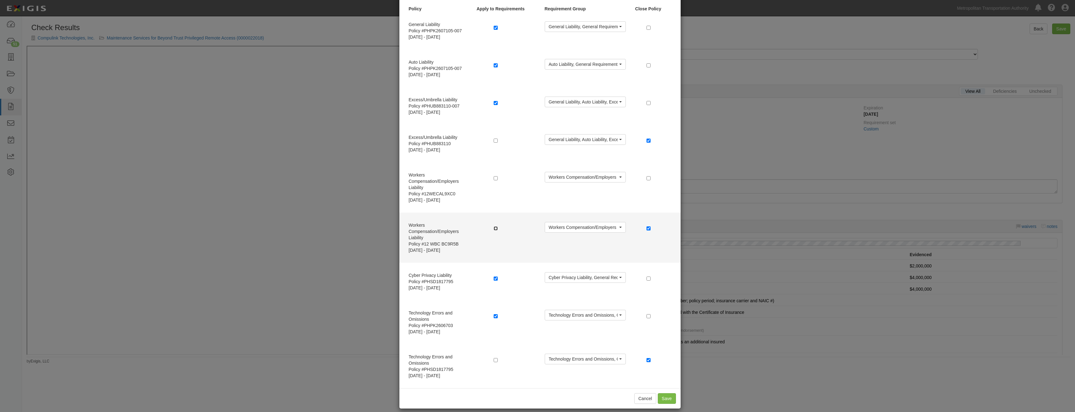
click at [494, 229] on input "checkbox" at bounding box center [496, 228] width 4 height 4
checkbox input "true"
checkbox input "false"
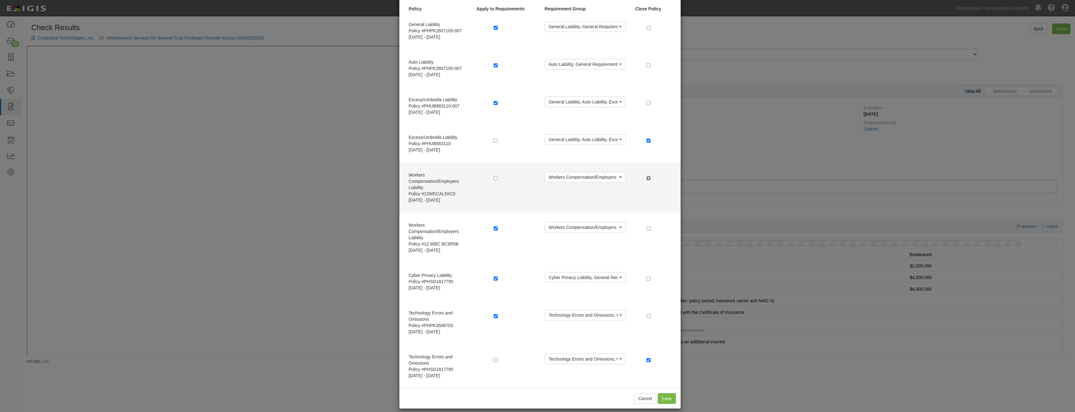
click at [647, 178] on input "checkbox" at bounding box center [649, 178] width 4 height 4
checkbox input "true"
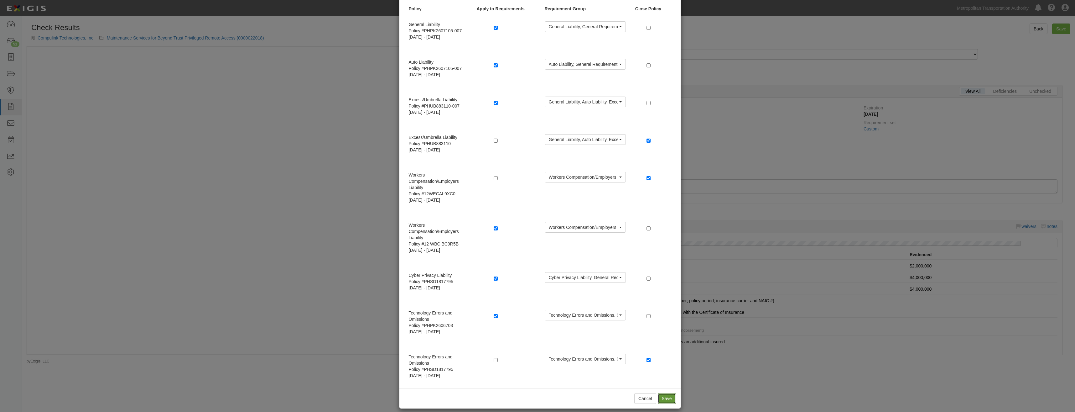
click at [669, 398] on button "Save" at bounding box center [667, 398] width 18 height 11
radio input "true"
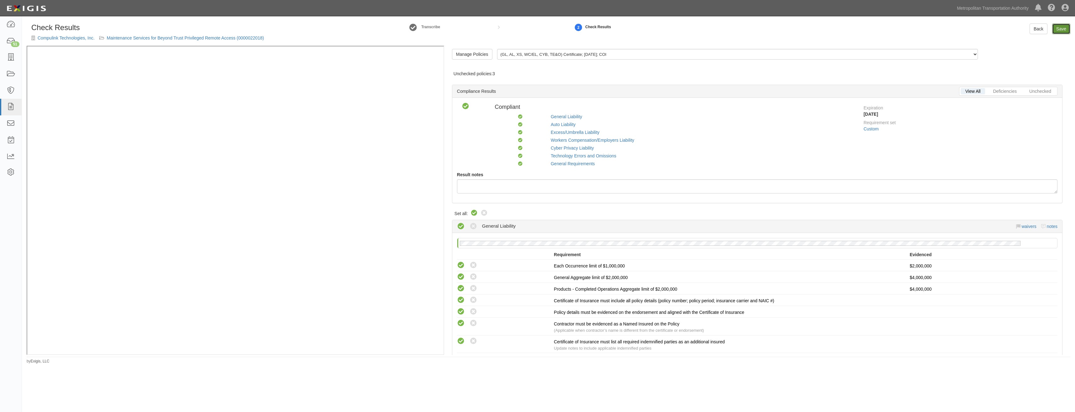
click at [1058, 29] on link "Save" at bounding box center [1061, 28] width 18 height 11
radio input "true"
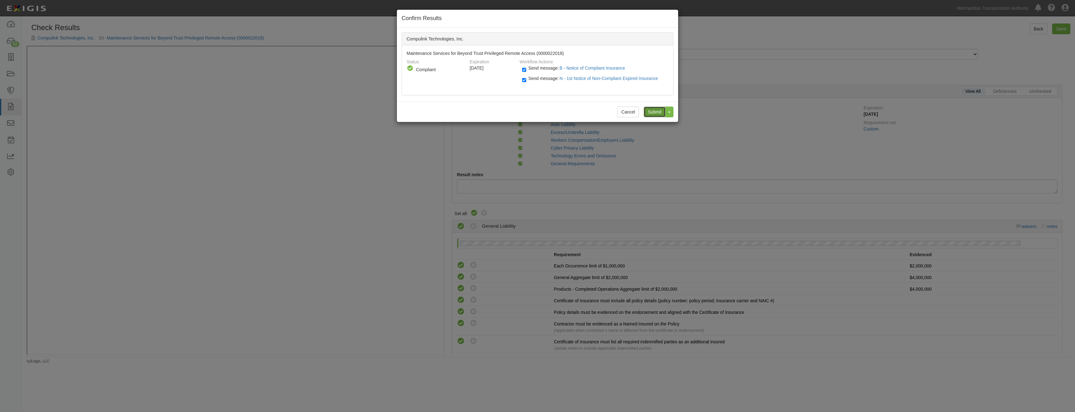
click at [662, 114] on input "Submit" at bounding box center [655, 112] width 22 height 11
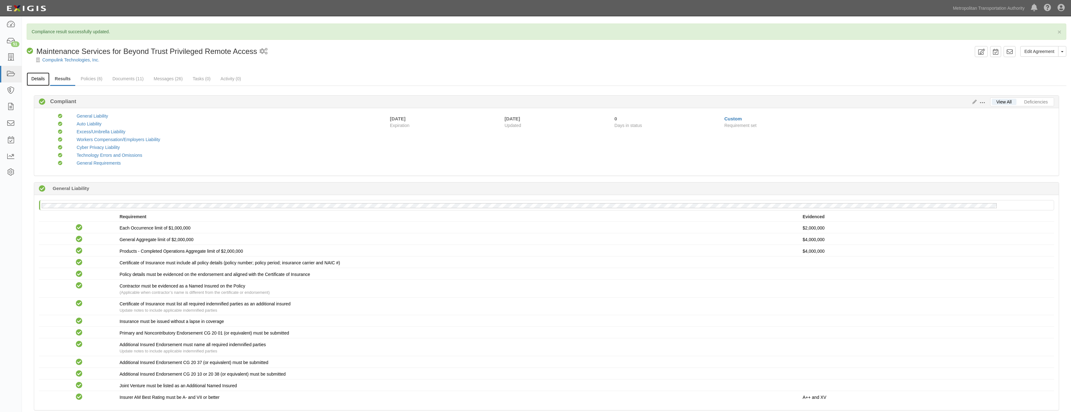
click at [45, 82] on link "Details" at bounding box center [38, 78] width 23 height 13
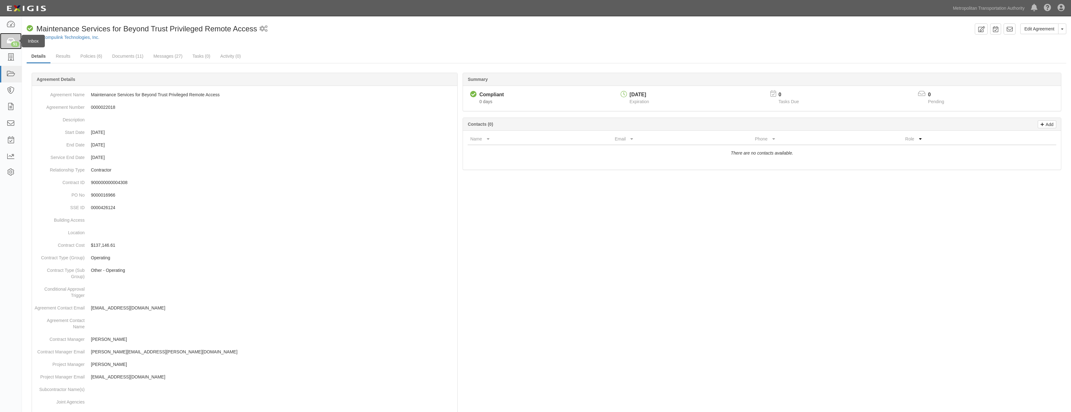
click at [13, 43] on div "51" at bounding box center [15, 44] width 8 height 6
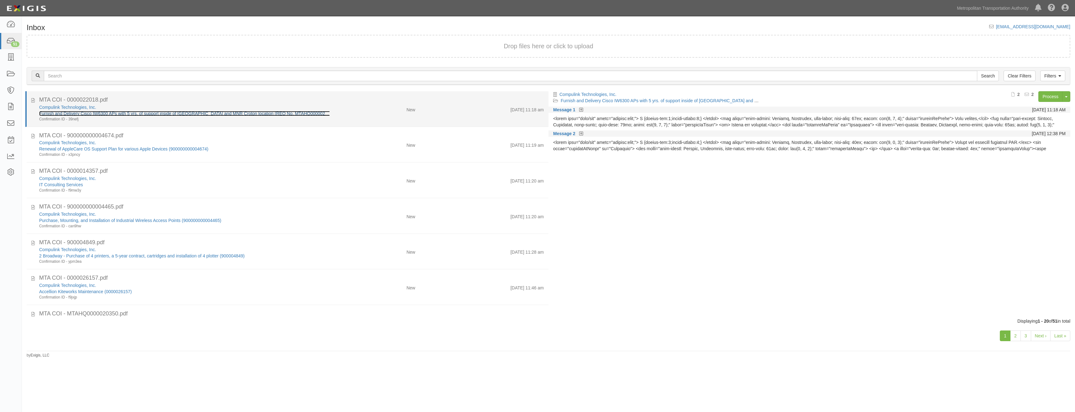
click at [178, 113] on link "Furnish and Delivery Cisco IW6300 APs with 5 yrs. of support inside of [GEOGRAP…" at bounding box center [187, 113] width 297 height 5
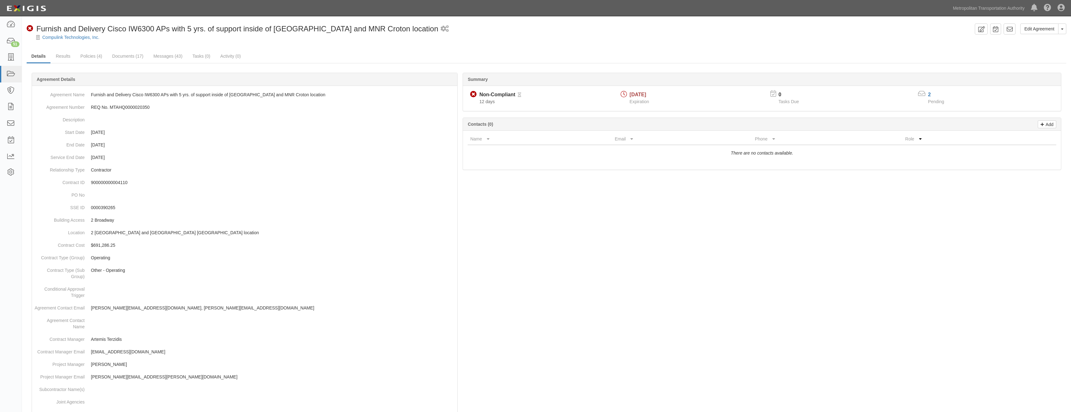
click at [93, 57] on link "Policies (4)" at bounding box center [91, 56] width 31 height 13
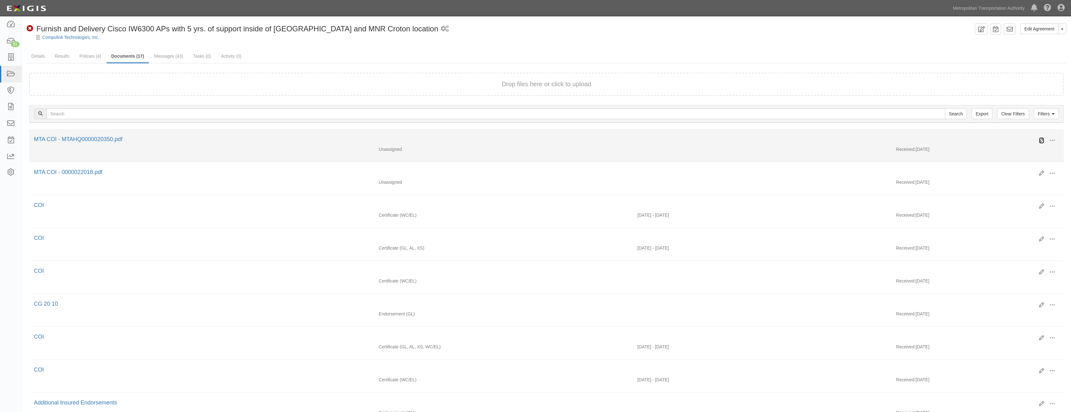
click at [1041, 140] on icon at bounding box center [1041, 140] width 5 height 5
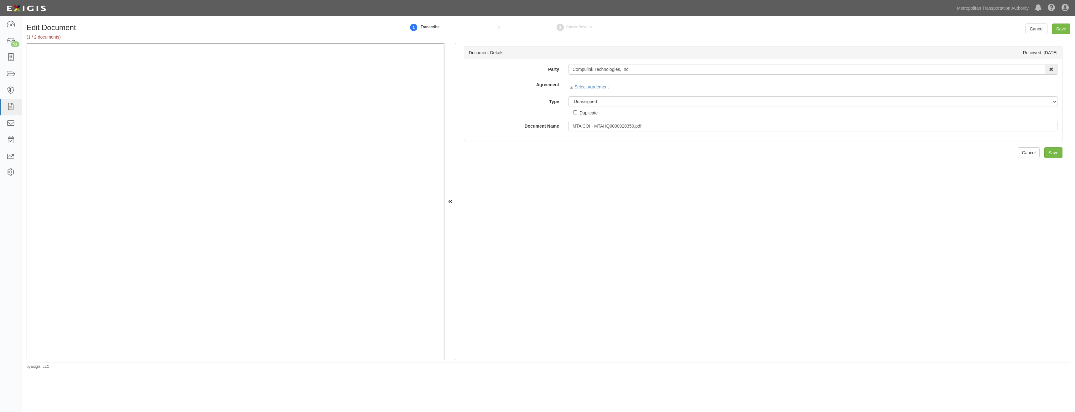
click at [490, 216] on div "Document Details Received: [DATE] Party Compulink Technologies, Inc. 15493-1400…" at bounding box center [763, 201] width 614 height 317
click at [621, 102] on select "Unassigned Binder Cancellation Notice Certificate Contract Endorsement Insuranc…" at bounding box center [813, 101] width 489 height 11
select select "CertificateDetail"
click at [569, 106] on select "Unassigned Binder Cancellation Notice Certificate Contract Endorsement Insuranc…" at bounding box center [813, 111] width 489 height 11
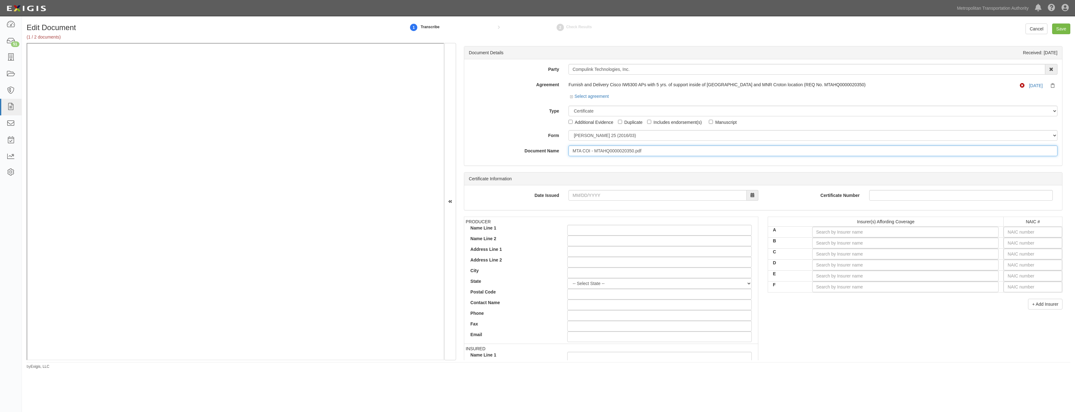
click at [637, 149] on input "MTA COI - MTAHQ0000020350.pdf" at bounding box center [813, 150] width 489 height 11
type input "COI"
click at [1013, 235] on input "text" at bounding box center [1033, 232] width 59 height 11
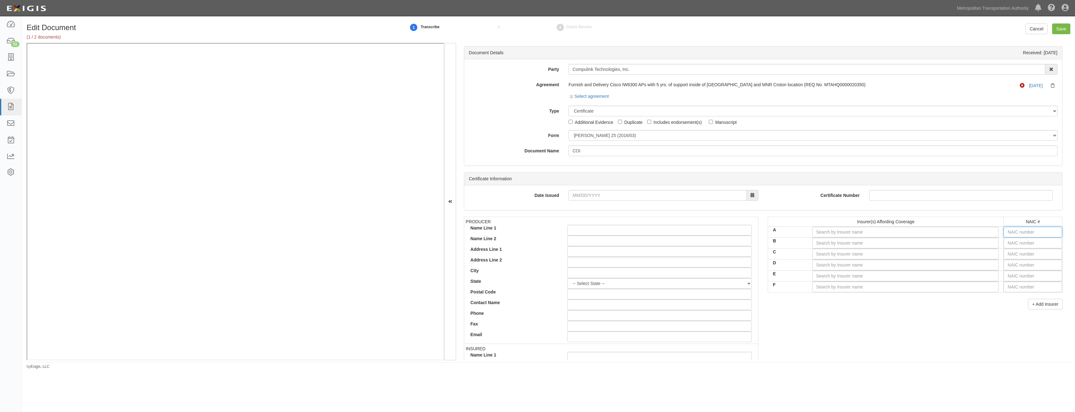
type input "16862"
type input "1"
type input "18430"
type input "18"
type input "18058"
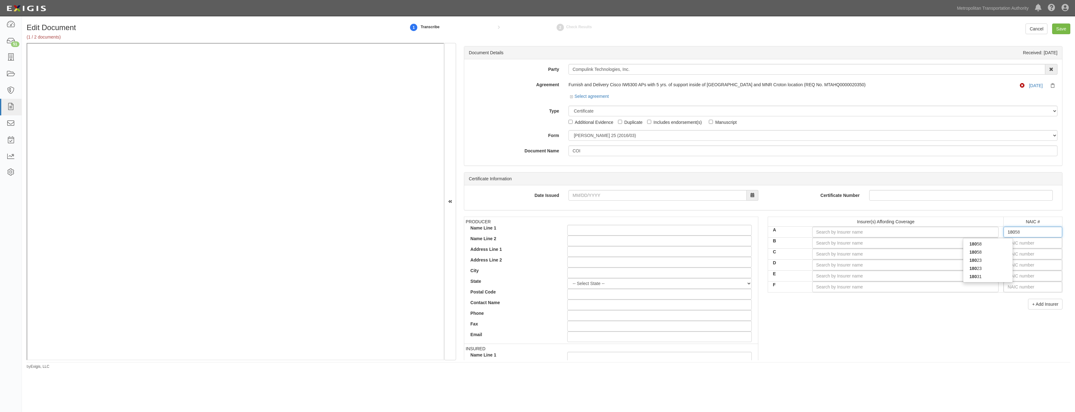
type input "1805"
type input "18058"
click at [995, 255] on div "18058" at bounding box center [988, 252] width 50 height 8
type input "Philadelphia Indemnity Insurance Company (A++ XV Rating)"
type input "18058"
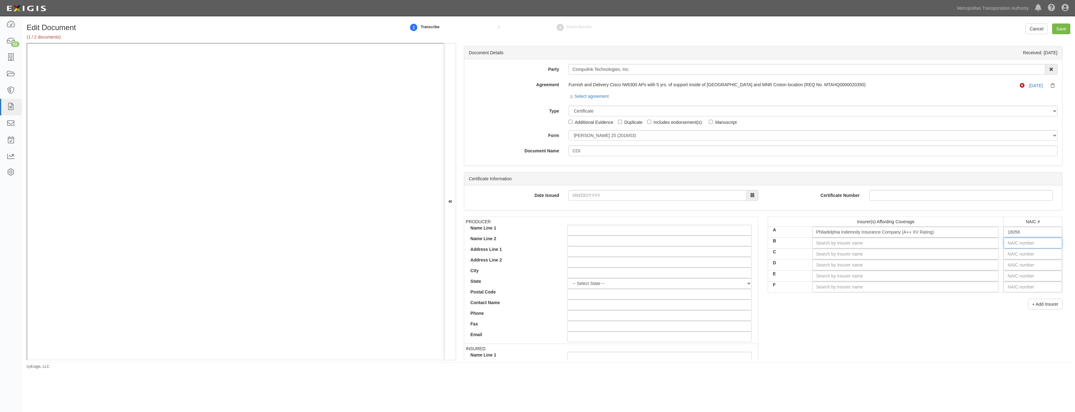
click at [1019, 241] on input "text" at bounding box center [1033, 242] width 59 height 11
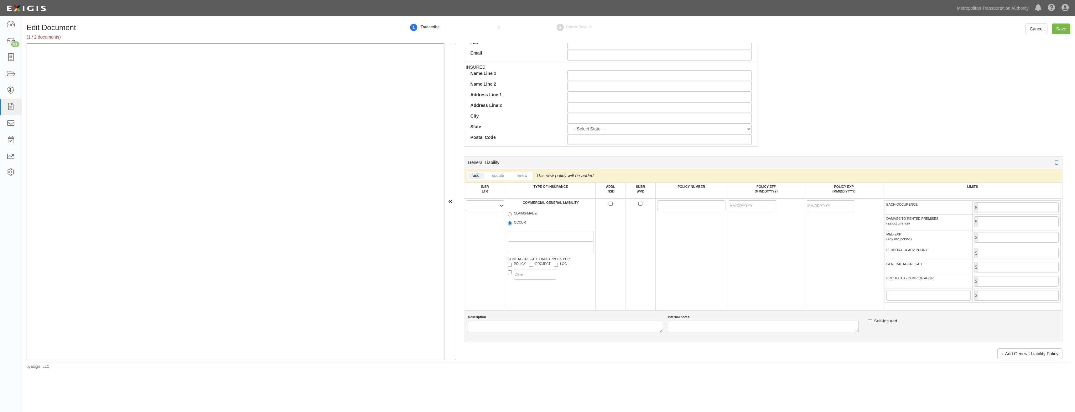
scroll to position [282, 0]
click at [476, 207] on select "A B C D E F" at bounding box center [485, 205] width 39 height 11
select select "A"
click at [466, 200] on select "A B C D E F" at bounding box center [485, 205] width 39 height 11
click at [513, 220] on label "OCCUR" at bounding box center [517, 222] width 18 height 6
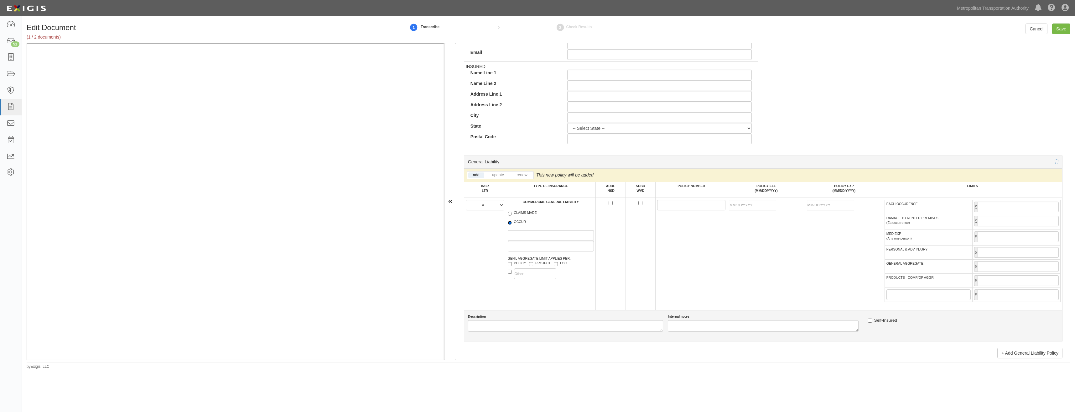
click at [512, 221] on input "OCCUR" at bounding box center [510, 223] width 4 height 4
radio input "true"
click at [544, 266] on label "PROJECT" at bounding box center [540, 264] width 22 height 6
click at [533, 266] on input "PROJECT" at bounding box center [531, 264] width 4 height 4
checkbox input "true"
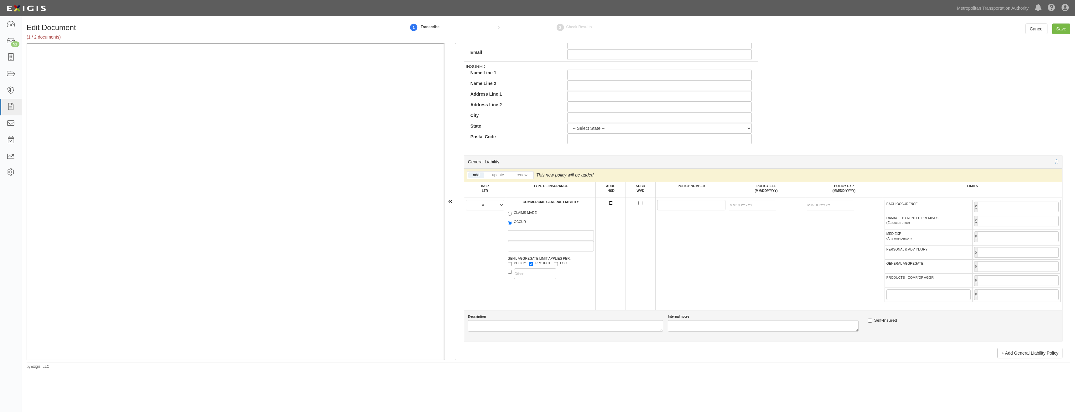
click at [609, 202] on input "ADDL INSD" at bounding box center [611, 203] width 4 height 4
checkbox input "true"
click at [666, 209] on input "POLICY NUMBER" at bounding box center [691, 205] width 68 height 11
type input "PHPK2689722"
type input "06/04/2025"
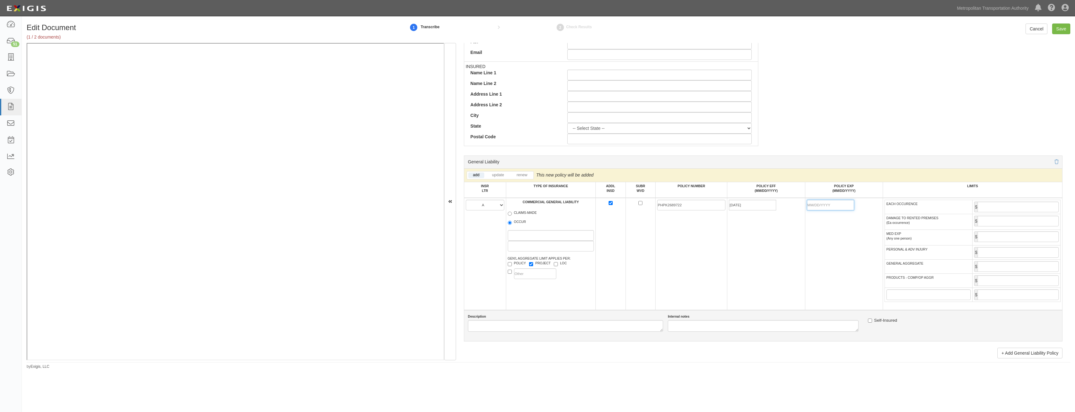
type input "2,000,000"
type input "4,000,000"
type input "PHPK2689722"
type input "06/04/2025"
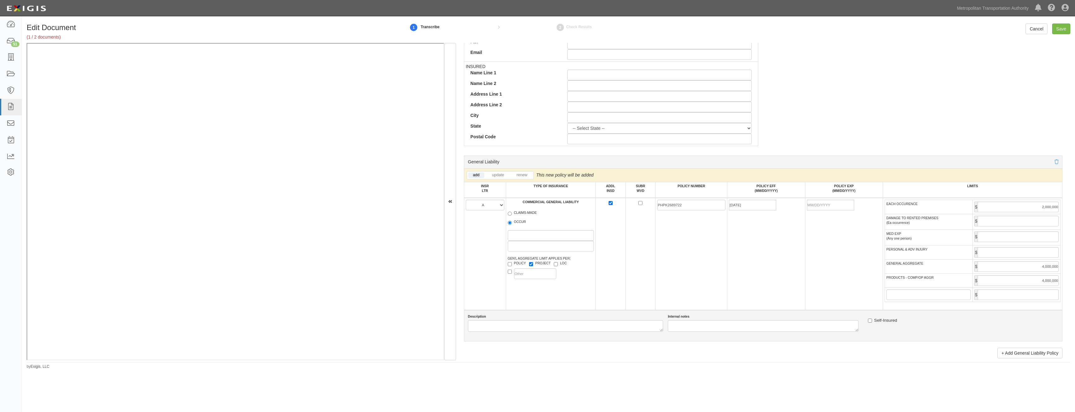
type input "1,000,000"
type input "PHUB912792"
type input "06/04/2025"
type input "5,000,000"
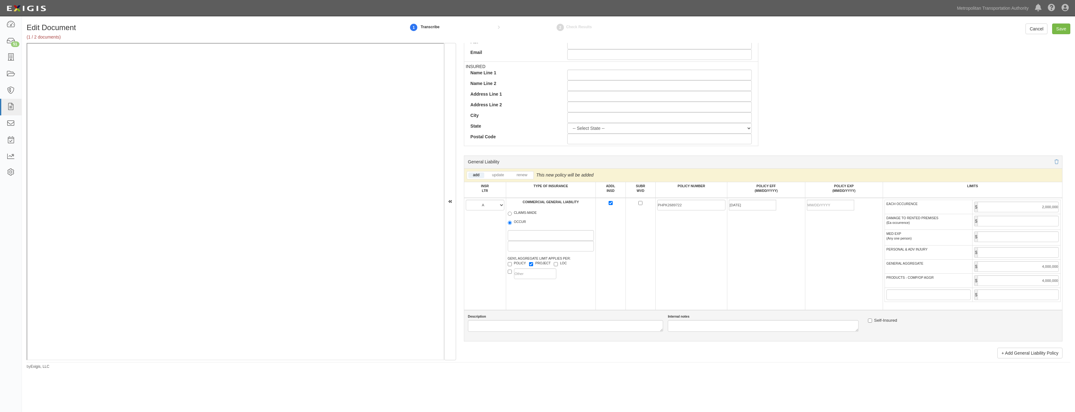
type input "WC090-00001-24"
type input "01/01/2025"
type input "1,000,000"
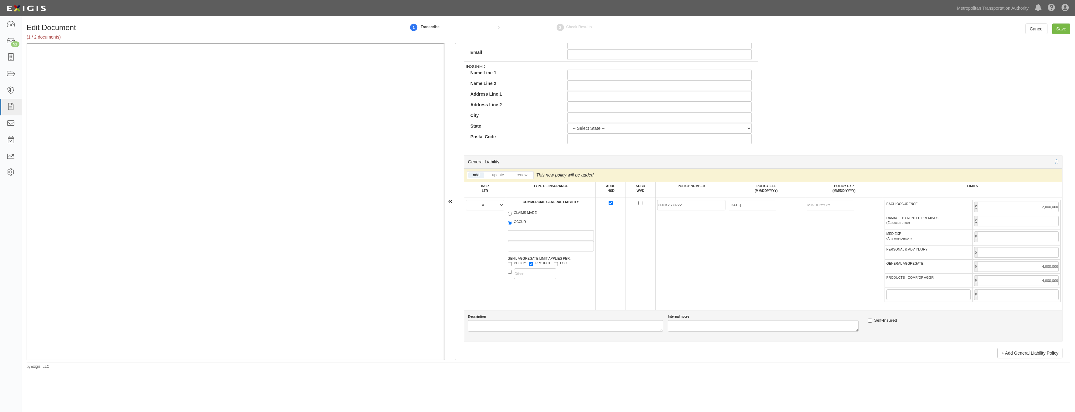
type input "PHPK2689722"
type input "06/04/2025"
type input "5,000,000"
type input "06/04/2026"
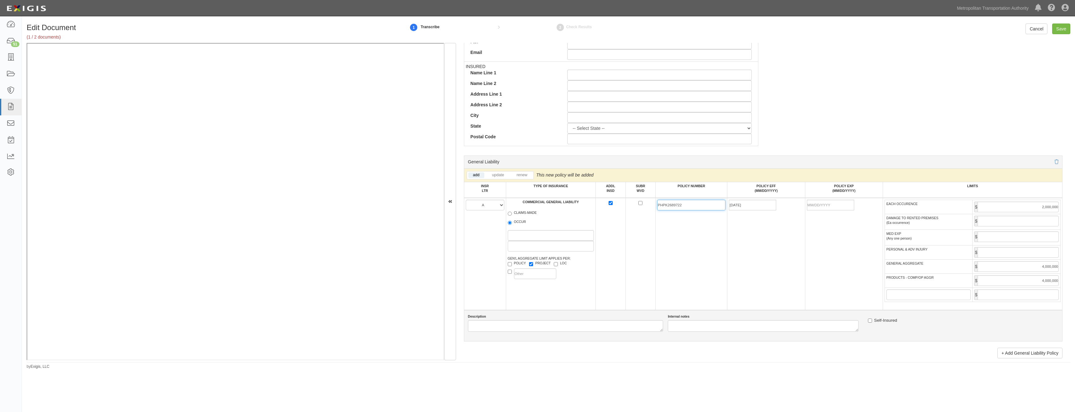
type input "06/04/2026"
type input "01/01/2026"
type input "06/04/2026"
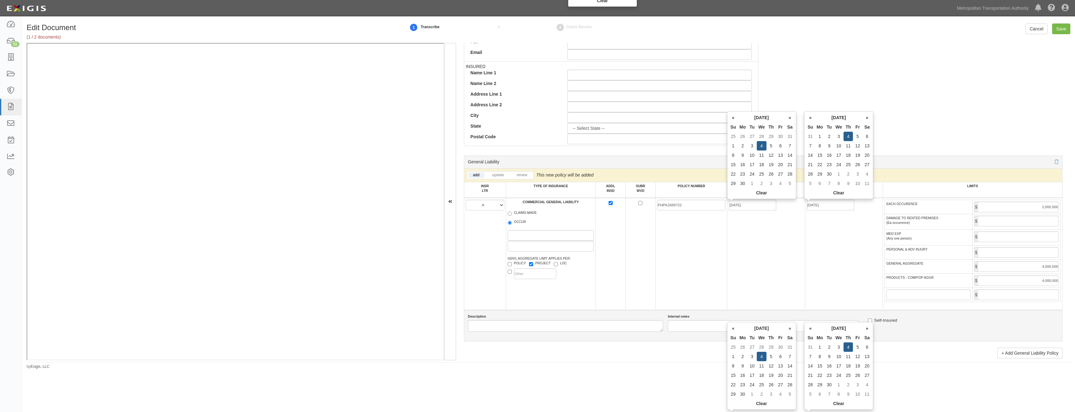
click at [764, 262] on td "06/04/2025" at bounding box center [767, 254] width 78 height 112
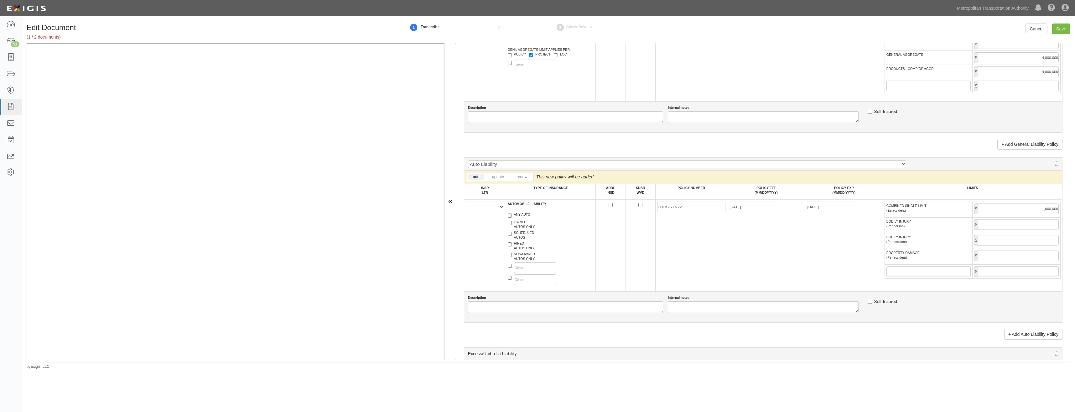
scroll to position [501, 0]
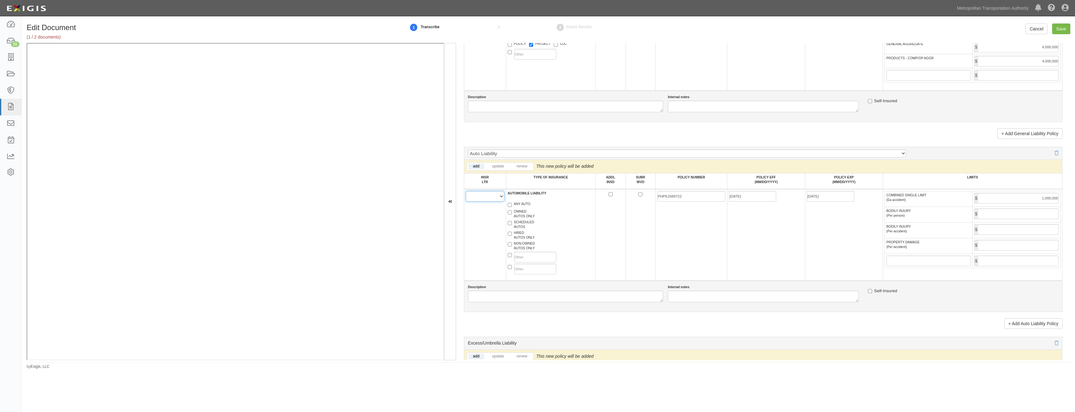
click at [489, 196] on select "A B C D E F" at bounding box center [485, 196] width 39 height 11
select select "A"
click at [466, 191] on select "A B C D E F" at bounding box center [485, 196] width 39 height 11
click at [526, 237] on label "HIRED AUTOS ONLY" at bounding box center [521, 234] width 27 height 9
click at [512, 236] on input "HIRED AUTOS ONLY" at bounding box center [510, 234] width 4 height 4
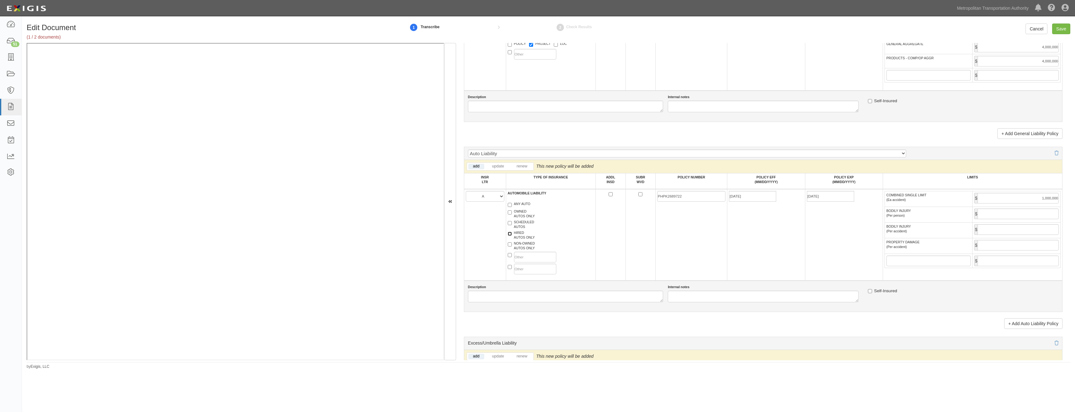
checkbox input "true"
click at [526, 247] on label "NON-OWNED AUTOS ONLY" at bounding box center [521, 245] width 27 height 9
click at [512, 246] on input "NON-OWNED AUTOS ONLY" at bounding box center [510, 244] width 4 height 4
checkbox input "true"
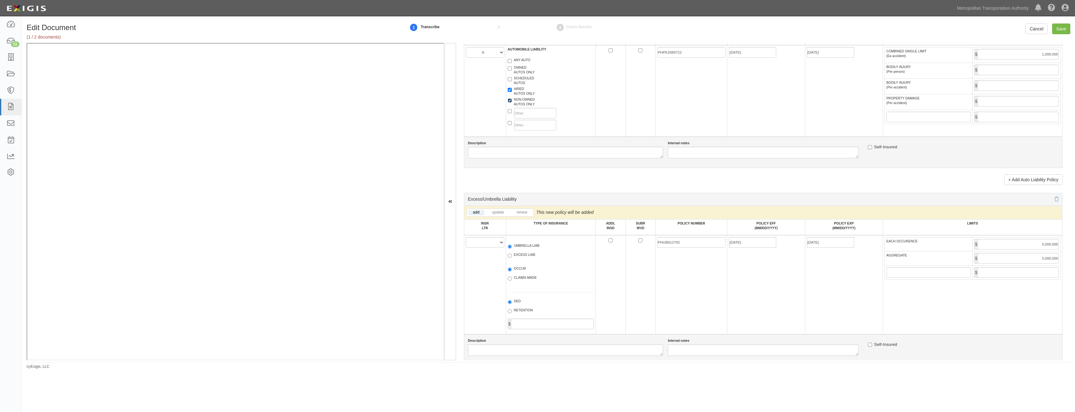
scroll to position [658, 0]
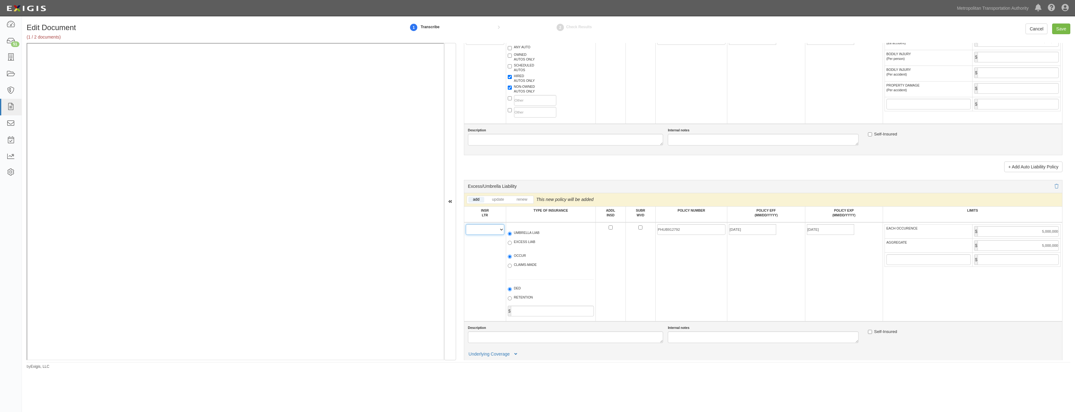
click at [479, 229] on select "A B C D E F" at bounding box center [485, 229] width 39 height 11
select select "A"
click at [466, 224] on select "A B C D E F" at bounding box center [485, 229] width 39 height 11
click at [520, 232] on label "UMBRELLA LIAB" at bounding box center [524, 233] width 32 height 6
click at [512, 232] on input "UMBRELLA LIAB" at bounding box center [510, 234] width 4 height 4
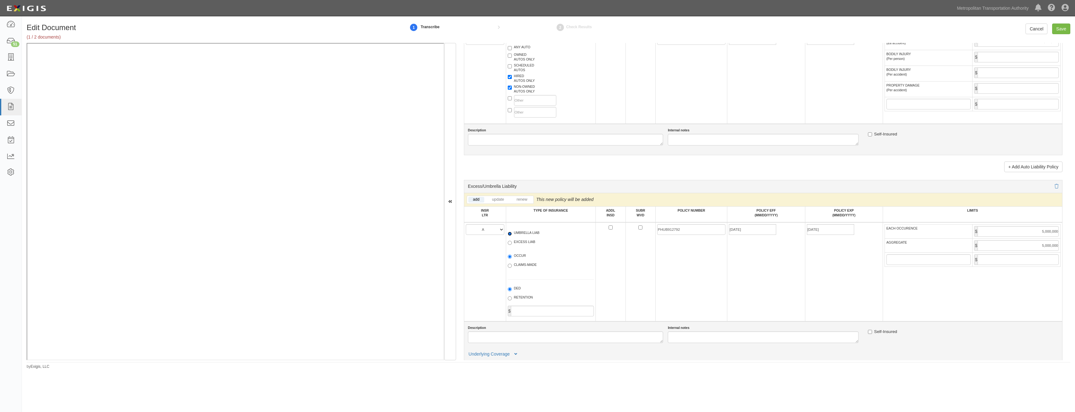
radio input "true"
click at [522, 254] on label "OCCUR" at bounding box center [517, 256] width 18 height 6
click at [512, 254] on input "OCCUR" at bounding box center [510, 256] width 4 height 4
radio input "true"
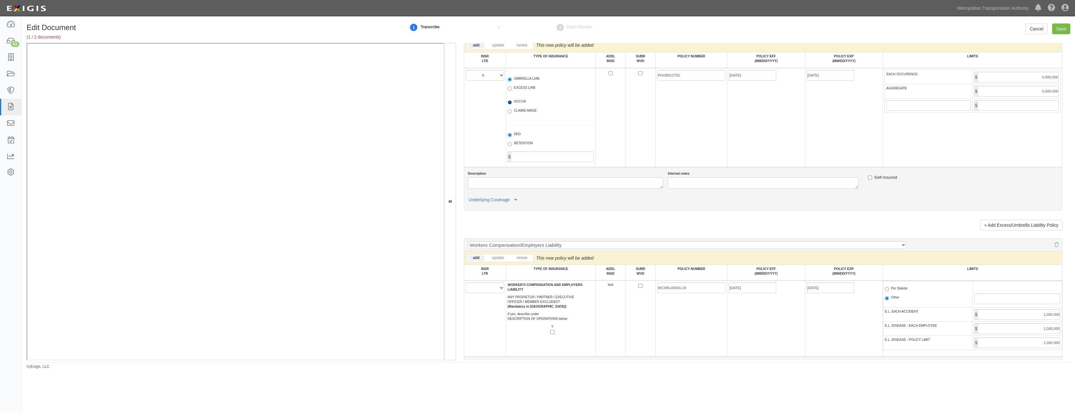
scroll to position [815, 0]
click at [1055, 242] on icon at bounding box center [1057, 242] width 4 height 4
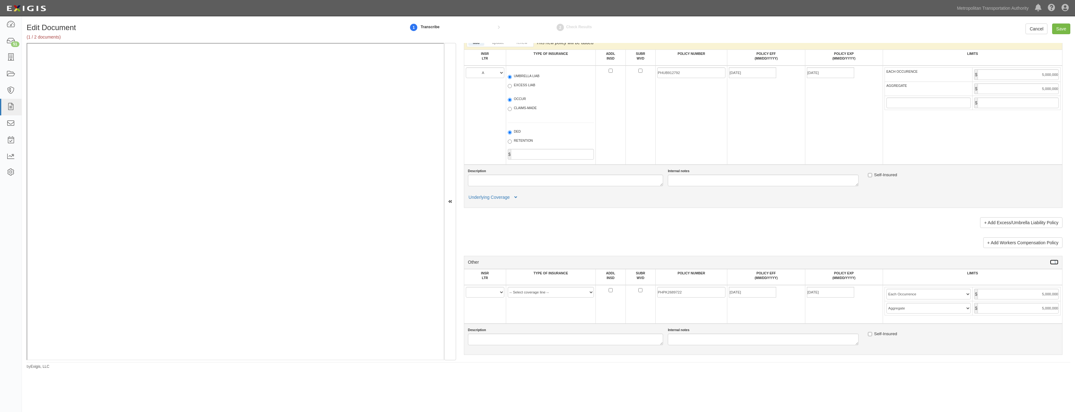
click at [1055, 260] on icon at bounding box center [1057, 262] width 4 height 4
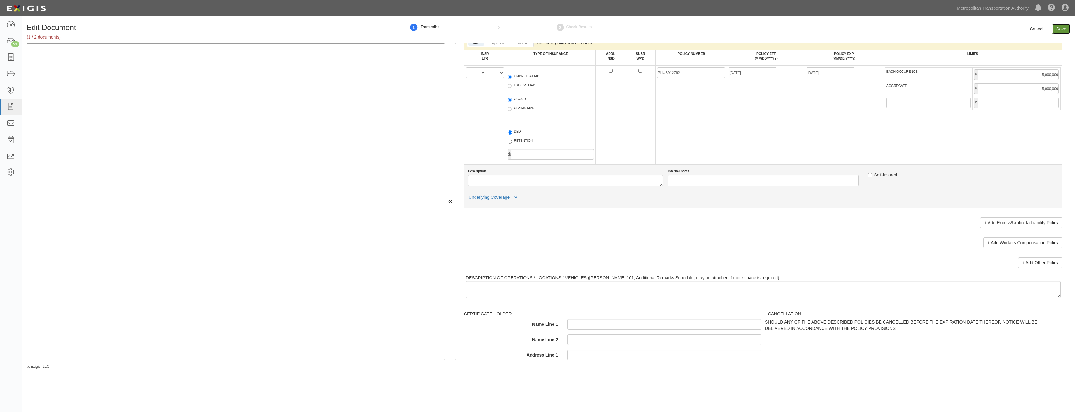
click at [1061, 30] on input "Save" at bounding box center [1061, 28] width 18 height 11
type input "2000000"
type input "4000000"
type input "1000000"
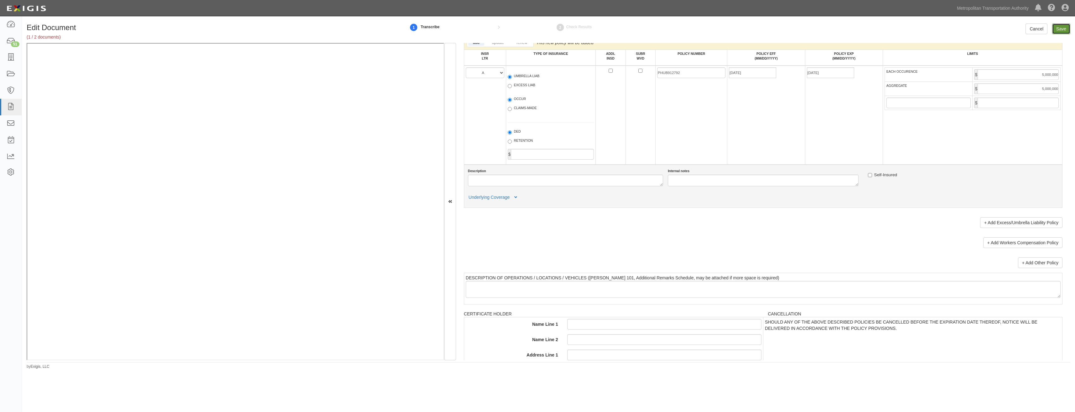
type input "5000000"
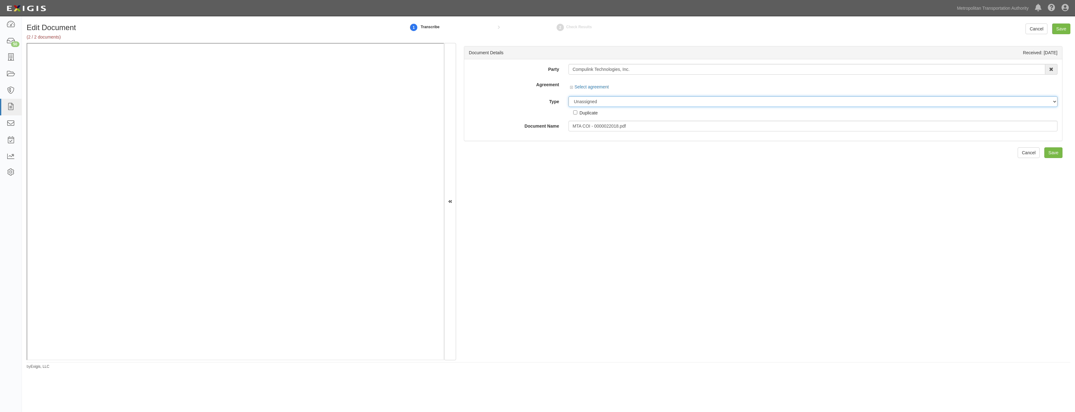
click at [621, 106] on select "Unassigned Binder Cancellation Notice Certificate Contract Endorsement Insuranc…" at bounding box center [813, 101] width 489 height 11
select select "JunkDetail"
click at [569, 96] on select "Unassigned Binder Cancellation Notice Certificate Contract Endorsement Insuranc…" at bounding box center [813, 101] width 489 height 11
click at [594, 115] on select "Unassigned Binder Cancellation Notice Certificate Contract Endorsement Insuranc…" at bounding box center [813, 111] width 489 height 11
click at [600, 110] on select "Unassigned Binder Cancellation Notice Certificate Contract Endorsement Insuranc…" at bounding box center [813, 111] width 489 height 11
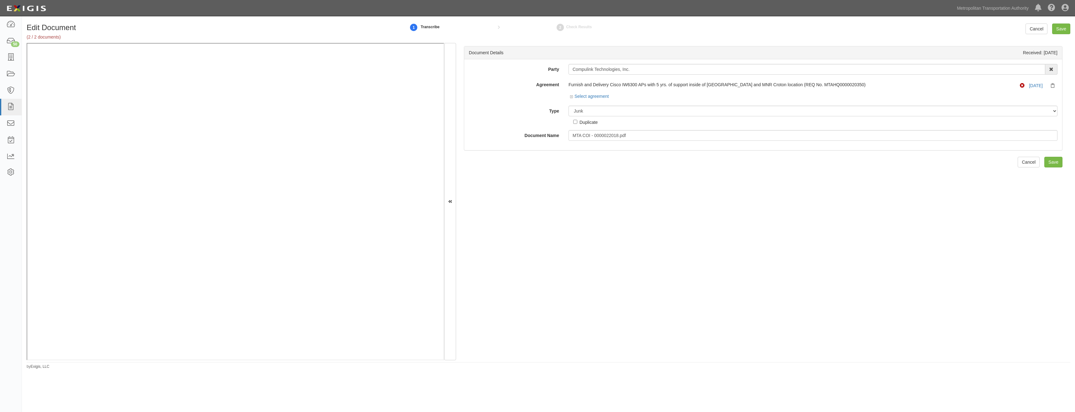
click at [588, 123] on div "Duplicate" at bounding box center [589, 121] width 18 height 7
click at [577, 123] on input "Duplicate" at bounding box center [575, 122] width 4 height 4
checkbox input "true"
click at [1046, 164] on input "Save" at bounding box center [1054, 162] width 18 height 11
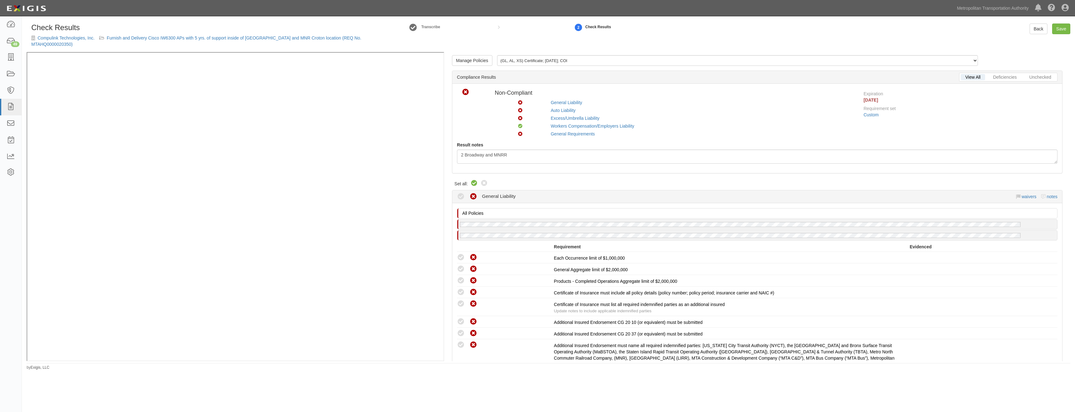
click at [474, 184] on icon at bounding box center [475, 184] width 8 height 8
radio input "true"
drag, startPoint x: 571, startPoint y: 237, endPoint x: 552, endPoint y: 71, distance: 167.2
click at [486, 59] on link "Manage Policies" at bounding box center [472, 60] width 40 height 11
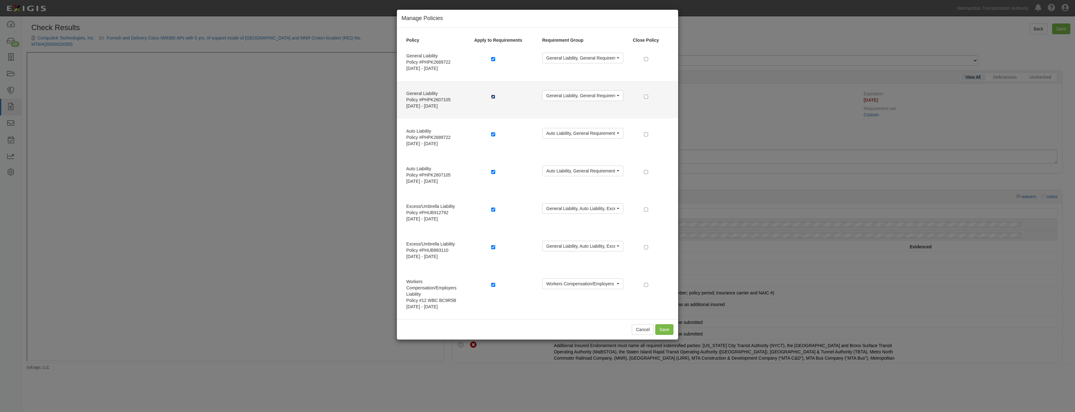
click at [495, 96] on input "checkbox" at bounding box center [493, 97] width 4 height 4
checkbox input "false"
click at [648, 96] on input "checkbox" at bounding box center [646, 97] width 4 height 4
checkbox input "true"
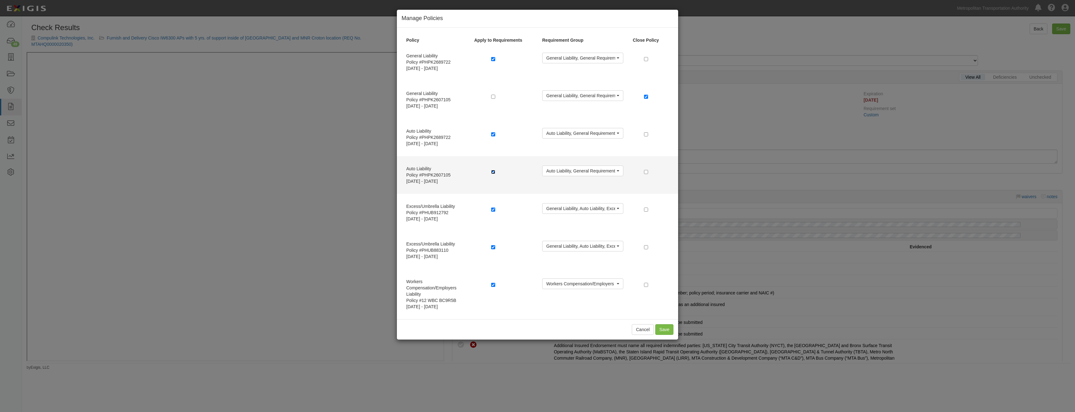
click at [493, 173] on input "checkbox" at bounding box center [493, 172] width 4 height 4
checkbox input "false"
click at [645, 171] on input "checkbox" at bounding box center [646, 172] width 4 height 4
checkbox input "true"
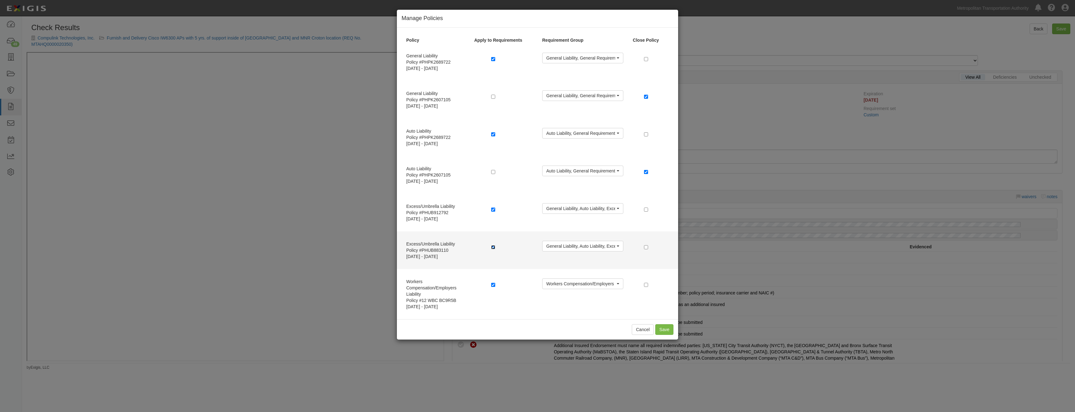
click at [493, 245] on input "checkbox" at bounding box center [493, 247] width 4 height 4
checkbox input "false"
click at [646, 248] on input "checkbox" at bounding box center [646, 247] width 4 height 4
checkbox input "true"
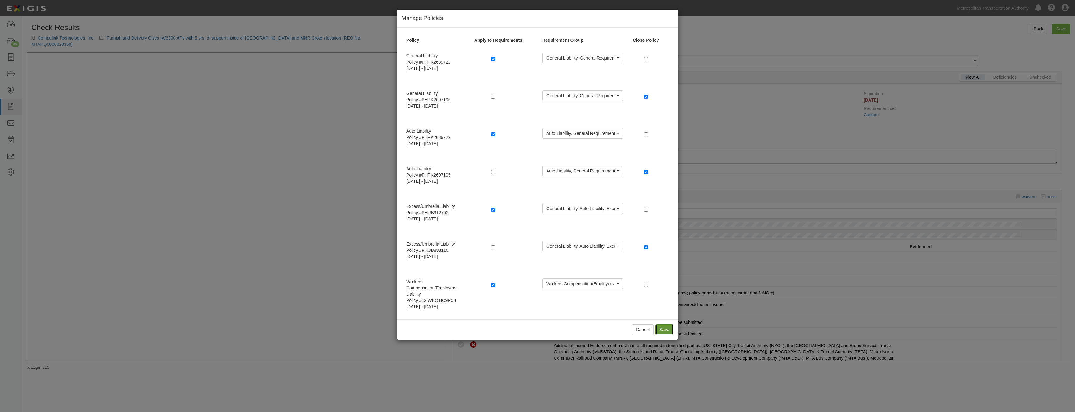
click at [666, 329] on button "Save" at bounding box center [664, 329] width 18 height 11
radio input "true"
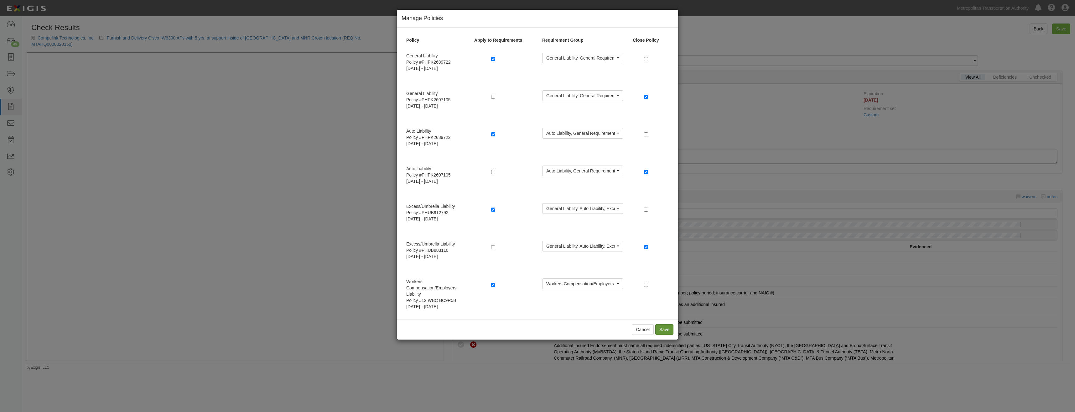
radio input "true"
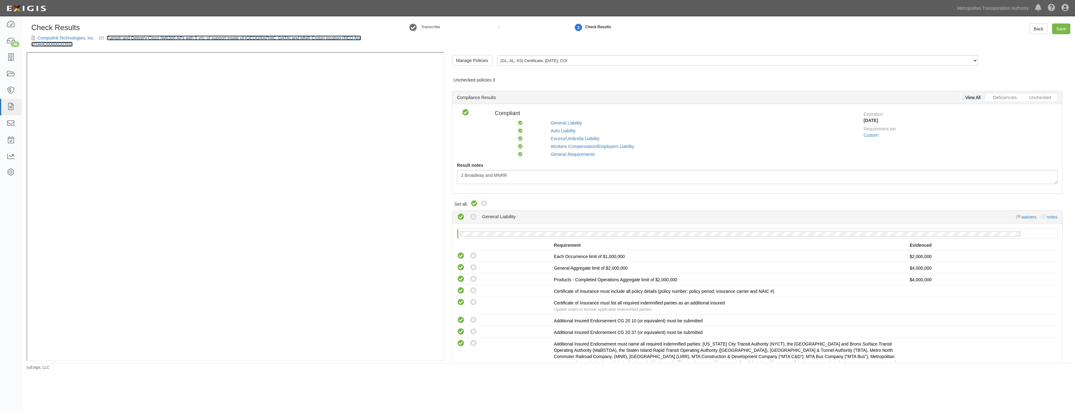
click at [189, 37] on link "Furnish and Delivery Cisco IW6300 APs with 5 yrs. of support inside of [GEOGRAP…" at bounding box center [196, 40] width 330 height 11
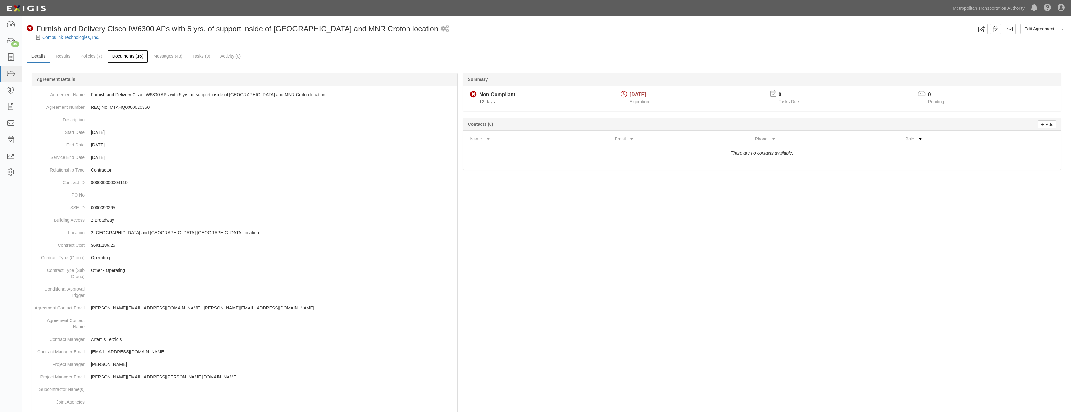
click at [116, 61] on link "Documents (16)" at bounding box center [127, 56] width 41 height 13
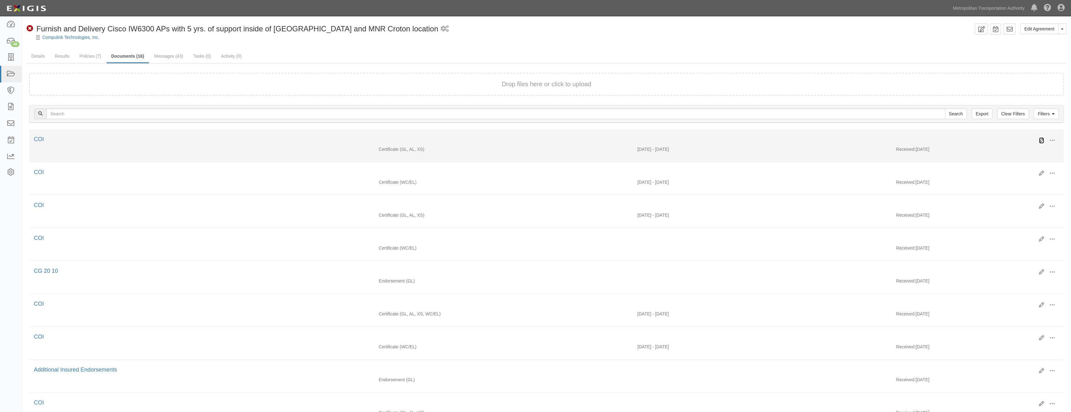
click at [1042, 137] on link at bounding box center [1041, 140] width 5 height 6
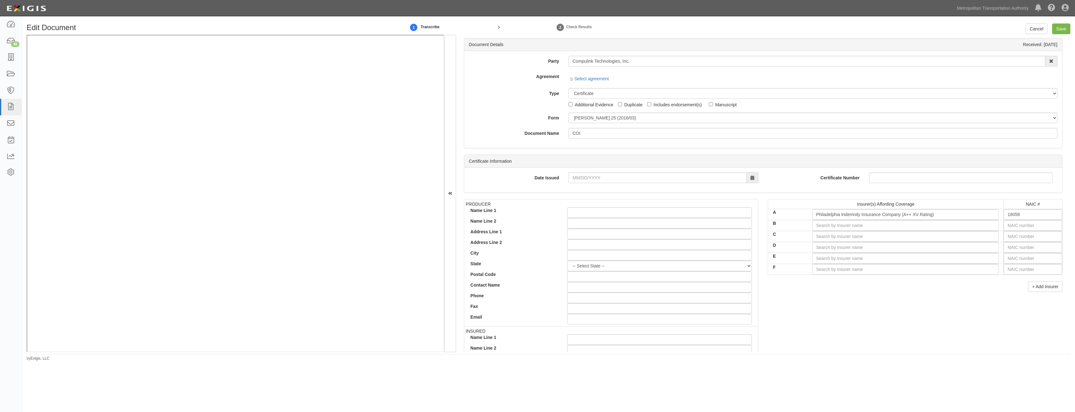
scroll to position [407, 0]
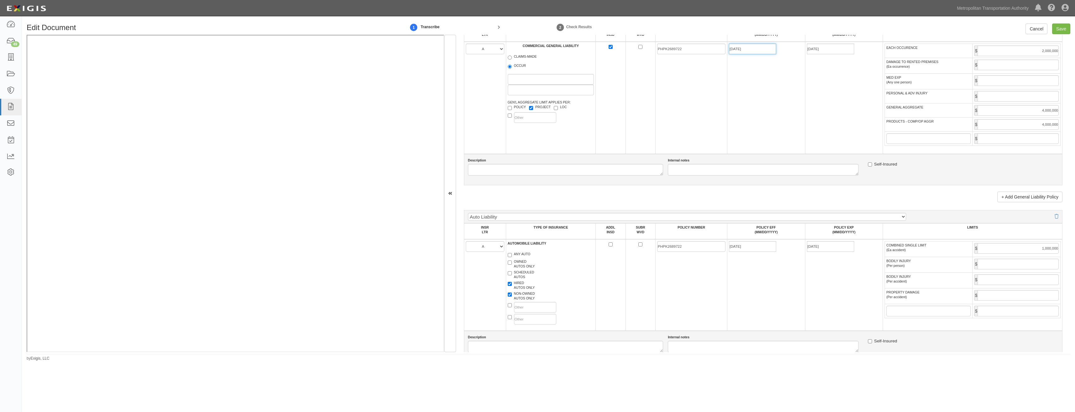
click at [751, 52] on input "[DATE]" at bounding box center [752, 49] width 47 height 11
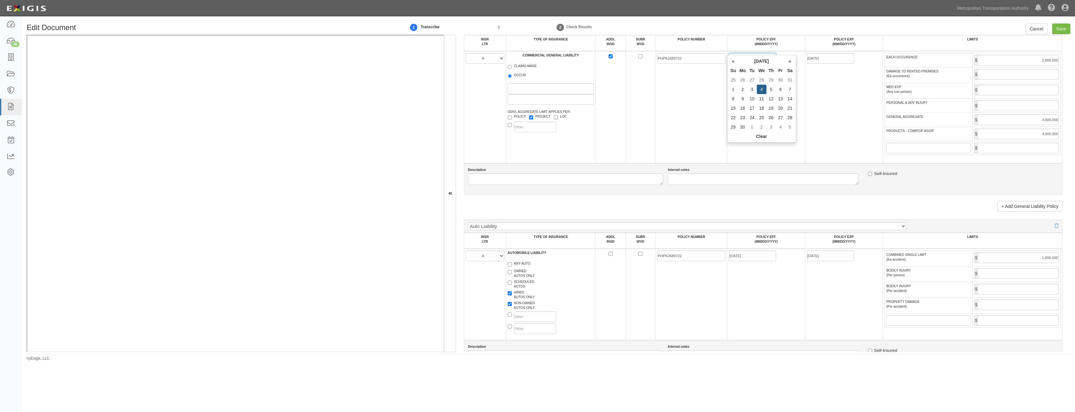
scroll to position [417, 0]
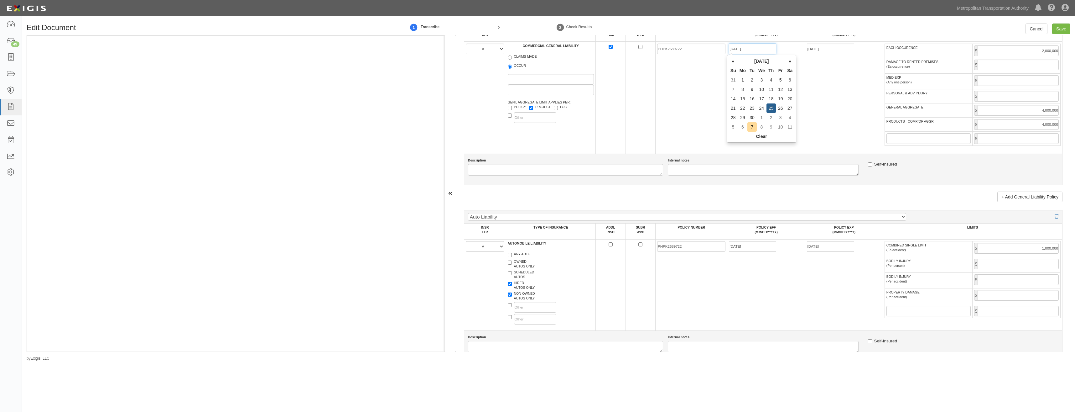
type input "[DATE]"
click at [765, 247] on input "[DATE]" at bounding box center [752, 246] width 47 height 11
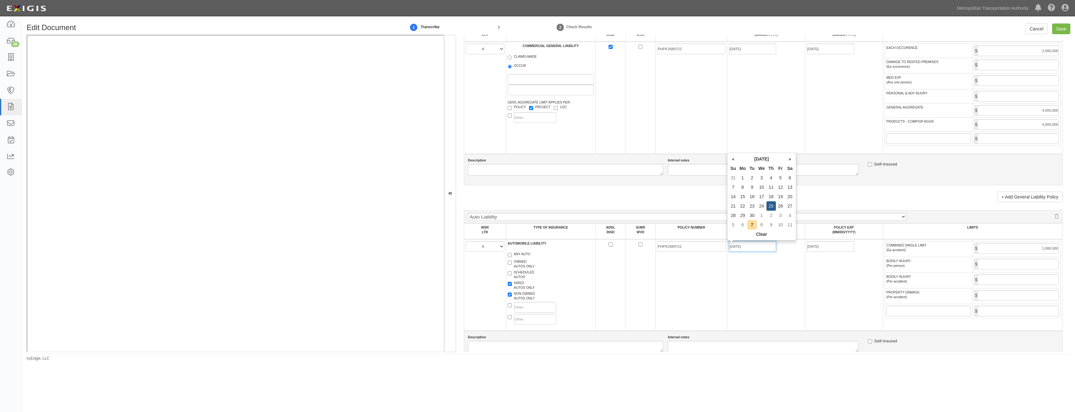
type input "[DATE]"
click at [760, 310] on td "[DATE]" at bounding box center [767, 284] width 78 height 91
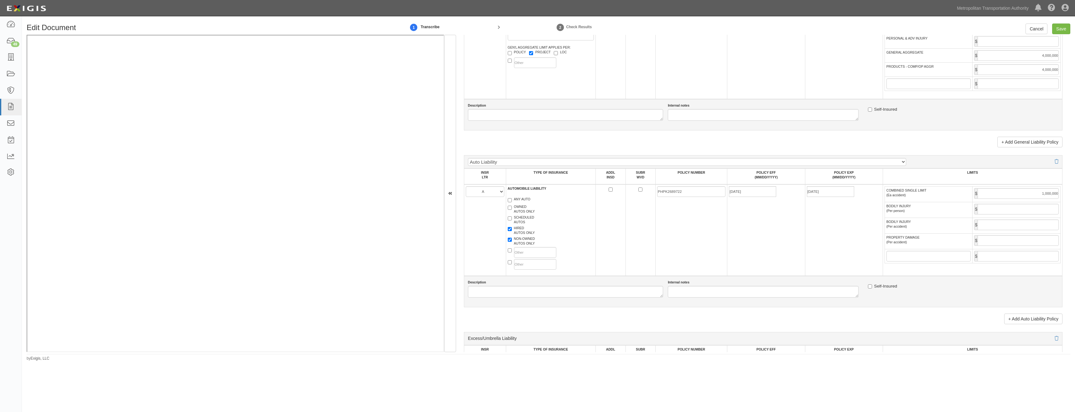
scroll to position [573, 0]
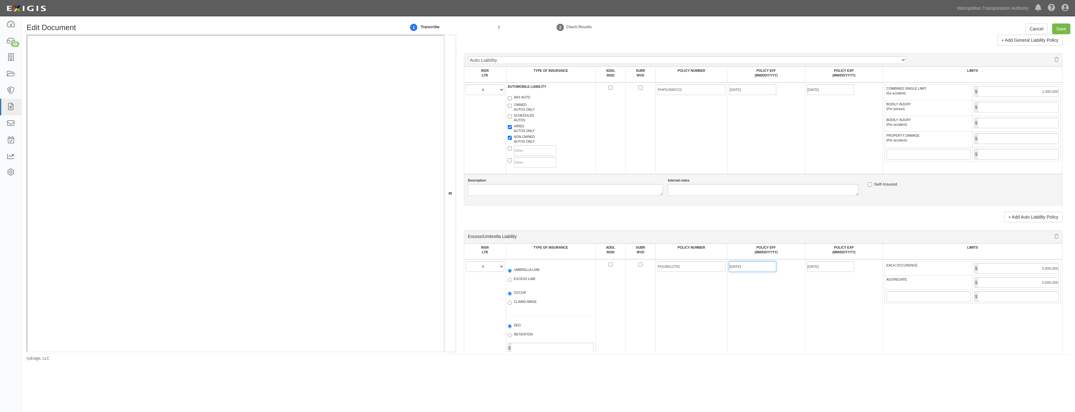
click at [753, 270] on input "[DATE]" at bounding box center [752, 266] width 47 height 11
type input "[DATE]"
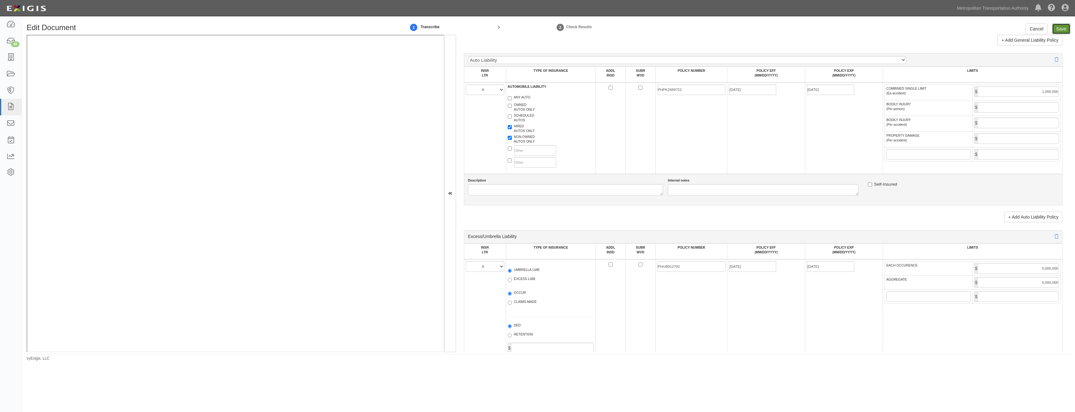
click at [1058, 27] on input "Save" at bounding box center [1061, 28] width 18 height 11
type input "2000000"
type input "4000000"
type input "1000000"
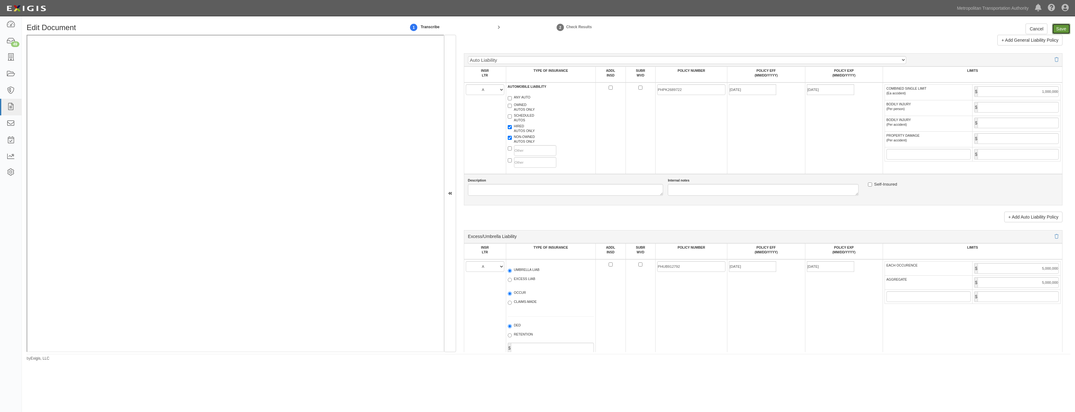
type input "5000000"
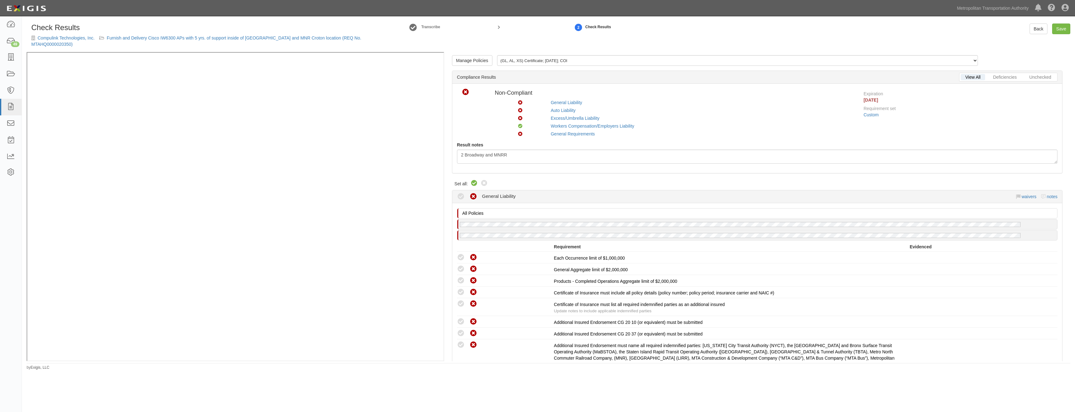
drag, startPoint x: 474, startPoint y: 181, endPoint x: 474, endPoint y: 184, distance: 3.4
click at [474, 184] on icon at bounding box center [475, 184] width 8 height 8
radio input "true"
click at [469, 63] on link "Manage Policies" at bounding box center [472, 60] width 40 height 11
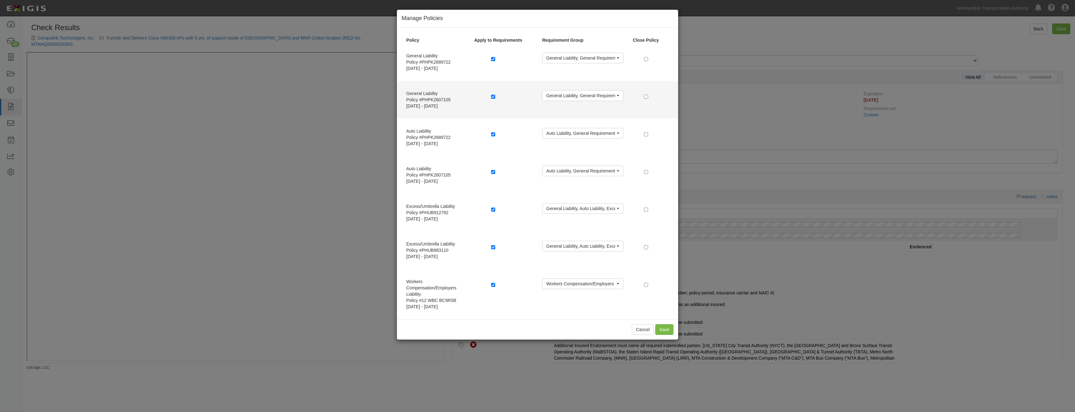
click at [496, 94] on label at bounding box center [494, 96] width 6 height 6
click at [491, 96] on input "checkbox" at bounding box center [493, 97] width 4 height 4
checkbox input "false"
click at [648, 96] on input "checkbox" at bounding box center [646, 97] width 4 height 4
checkbox input "true"
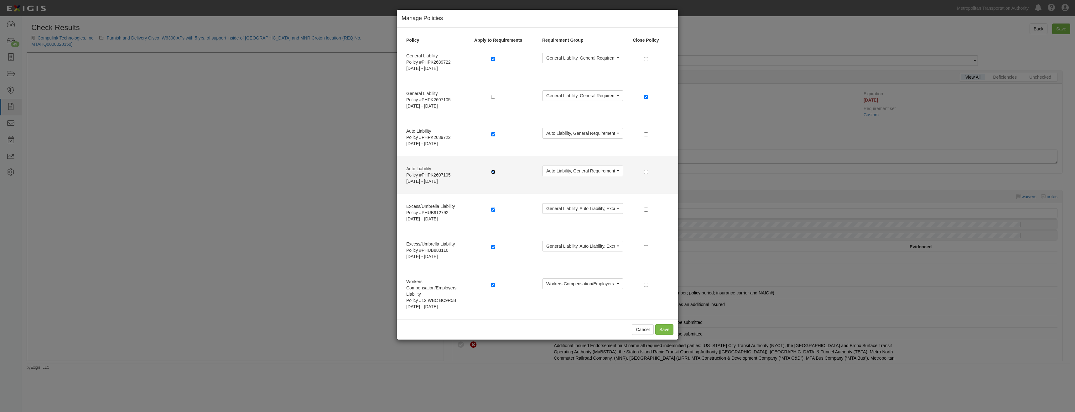
click at [492, 171] on input "checkbox" at bounding box center [493, 172] width 4 height 4
checkbox input "false"
click at [646, 170] on input "checkbox" at bounding box center [646, 172] width 4 height 4
checkbox input "true"
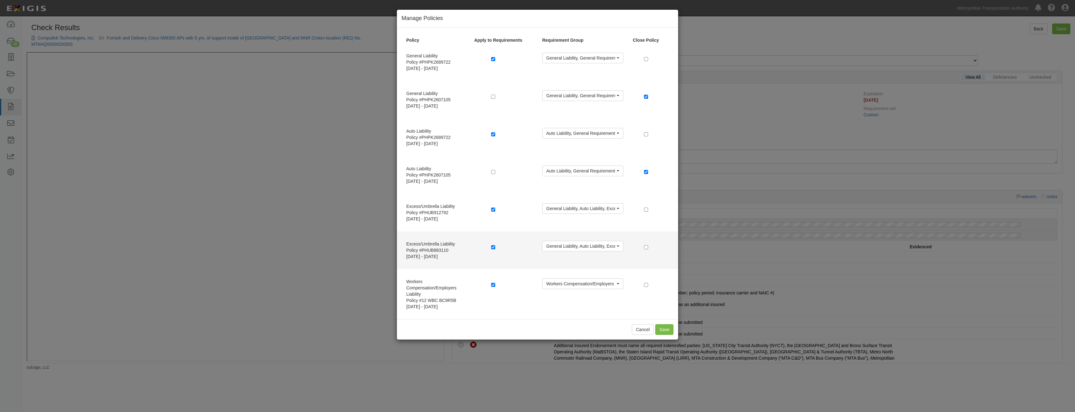
click at [493, 250] on div at bounding box center [512, 248] width 42 height 8
click at [493, 248] on input "checkbox" at bounding box center [493, 247] width 4 height 4
checkbox input "false"
click at [647, 248] on input "checkbox" at bounding box center [646, 247] width 4 height 4
checkbox input "true"
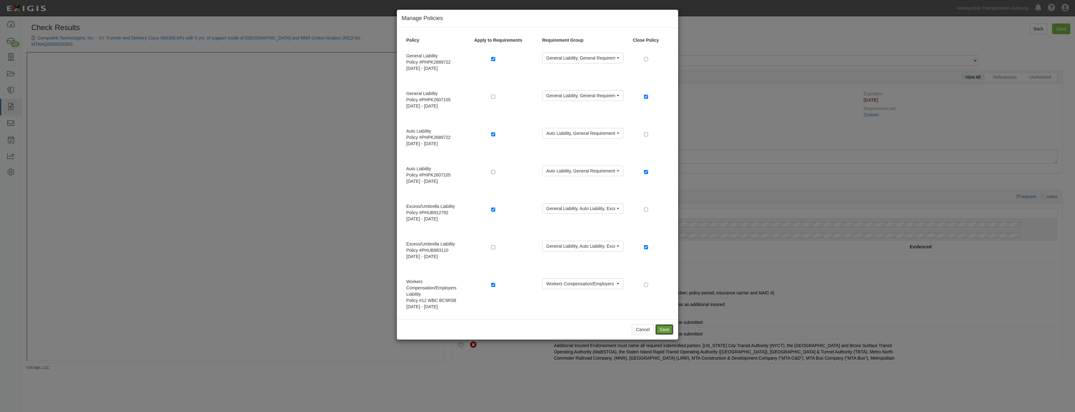
click at [665, 327] on button "Save" at bounding box center [664, 329] width 18 height 11
radio input "true"
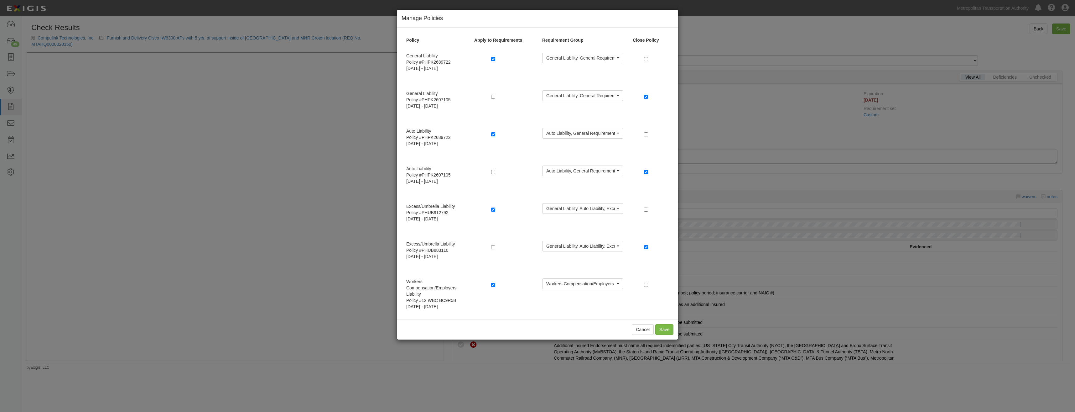
radio input "true"
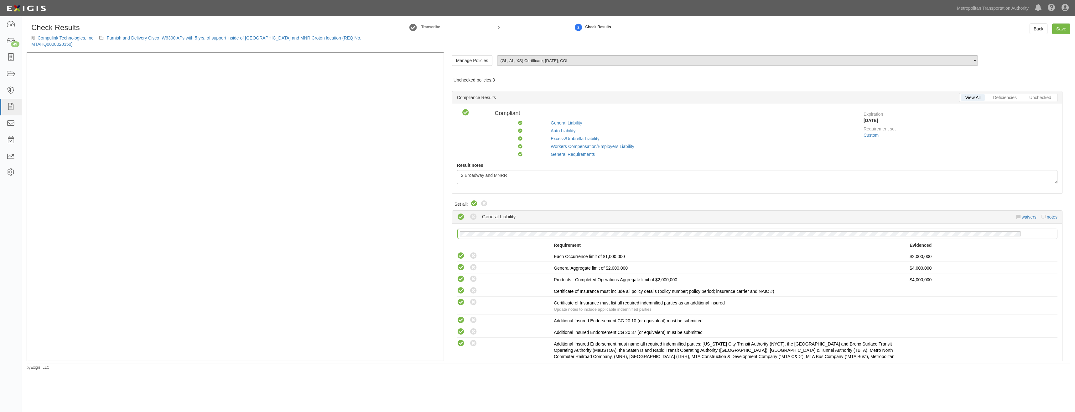
drag, startPoint x: 846, startPoint y: 283, endPoint x: 971, endPoint y: 63, distance: 252.8
click at [1059, 28] on link "Save" at bounding box center [1061, 28] width 18 height 11
radio input "true"
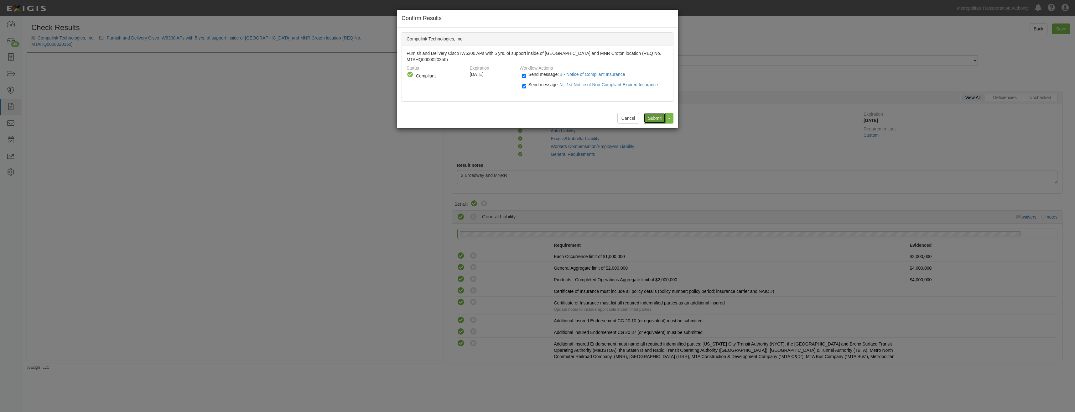
click at [660, 119] on input "Submit" at bounding box center [655, 118] width 22 height 11
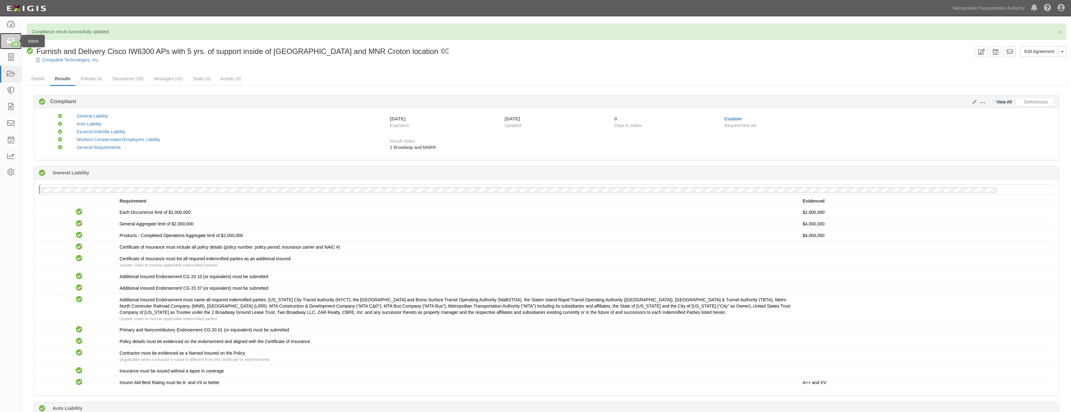
click at [10, 39] on icon at bounding box center [10, 41] width 9 height 7
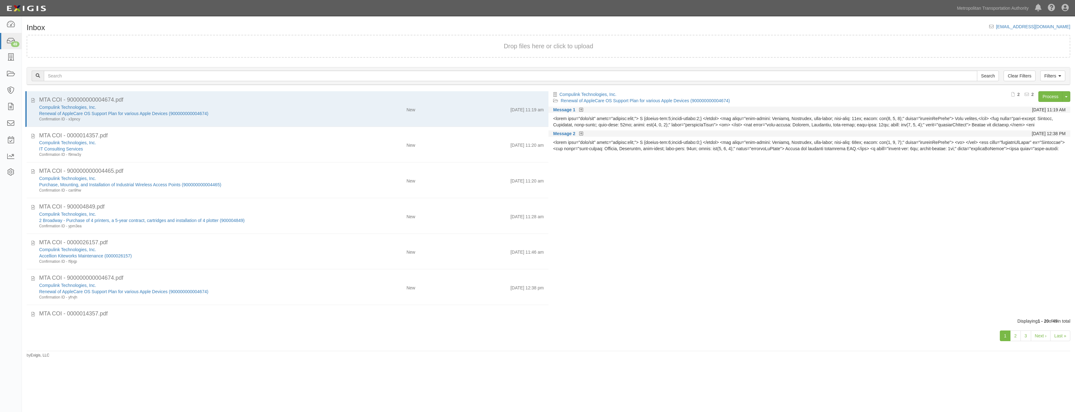
drag, startPoint x: 347, startPoint y: 237, endPoint x: 373, endPoint y: 51, distance: 186.9
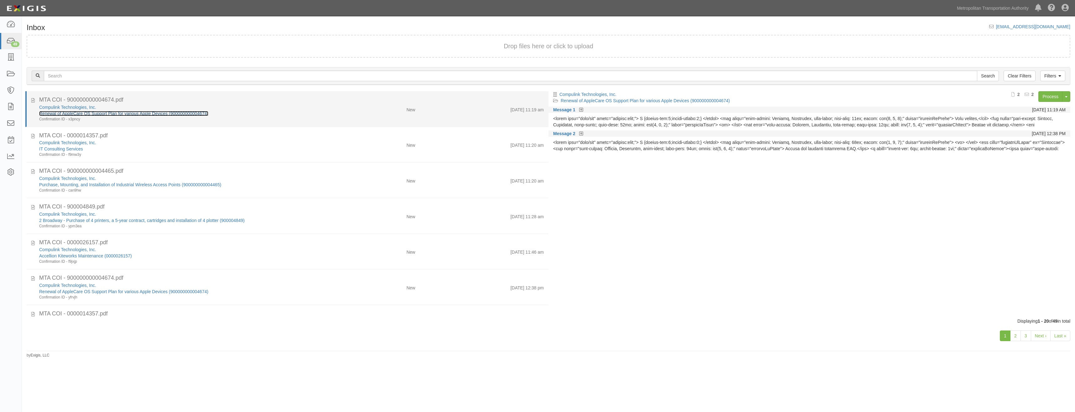
click at [143, 114] on link "Renewal of AppleCare OS Support Plan for various Apple Devices (900000000004674)" at bounding box center [123, 113] width 169 height 5
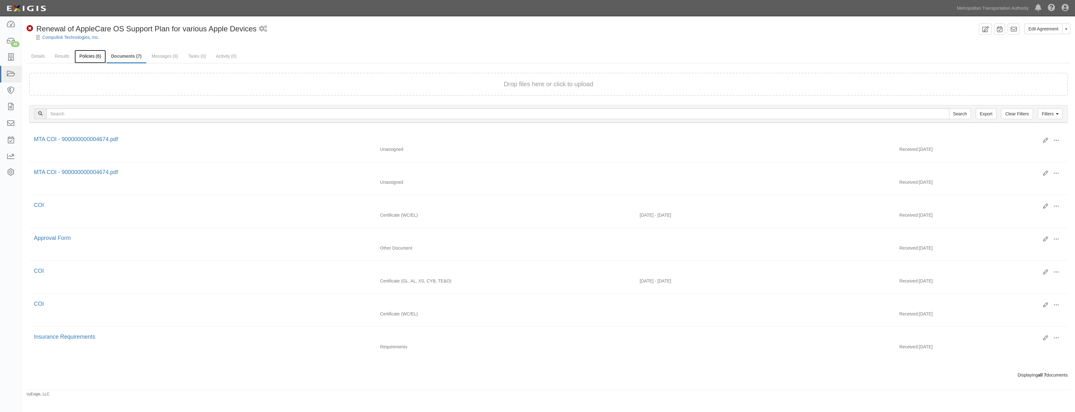
drag, startPoint x: 0, startPoint y: 0, endPoint x: 91, endPoint y: 57, distance: 107.7
click at [91, 57] on link "Policies (6)" at bounding box center [90, 56] width 31 height 13
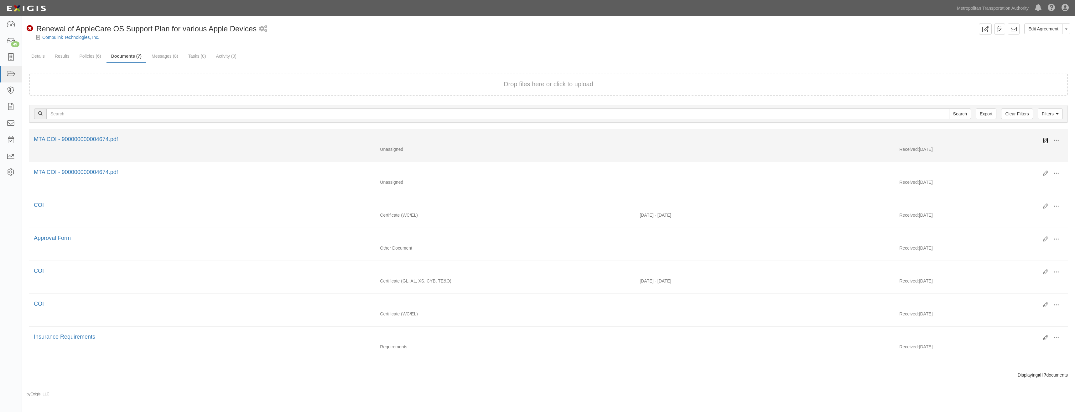
click at [1046, 139] on icon at bounding box center [1045, 140] width 5 height 5
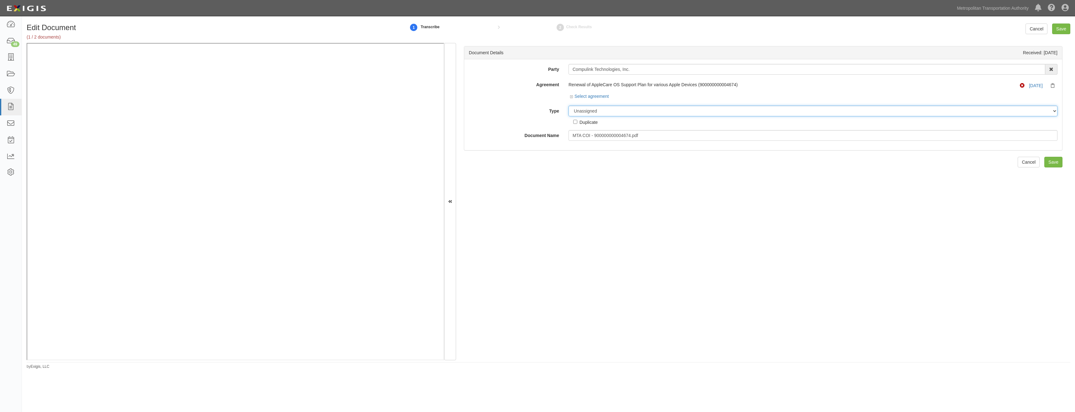
click at [632, 110] on select "Unassigned Binder Cancellation Notice Certificate Contract Endorsement Insuranc…" at bounding box center [813, 111] width 489 height 11
select select "CertificateDetail"
click at [569, 106] on select "Unassigned Binder Cancellation Notice Certificate Contract Endorsement Insuranc…" at bounding box center [813, 111] width 489 height 11
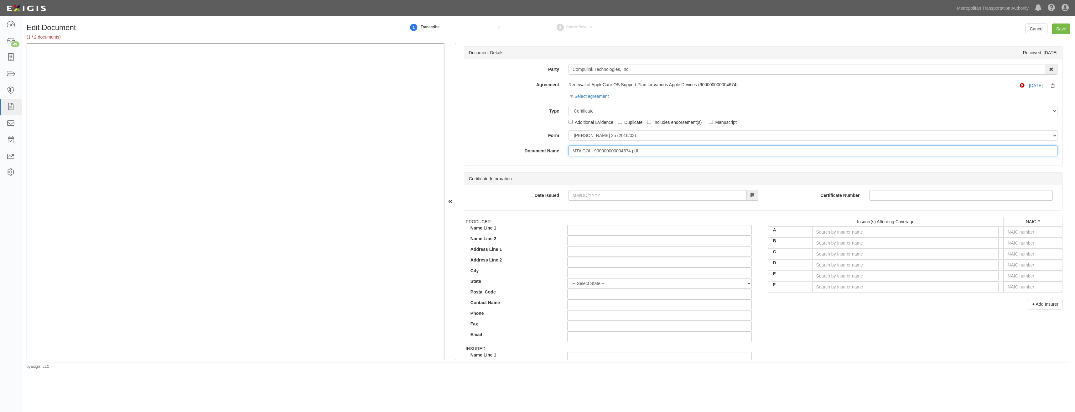
click at [628, 148] on input "MTA COI - 900000000004674.pdf" at bounding box center [813, 150] width 489 height 11
type input "COI"
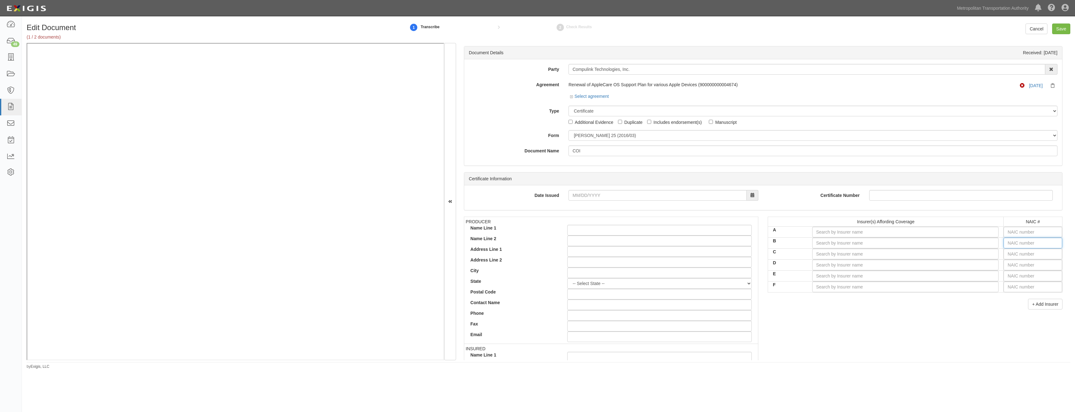
click at [1033, 238] on input "text" at bounding box center [1033, 242] width 59 height 11
click at [1031, 235] on input "text" at bounding box center [1033, 232] width 59 height 11
type input "16862"
type input "1"
type input "18430"
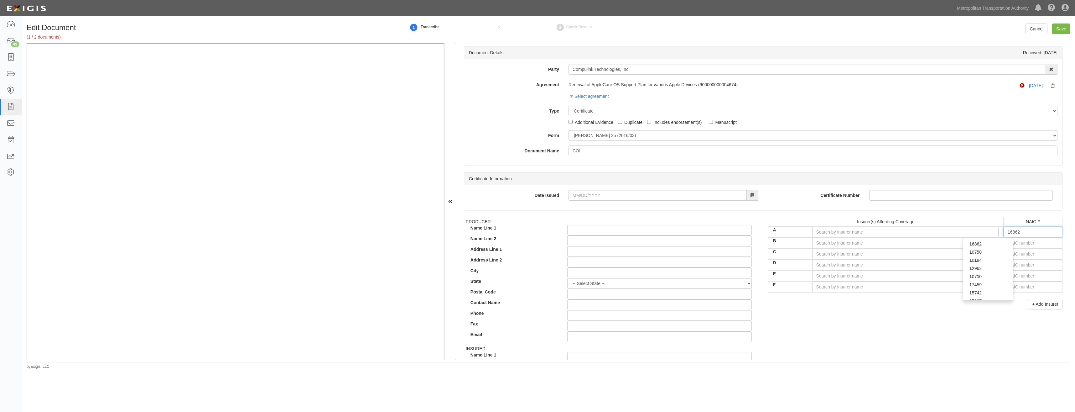
type input "18"
type input "18058"
type input "1805"
type input "18058"
click at [984, 255] on div "18058" at bounding box center [988, 252] width 50 height 8
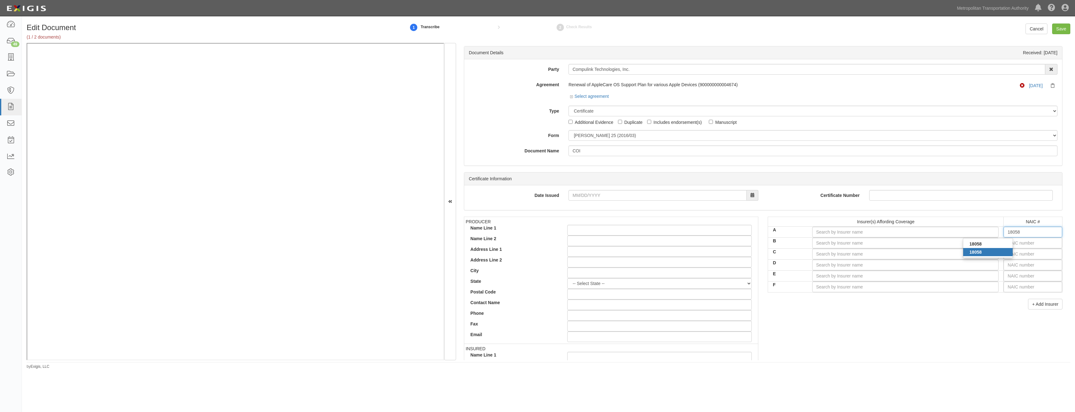
type input "Philadelphia Indemnity Insurance Company (A++ XV Rating)"
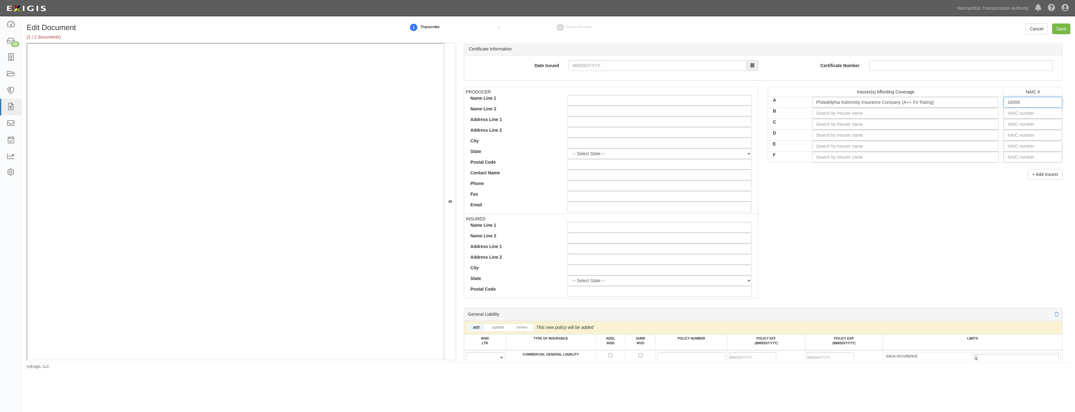
scroll to position [188, 0]
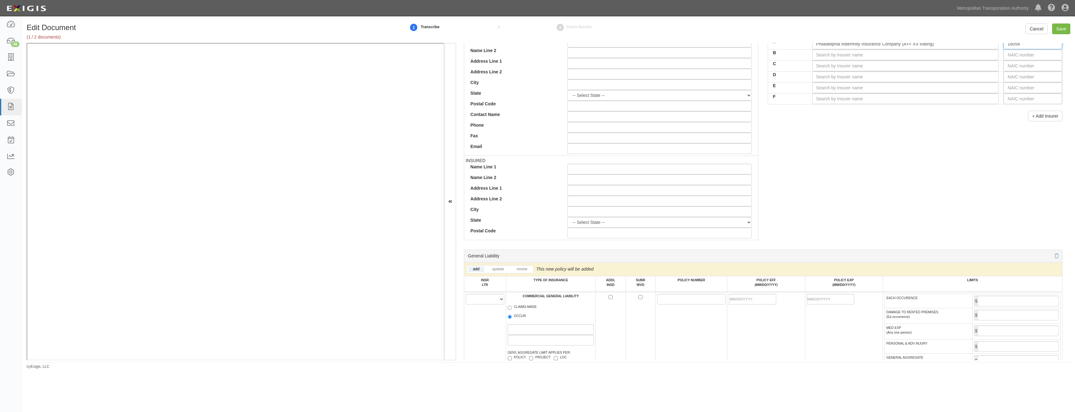
type input "18058"
click at [492, 297] on select "A B C D E F" at bounding box center [485, 299] width 39 height 11
select select "A"
click at [466, 294] on select "A B C D E F" at bounding box center [485, 299] width 39 height 11
click at [523, 314] on label "OCCUR" at bounding box center [517, 316] width 18 height 6
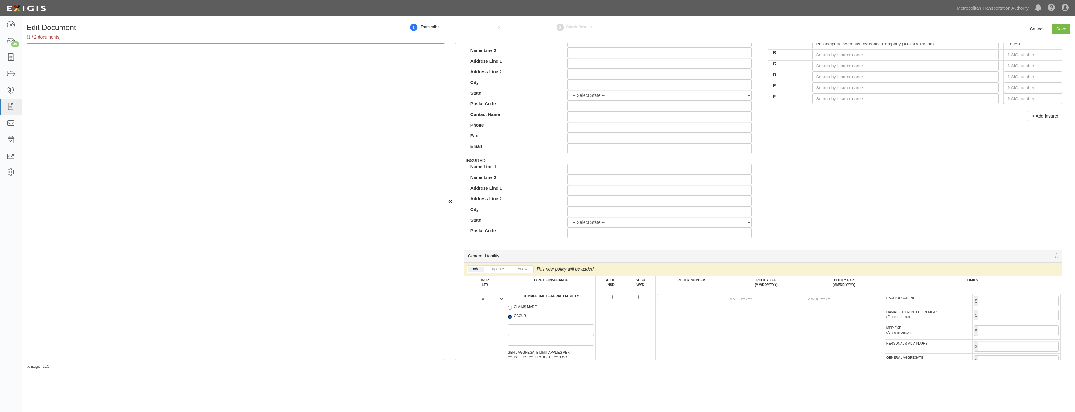
click at [512, 315] on input "OCCUR" at bounding box center [510, 317] width 4 height 4
radio input "true"
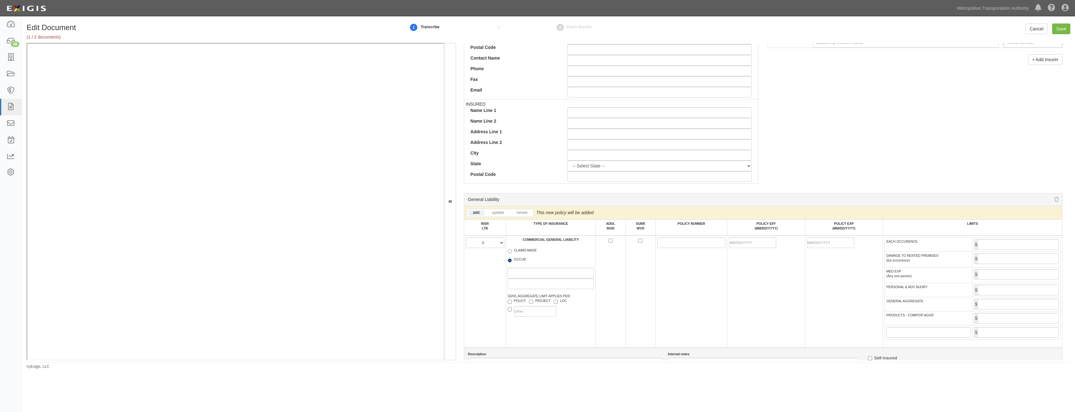
scroll to position [251, 0]
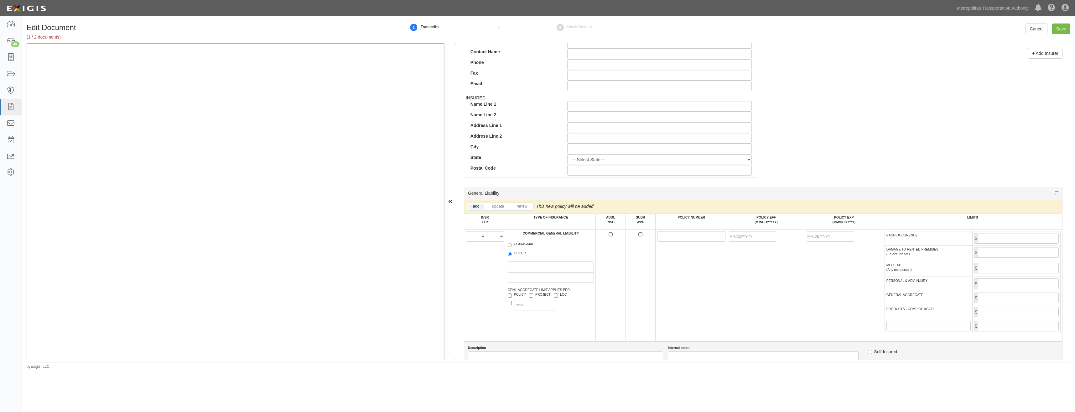
click at [535, 294] on label "PROJECT" at bounding box center [540, 295] width 22 height 6
click at [533, 294] on input "PROJECT" at bounding box center [531, 295] width 4 height 4
checkbox input "true"
click at [671, 240] on input "POLICY NUMBER" at bounding box center [691, 236] width 68 height 11
click at [681, 235] on input "PHPK2607105-700" at bounding box center [691, 236] width 68 height 11
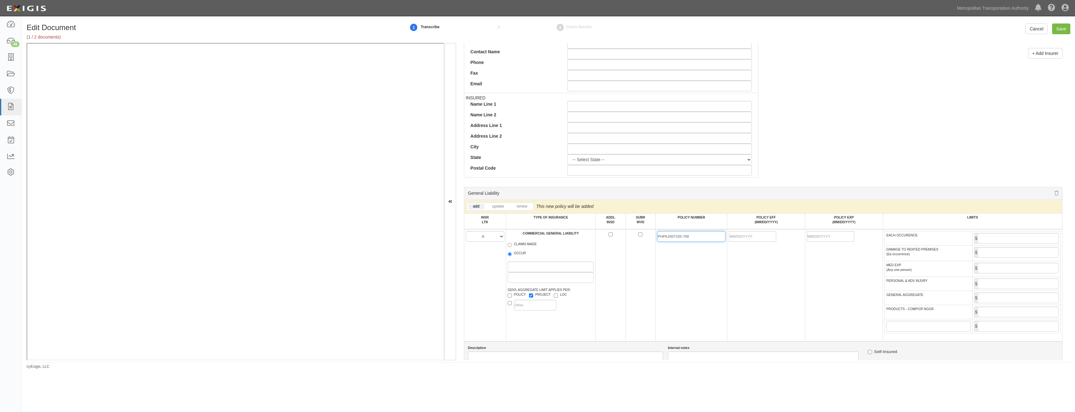
click at [681, 235] on input "PHPK2607105-700" at bounding box center [691, 236] width 68 height 11
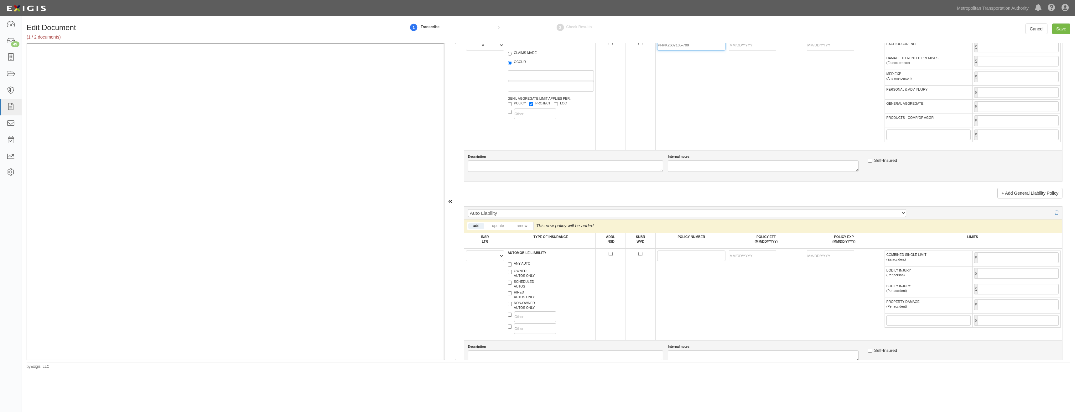
scroll to position [470, 0]
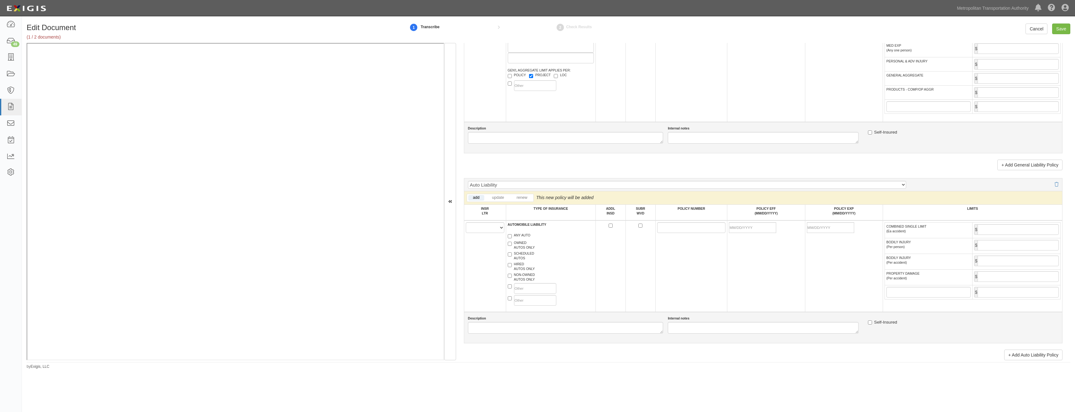
type input "PHPK2607105-700"
drag, startPoint x: 477, startPoint y: 227, endPoint x: 480, endPoint y: 232, distance: 5.8
click at [477, 227] on select "A B C D E F" at bounding box center [485, 227] width 39 height 11
select select "A"
click at [466, 222] on select "A B C D E F" at bounding box center [485, 227] width 39 height 11
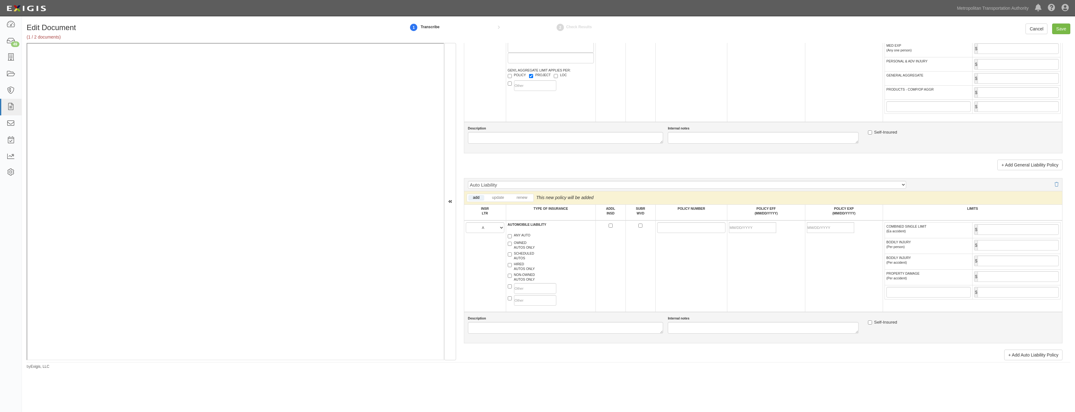
click at [522, 267] on label "HIRED AUTOS ONLY" at bounding box center [521, 266] width 27 height 9
click at [512, 267] on input "HIRED AUTOS ONLY" at bounding box center [510, 265] width 4 height 4
checkbox input "true"
click at [524, 278] on label "NON-OWNED AUTOS ONLY" at bounding box center [521, 276] width 27 height 9
click at [512, 278] on input "NON-OWNED AUTOS ONLY" at bounding box center [510, 276] width 4 height 4
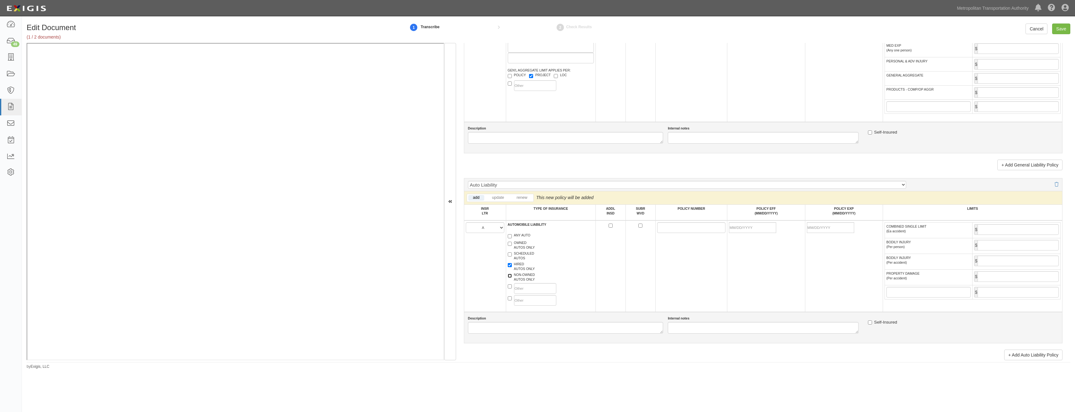
checkbox input "true"
drag, startPoint x: 675, startPoint y: 226, endPoint x: 671, endPoint y: 227, distance: 3.8
click at [675, 226] on input "POLICY NUMBER" at bounding box center [691, 227] width 68 height 11
paste input "PHPK2607105-700"
type input "PHPK2607105-700"
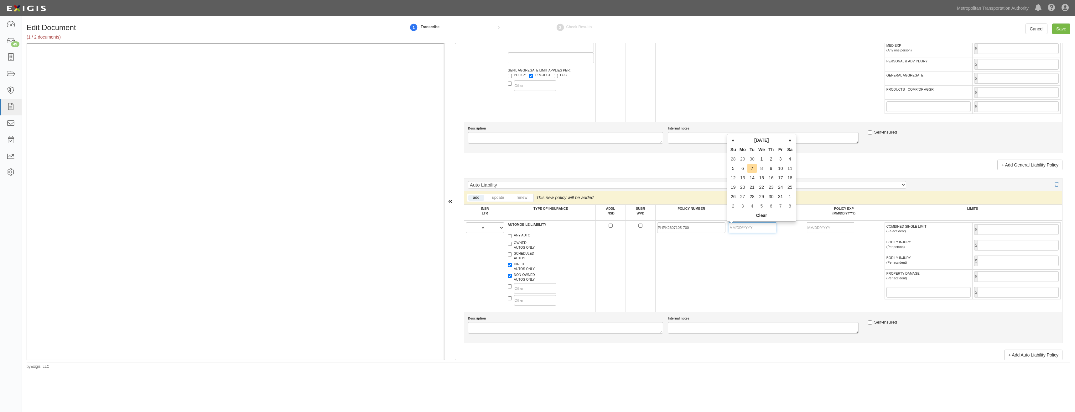
drag, startPoint x: 741, startPoint y: 228, endPoint x: 736, endPoint y: 234, distance: 8.0
click at [741, 228] on input "POLICY EFF (MM/DD/YYYY)" at bounding box center [752, 227] width 47 height 11
type input "[DATE]"
click at [697, 258] on td "PHPK2607105-700" at bounding box center [692, 265] width 72 height 91
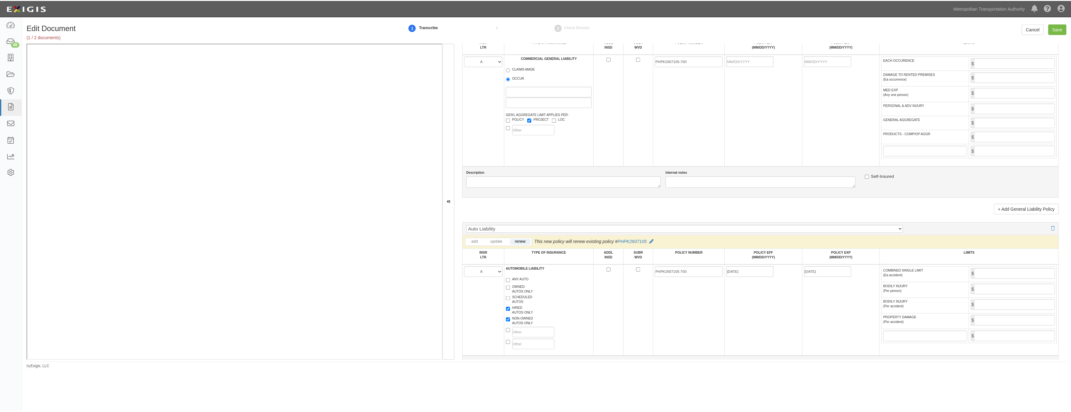
scroll to position [313, 0]
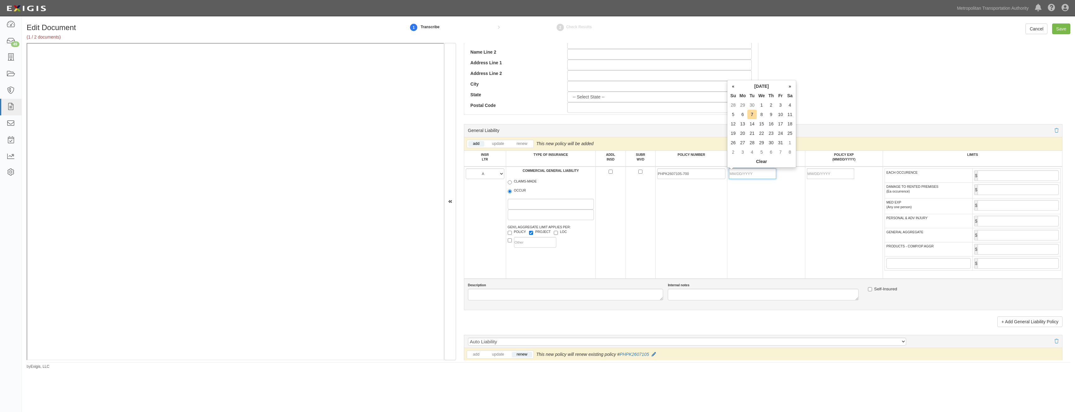
click at [754, 173] on input "POLICY EFF (MM/DD/YYYY)" at bounding box center [752, 173] width 47 height 11
type input "[DATE]"
click at [781, 207] on td "[DATE]" at bounding box center [767, 222] width 78 height 112
click at [989, 177] on input "EACH OCCURENCE" at bounding box center [1018, 175] width 81 height 11
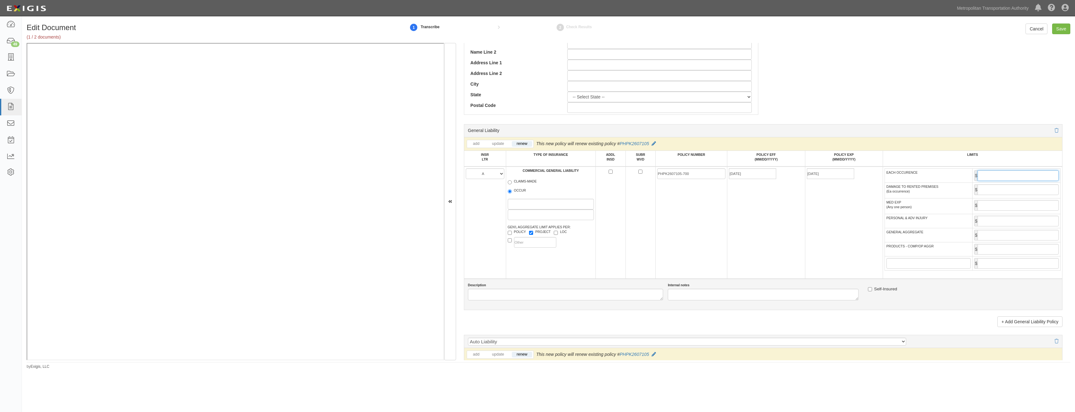
type input "2,000,000"
type input "4,000,000"
type input "1,000,000"
type input "PHUB912792"
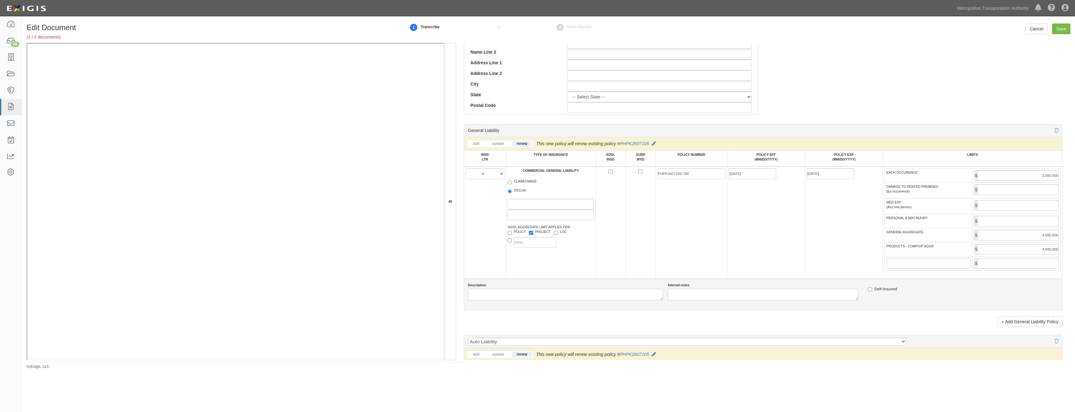
type input "[DATE]"
type input "5,000,000"
type input "WC090-00001-24"
type input "[DATE]"
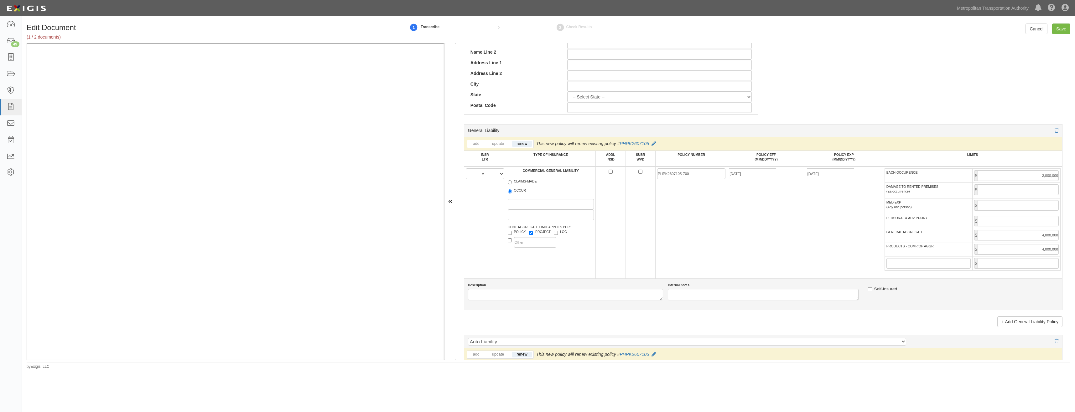
type input "1,000,000"
type input "PHPK2689722"
type input "[DATE]"
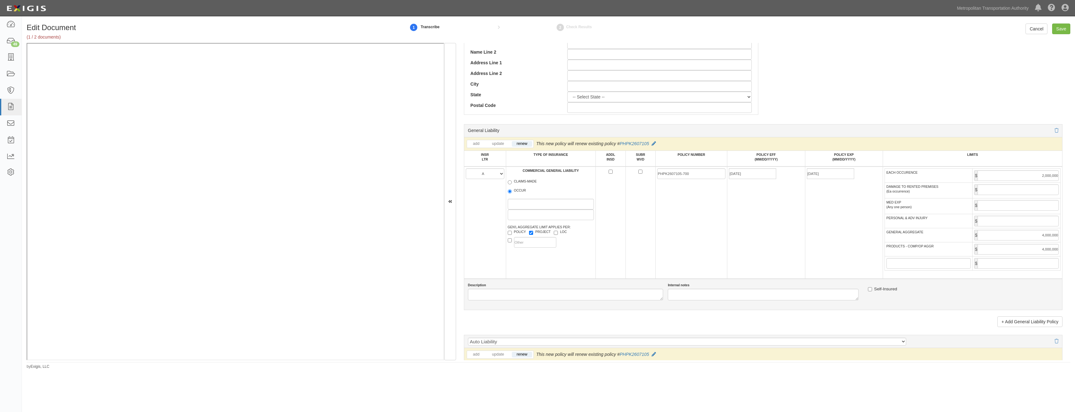
type input "5,000,000"
type input "[DATE]"
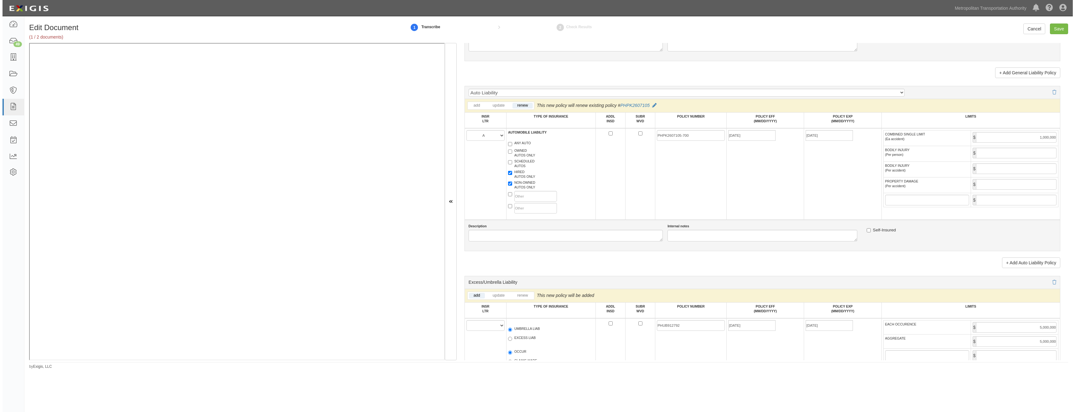
scroll to position [627, 0]
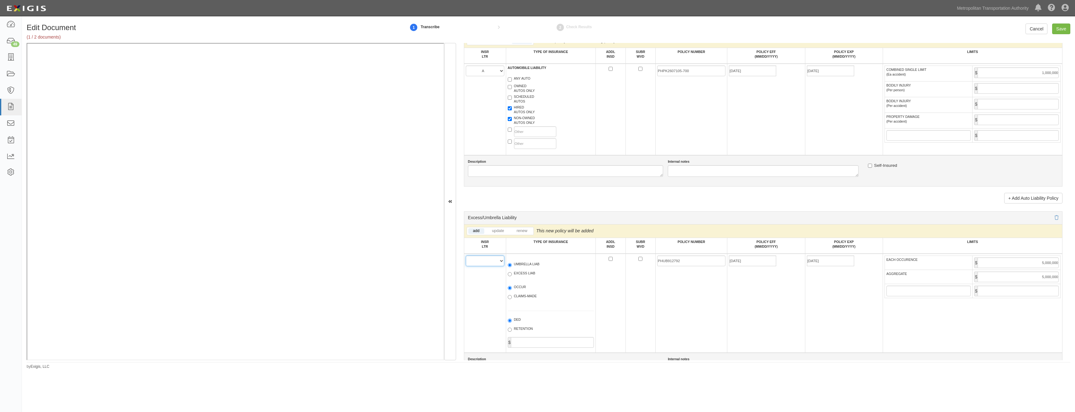
drag, startPoint x: 481, startPoint y: 259, endPoint x: 486, endPoint y: 262, distance: 5.1
click at [481, 259] on select "A B C D E F" at bounding box center [485, 260] width 39 height 11
select select "A"
click at [466, 255] on select "A B C D E F" at bounding box center [485, 260] width 39 height 11
click at [519, 265] on label "UMBRELLA LIAB" at bounding box center [524, 265] width 32 height 6
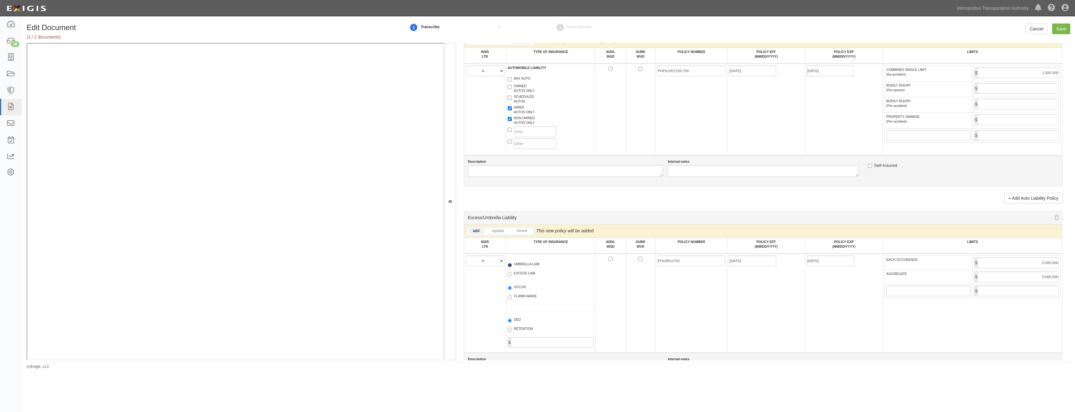
click at [512, 265] on input "UMBRELLA LIAB" at bounding box center [510, 265] width 4 height 4
radio input "true"
click at [525, 286] on label "OCCUR" at bounding box center [517, 287] width 18 height 6
click at [512, 286] on input "OCCUR" at bounding box center [510, 288] width 4 height 4
radio input "true"
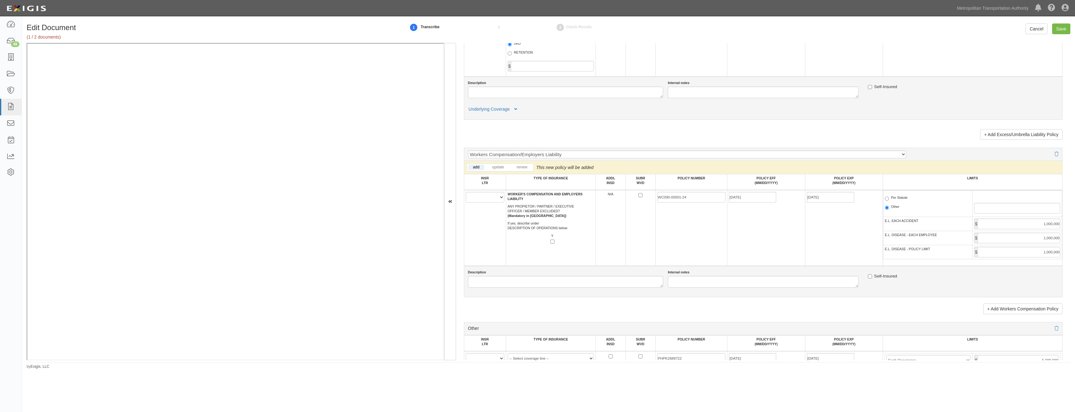
scroll to position [909, 0]
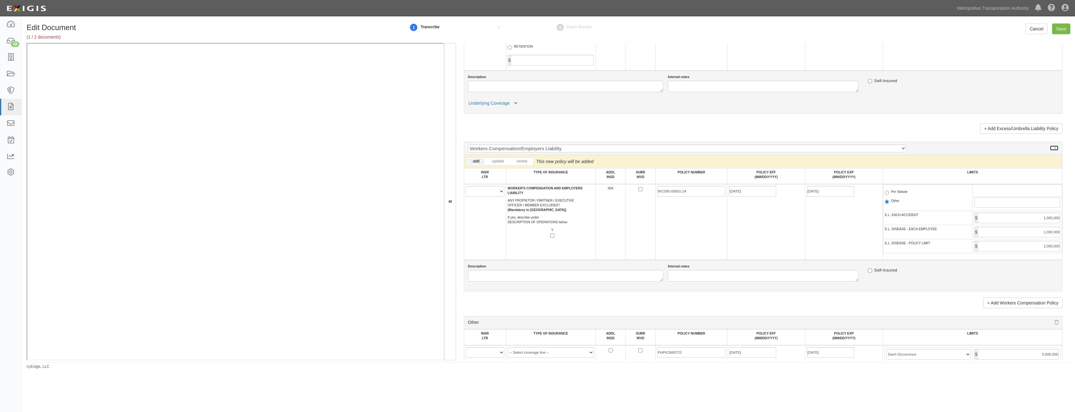
click at [1055, 148] on icon at bounding box center [1057, 148] width 4 height 4
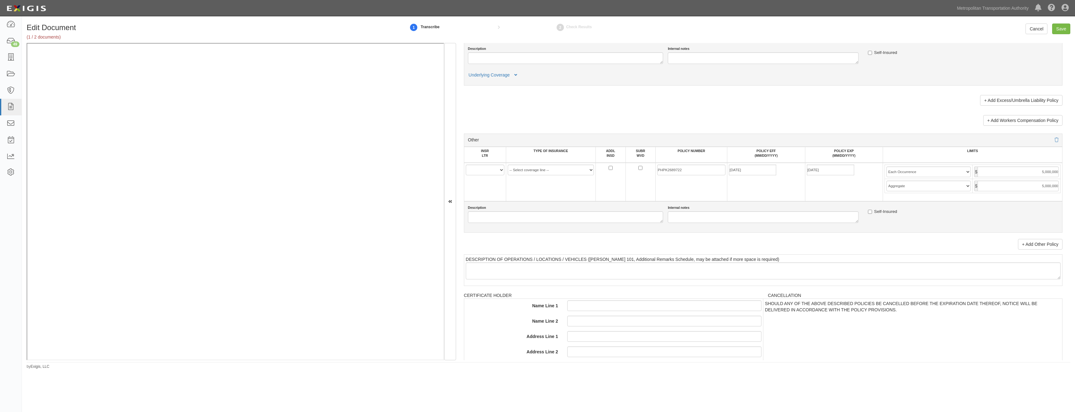
scroll to position [1016, 0]
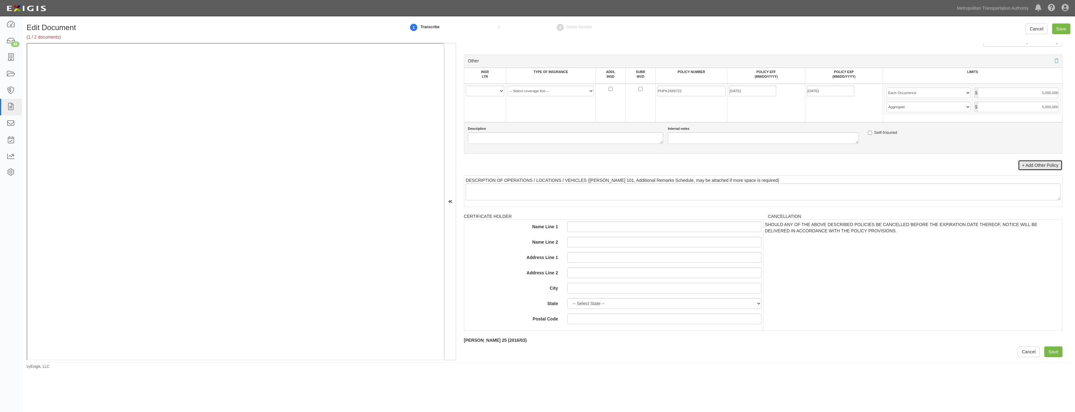
click at [1040, 166] on link "+ Add Other Policy" at bounding box center [1040, 165] width 44 height 11
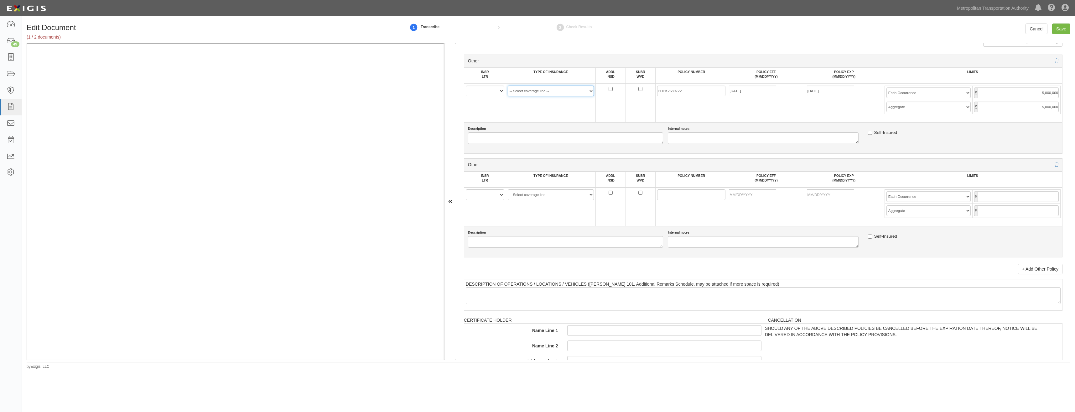
click at [547, 95] on select "-- Select coverage line -- Asbestos Abatement Auto Physical Damage Aviation Lia…" at bounding box center [551, 91] width 86 height 11
select select "91"
click at [508, 96] on select "-- Select coverage line -- Asbestos Abatement Auto Physical Damage Aviation Lia…" at bounding box center [551, 91] width 86 height 11
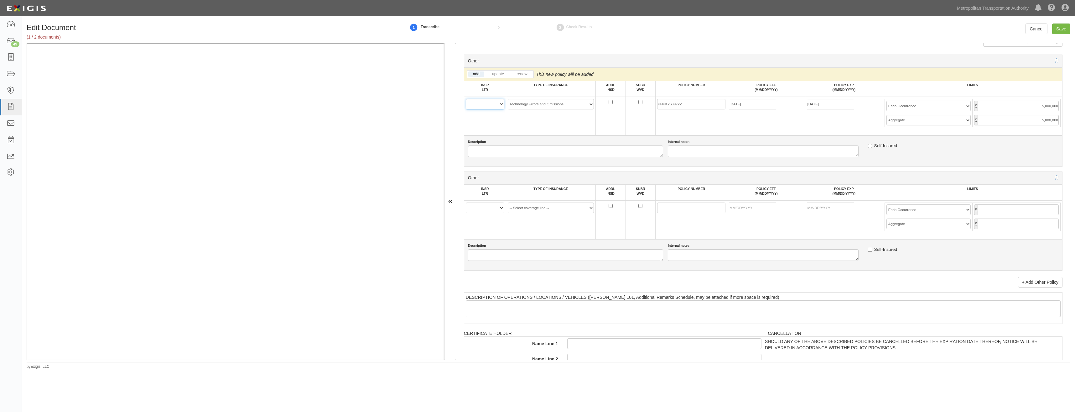
click at [489, 104] on select "A B C D E F" at bounding box center [485, 104] width 39 height 11
select select "A"
click at [466, 99] on select "A B C D E F" at bounding box center [485, 104] width 39 height 11
click at [484, 210] on select "A B C D E F" at bounding box center [485, 207] width 39 height 11
select select "A"
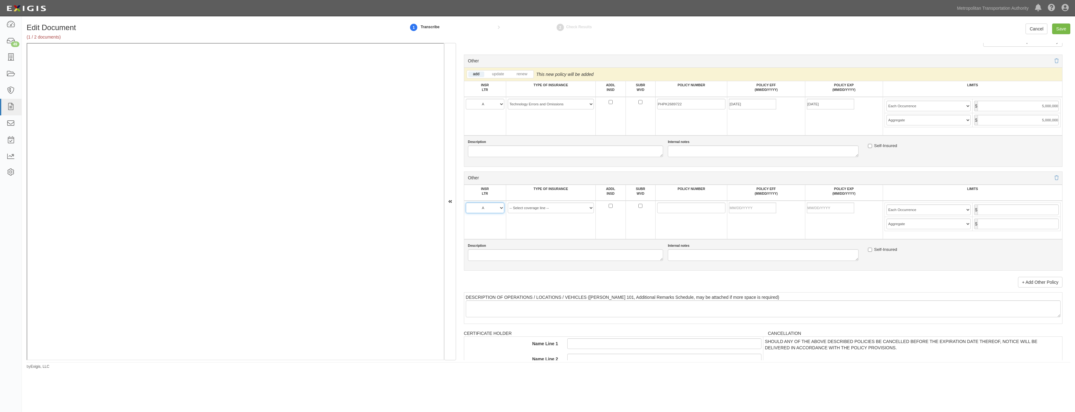
click at [466, 202] on select "A B C D E F" at bounding box center [485, 207] width 39 height 11
click at [566, 202] on td "-- Select coverage line -- Asbestos Abatement Auto Physical Damage Aviation Lia…" at bounding box center [551, 220] width 90 height 39
click at [556, 208] on select "-- Select coverage line -- Asbestos Abatement Auto Physical Damage Aviation Lia…" at bounding box center [551, 207] width 86 height 11
select select "152"
click at [508, 213] on select "-- Select coverage line -- Asbestos Abatement Auto Physical Damage Aviation Lia…" at bounding box center [551, 207] width 86 height 11
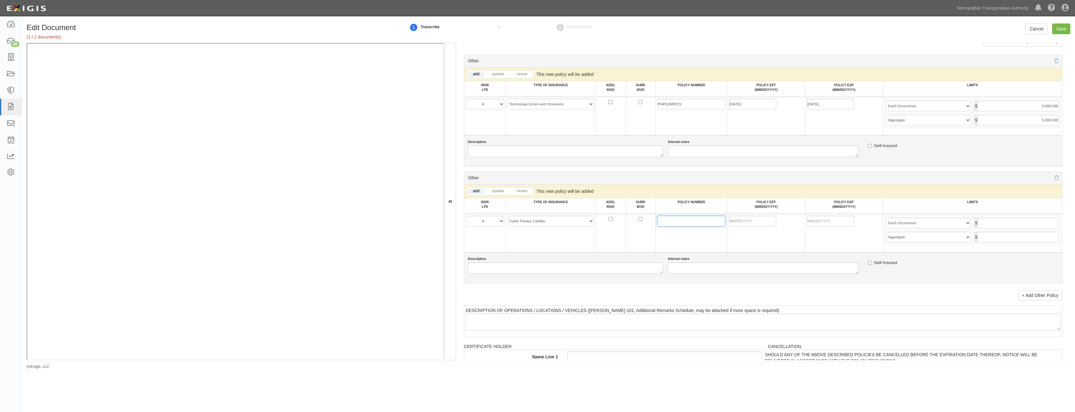
click at [664, 218] on input "POLICY NUMBER" at bounding box center [691, 221] width 68 height 11
type input "PHSD1817795"
click at [760, 221] on input "POLICY EFF (MM/DD/YYYY)" at bounding box center [752, 221] width 47 height 11
type input "[DATE]"
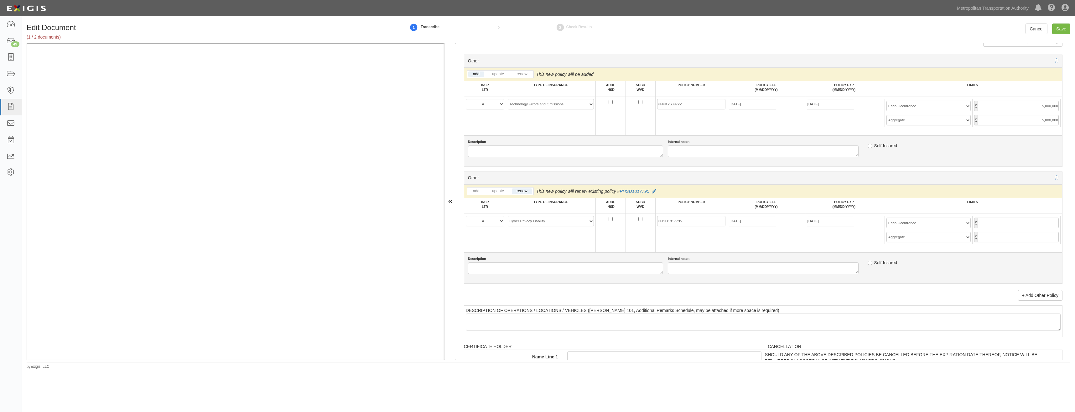
click at [752, 241] on td "[DATE]" at bounding box center [767, 233] width 78 height 39
click at [1016, 226] on input "text" at bounding box center [1018, 222] width 81 height 11
type input "2,000,000"
click at [1013, 242] on input "text" at bounding box center [1018, 237] width 81 height 11
type input "2,000,000"
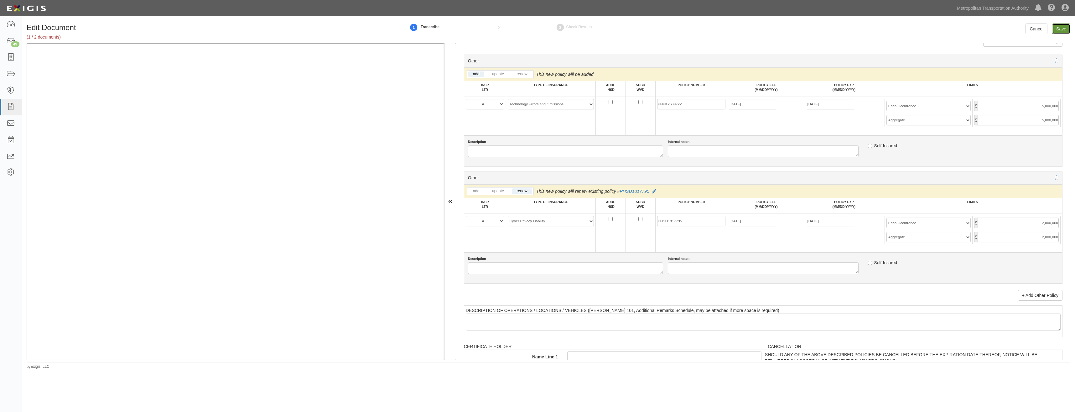
click at [1061, 28] on input "Save" at bounding box center [1061, 28] width 18 height 11
type input "2000000"
type input "4000000"
type input "1000000"
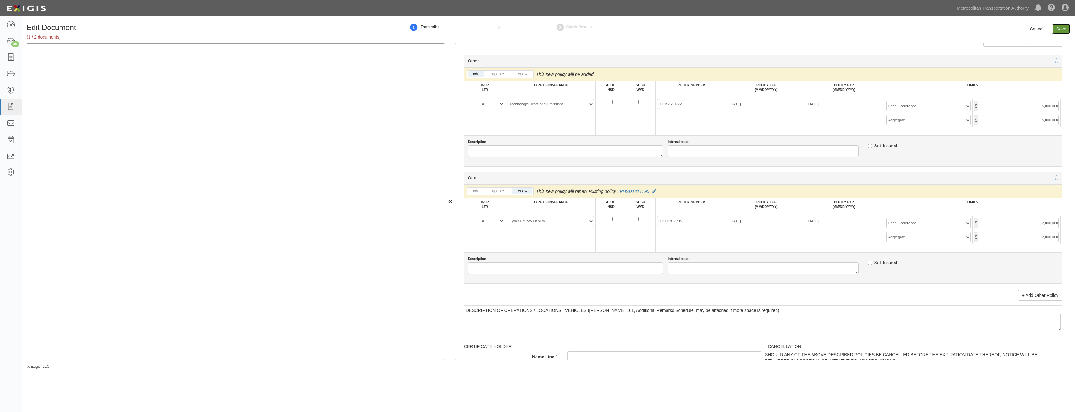
type input "5000000"
type input "2000000"
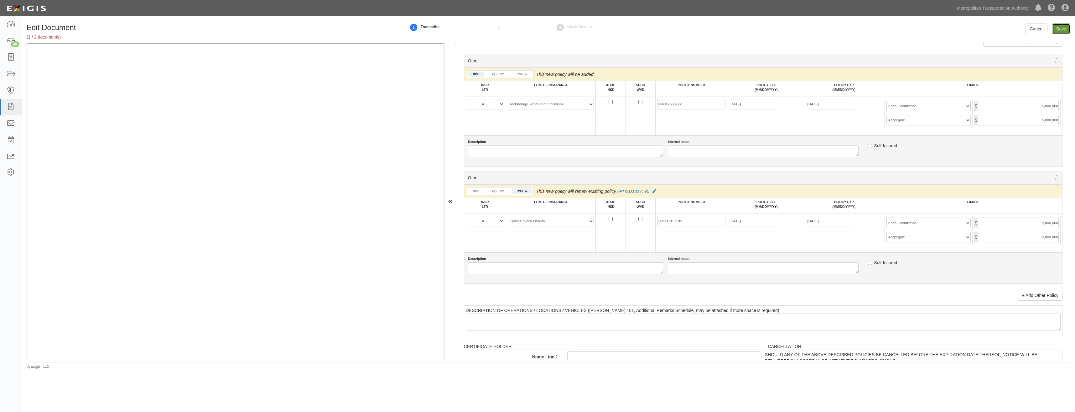
type input "2000000"
